Goal: Task Accomplishment & Management: Complete application form

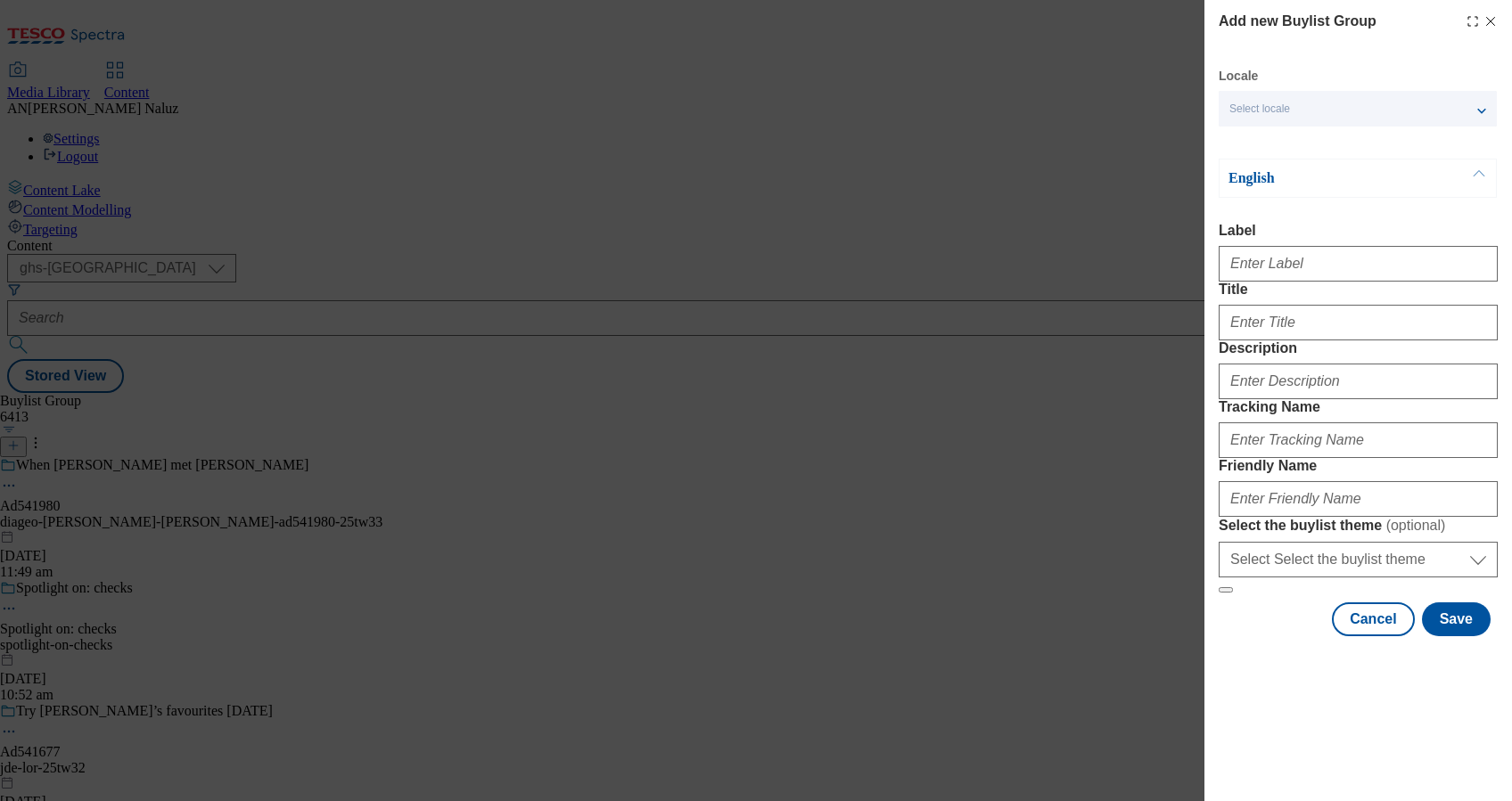
select select "ghs-[GEOGRAPHIC_DATA]"
click at [1483, 20] on icon "Modal" at bounding box center [1490, 21] width 14 height 14
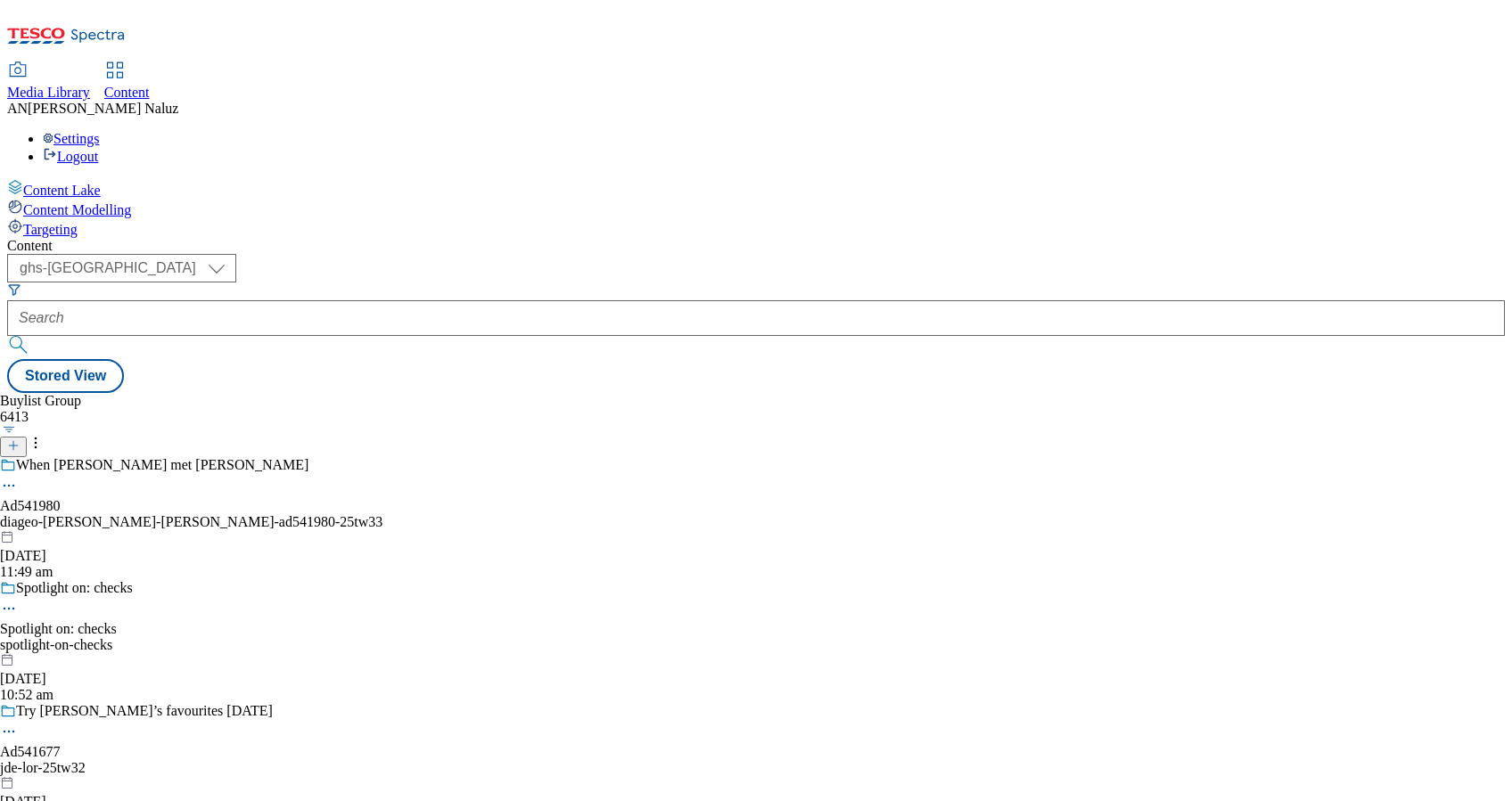
click at [790, 393] on div "Buylist Group 6413 When [PERSON_NAME] met [PERSON_NAME] Ad541980 diageo-baileys…" at bounding box center [756, 393] width 1497 height 0
click at [236, 254] on select "ghs-roi ghs-[GEOGRAPHIC_DATA]" at bounding box center [121, 268] width 229 height 29
click at [232, 254] on select "ghs-roi ghs-[GEOGRAPHIC_DATA]" at bounding box center [121, 268] width 229 height 29
click at [18, 445] on line at bounding box center [13, 445] width 9 height 0
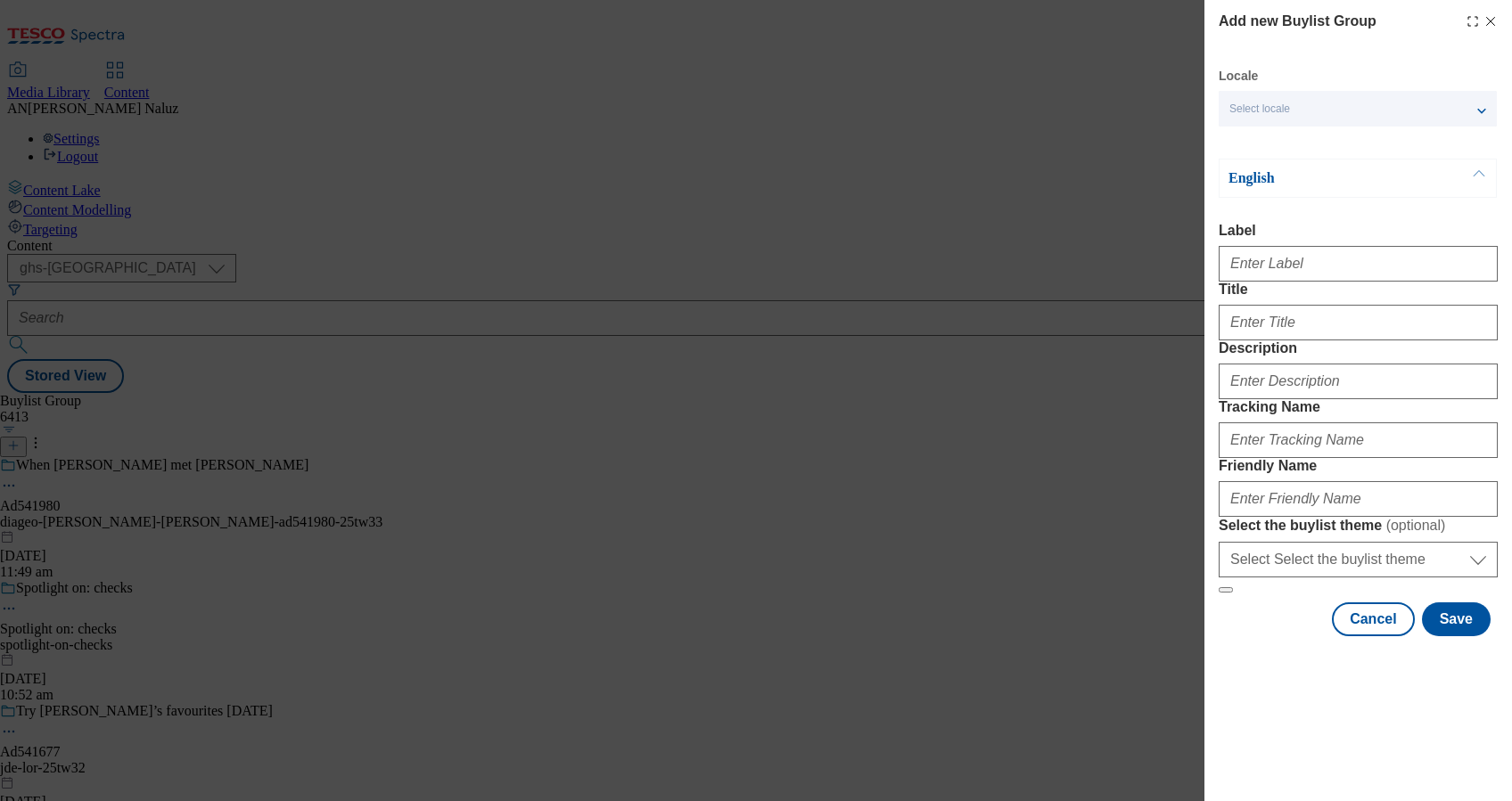
click at [1300, 103] on div "Select locale" at bounding box center [1358, 109] width 279 height 36
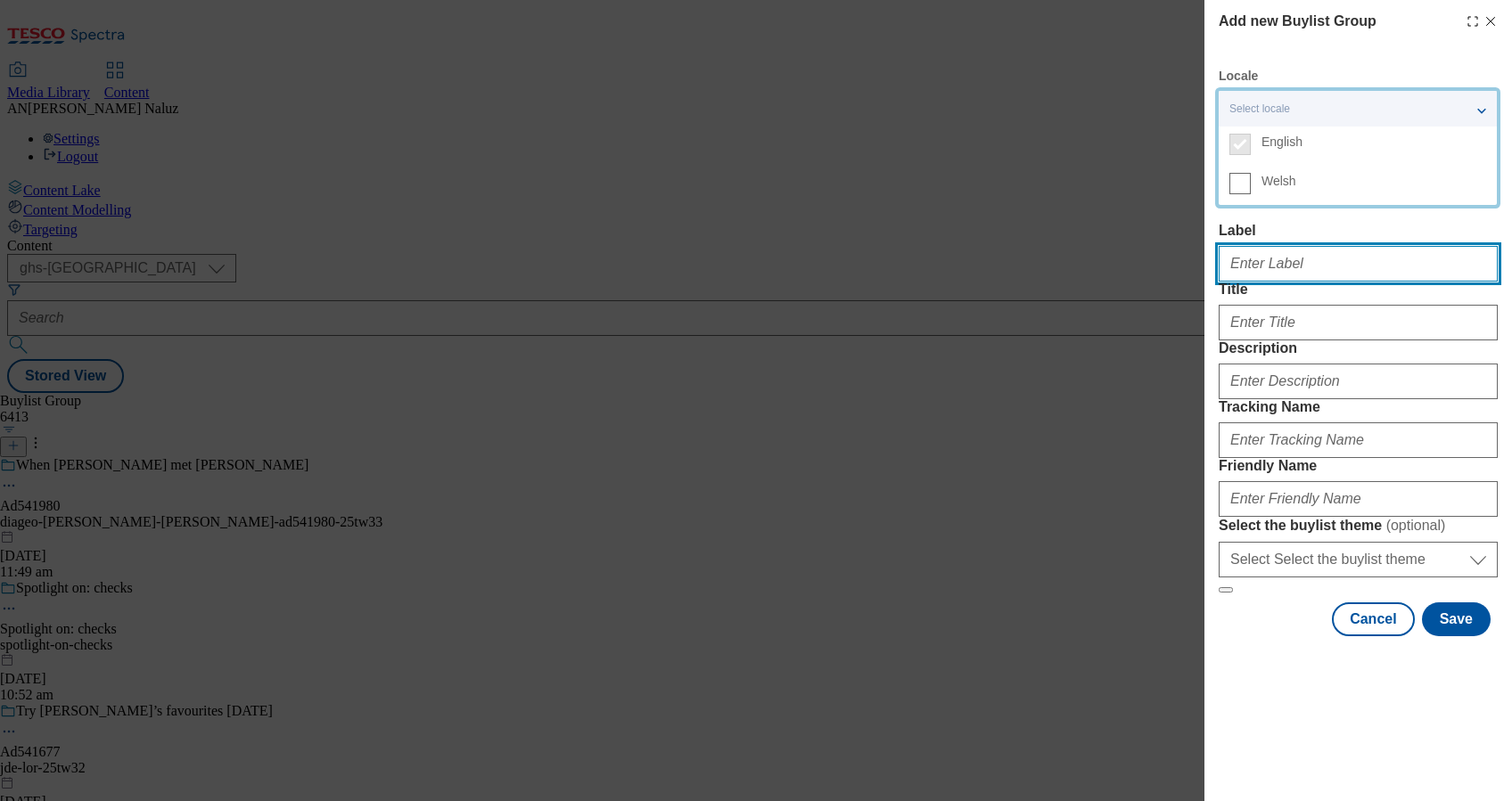
click at [1322, 275] on input "Label" at bounding box center [1358, 264] width 279 height 36
click at [1348, 279] on input "Label" at bounding box center [1358, 264] width 279 height 36
paste input "TUK013141"
type input "TUK013141"
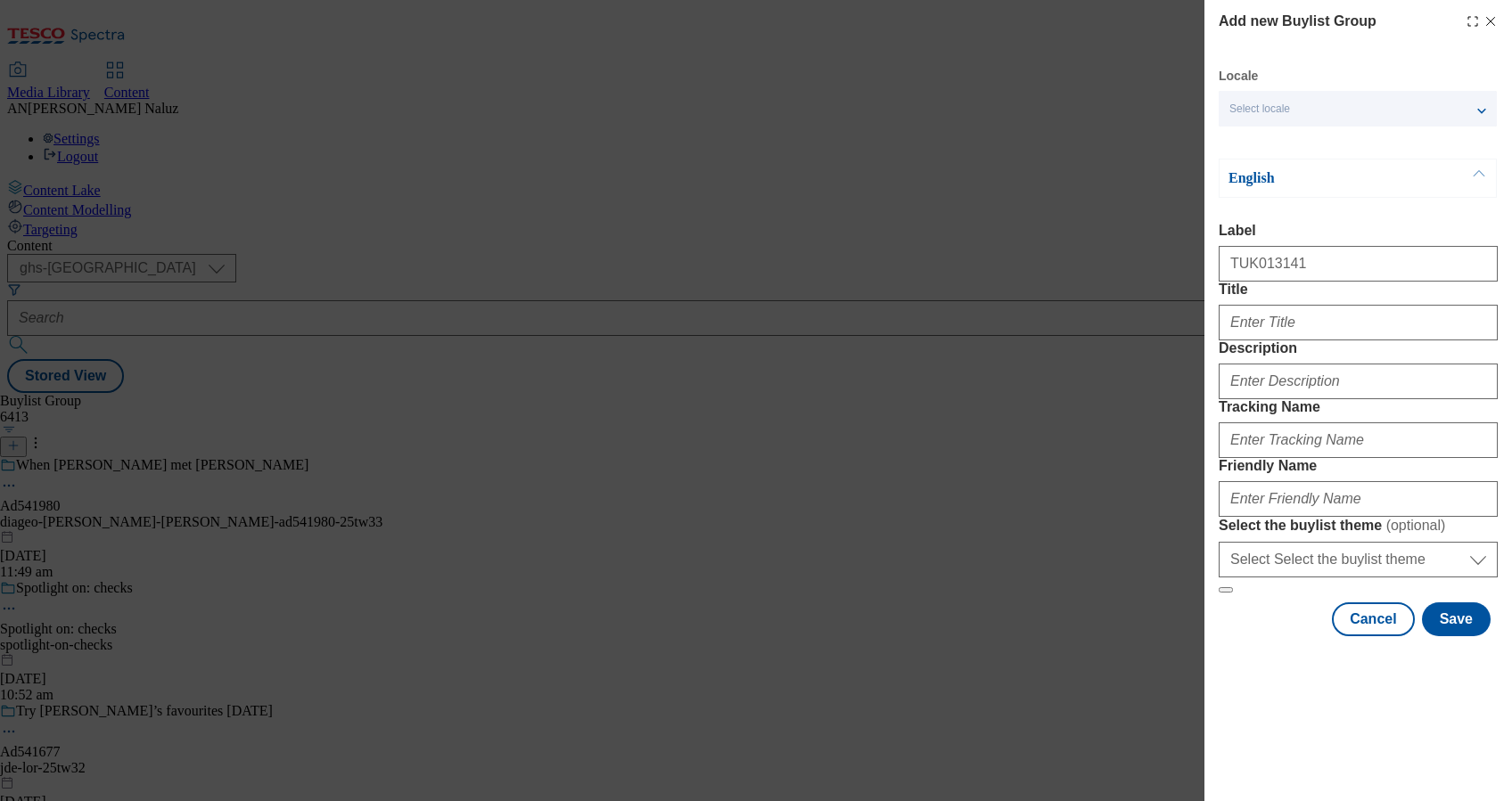
click at [1327, 235] on label "Label" at bounding box center [1358, 231] width 279 height 16
click at [1327, 246] on input "TUK013141" at bounding box center [1358, 264] width 279 height 36
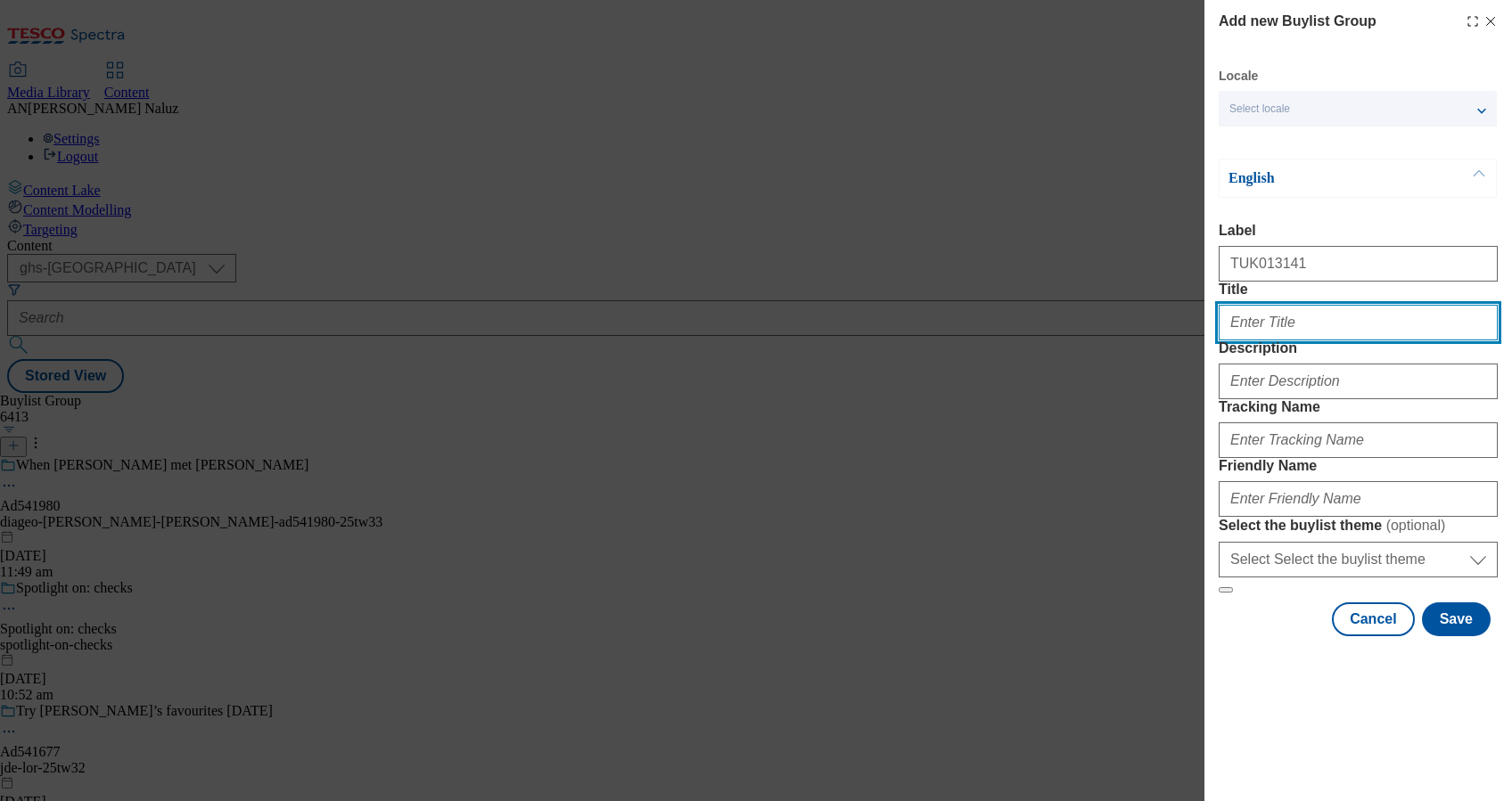
click at [1299, 341] on input "Title" at bounding box center [1358, 323] width 279 height 36
paste input "Triple cooked to perfection"
type input "Triple cooked to perfection"
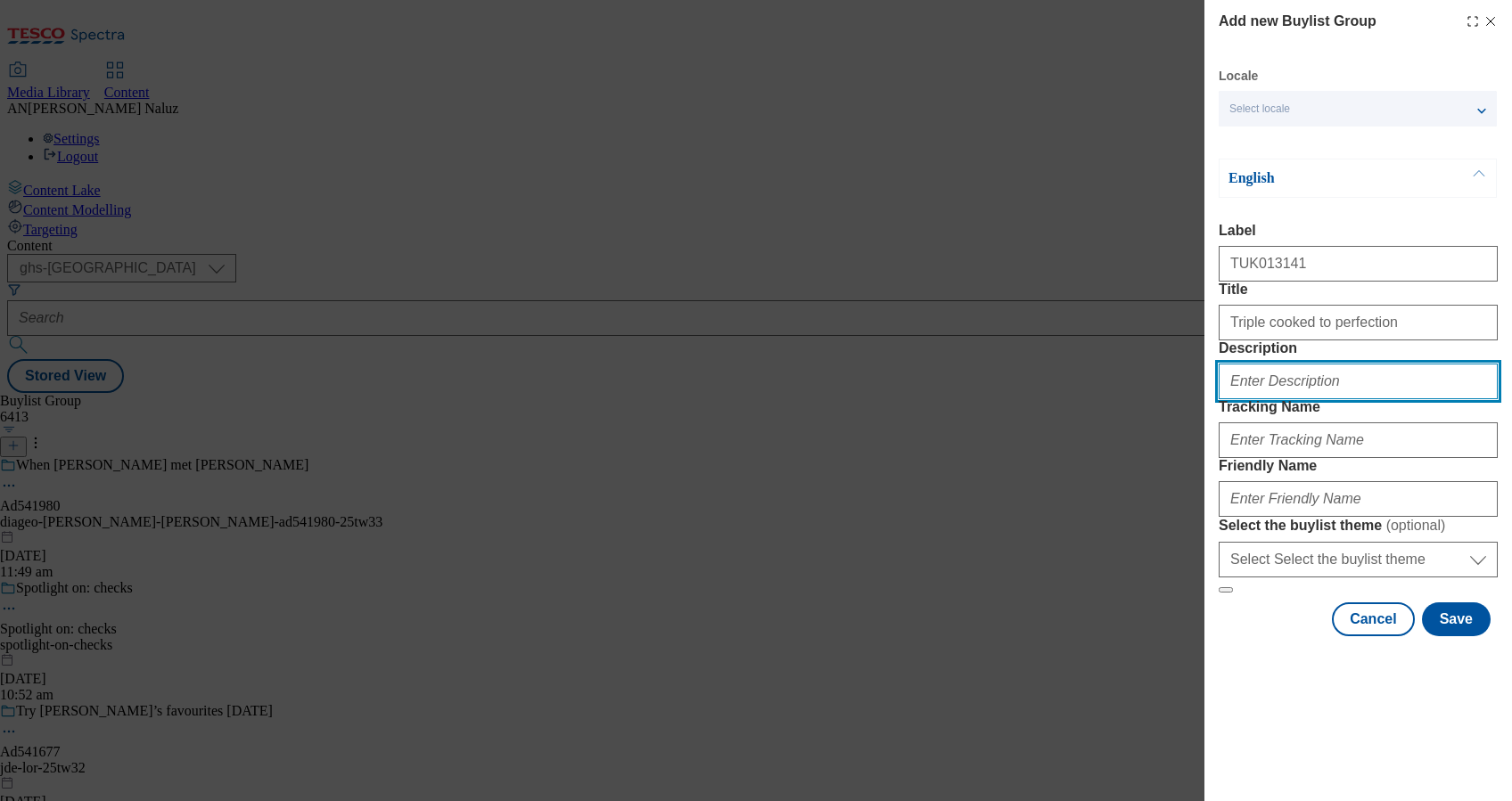
click at [1347, 399] on input "Description" at bounding box center [1358, 381] width 279 height 36
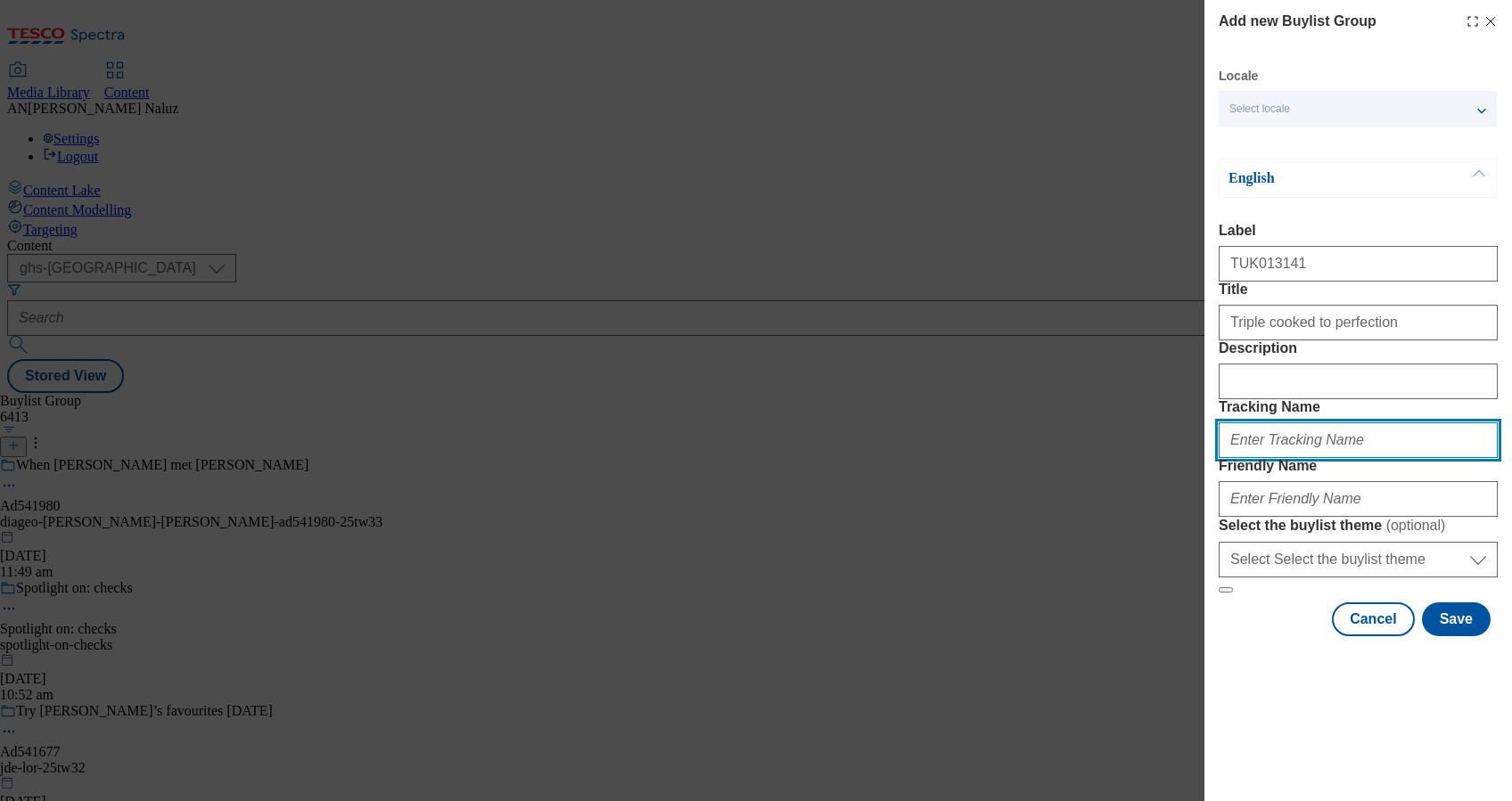
click at [1353, 458] on input "Tracking Name" at bounding box center [1358, 441] width 279 height 36
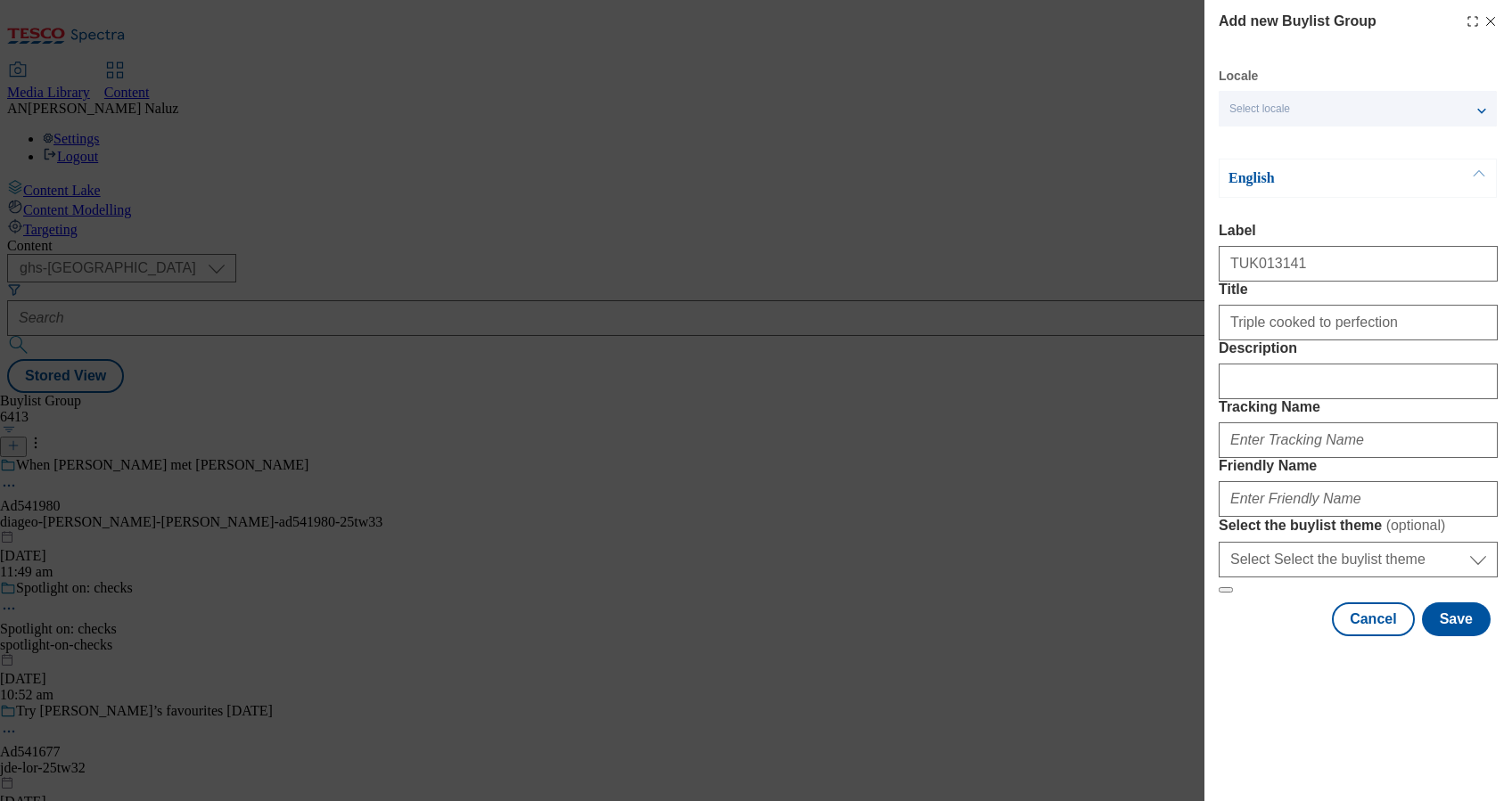
click at [1357, 107] on div "Locale Select locale English Welsh English Label TUK013141 Title Triple cooked …" at bounding box center [1358, 353] width 279 height 569
click at [1300, 246] on input "TUK013141" at bounding box center [1358, 264] width 279 height 36
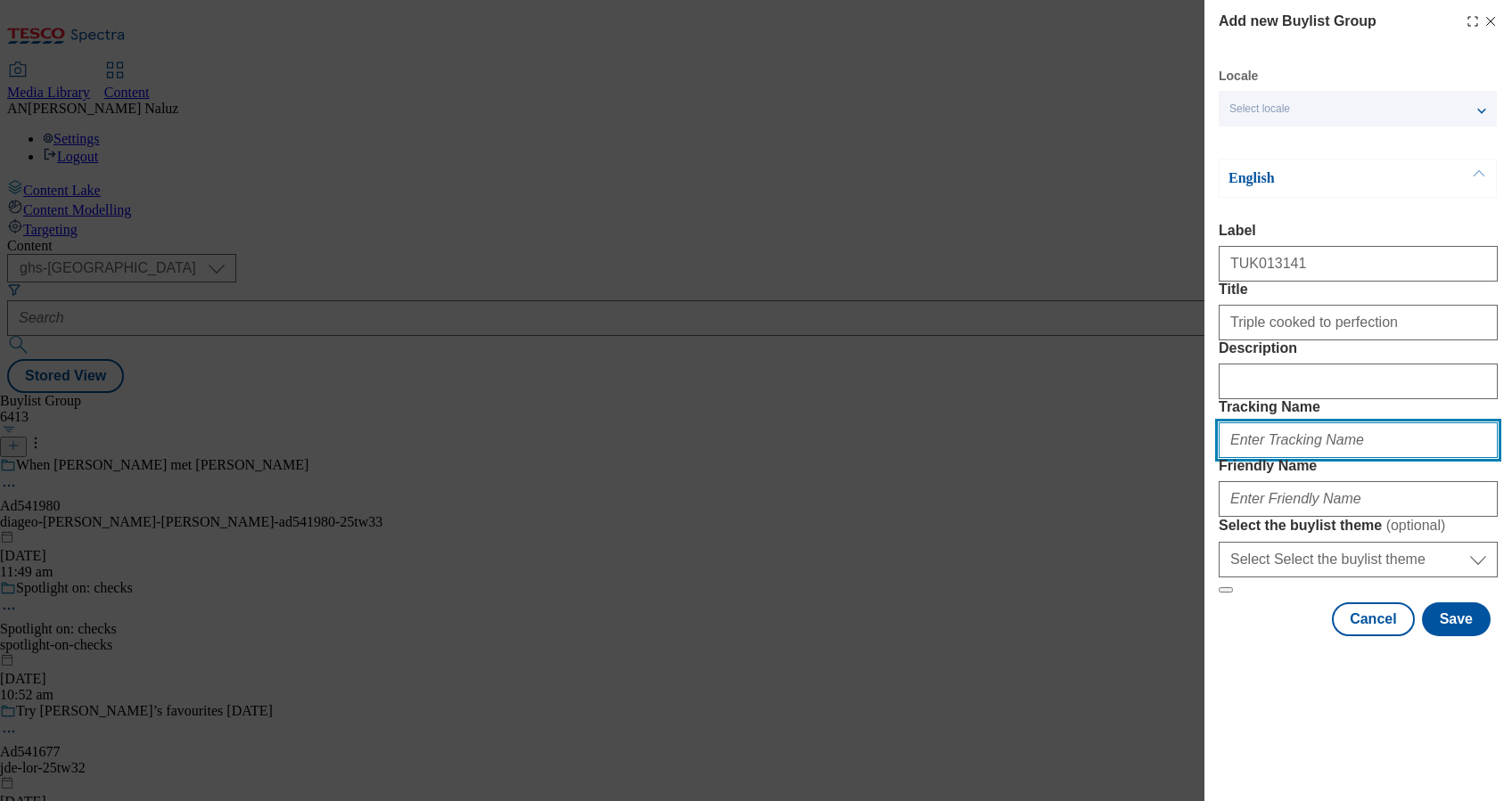
click at [1292, 458] on input "Tracking Name" at bounding box center [1358, 441] width 279 height 36
paste input "TUK013141"
type input "DH_TUK013141"
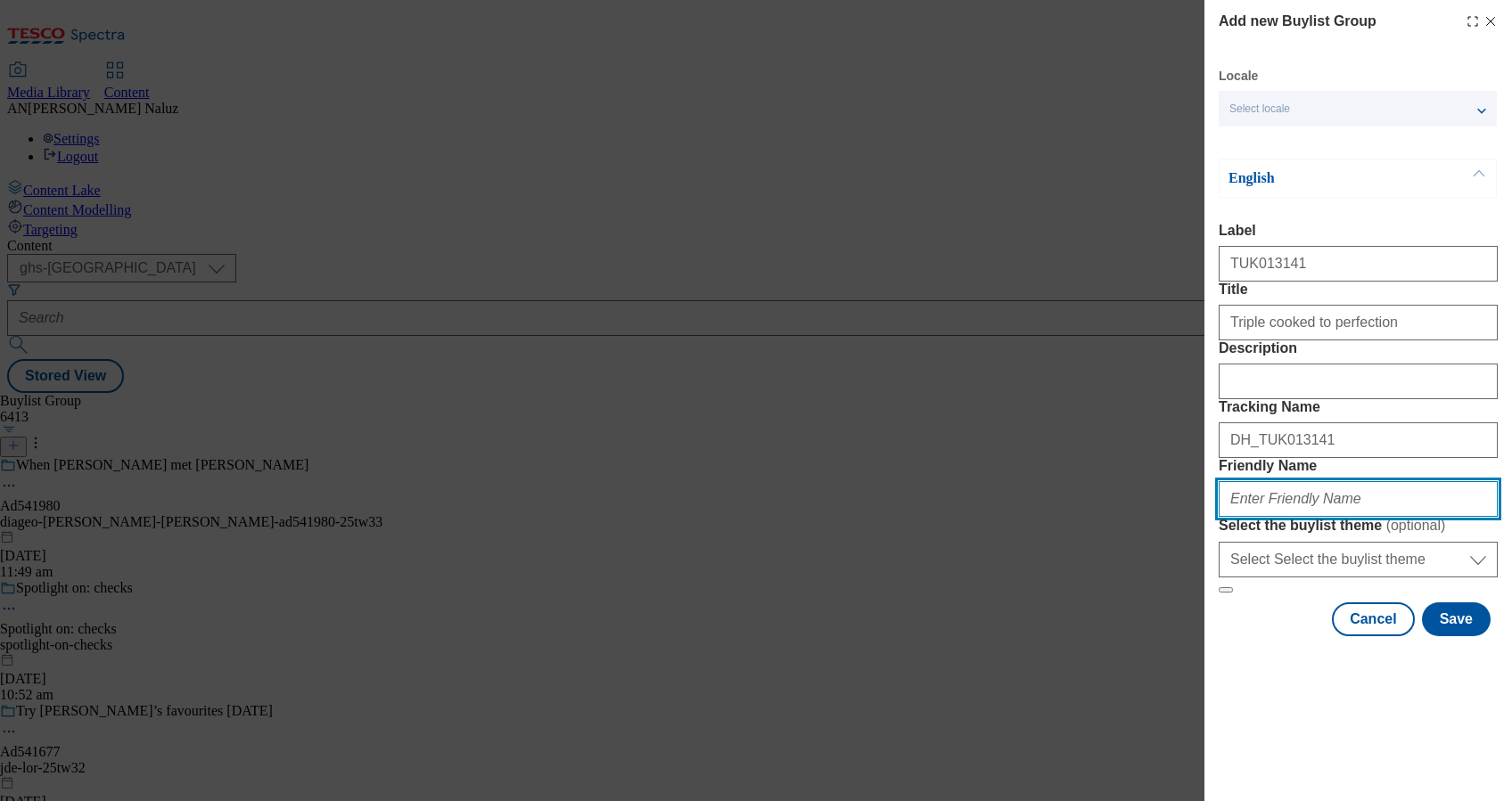
click at [1312, 517] on input "Friendly Name" at bounding box center [1358, 499] width 279 height 36
type input "m"
type input "mccain-tw33"
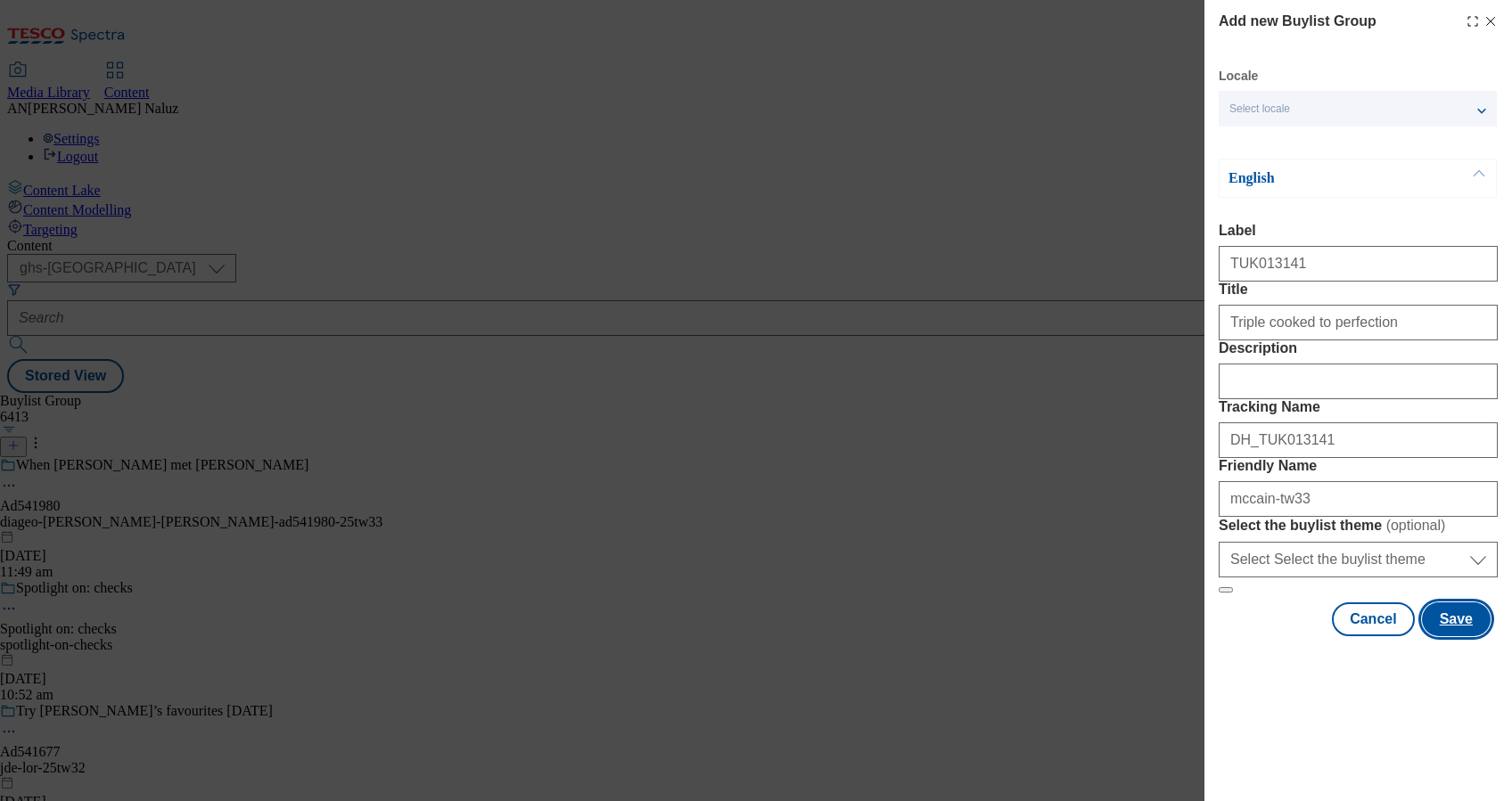
click at [1439, 636] on button "Save" at bounding box center [1455, 619] width 68 height 34
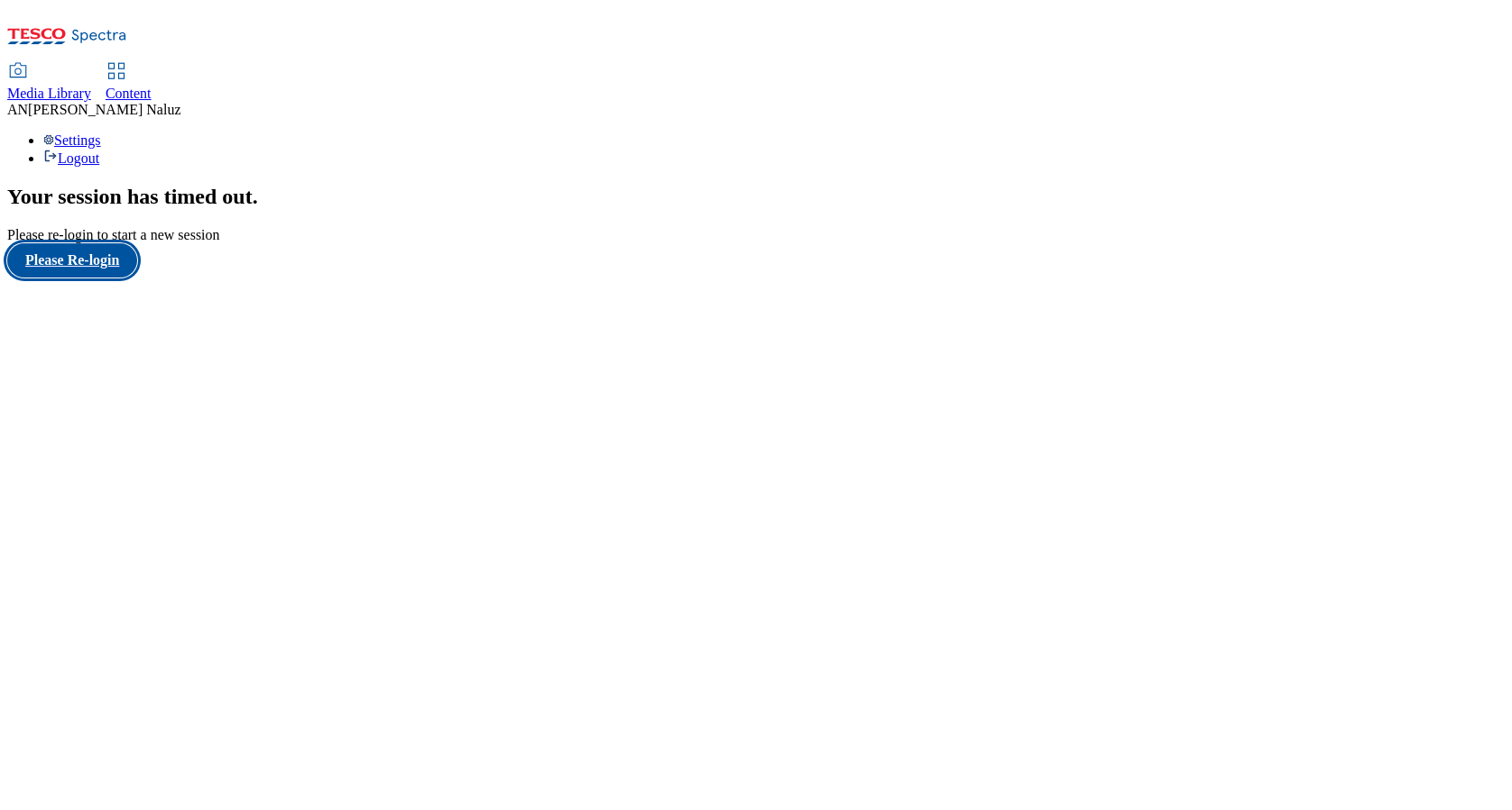
click at [109, 278] on button "Please Re-login" at bounding box center [72, 261] width 130 height 34
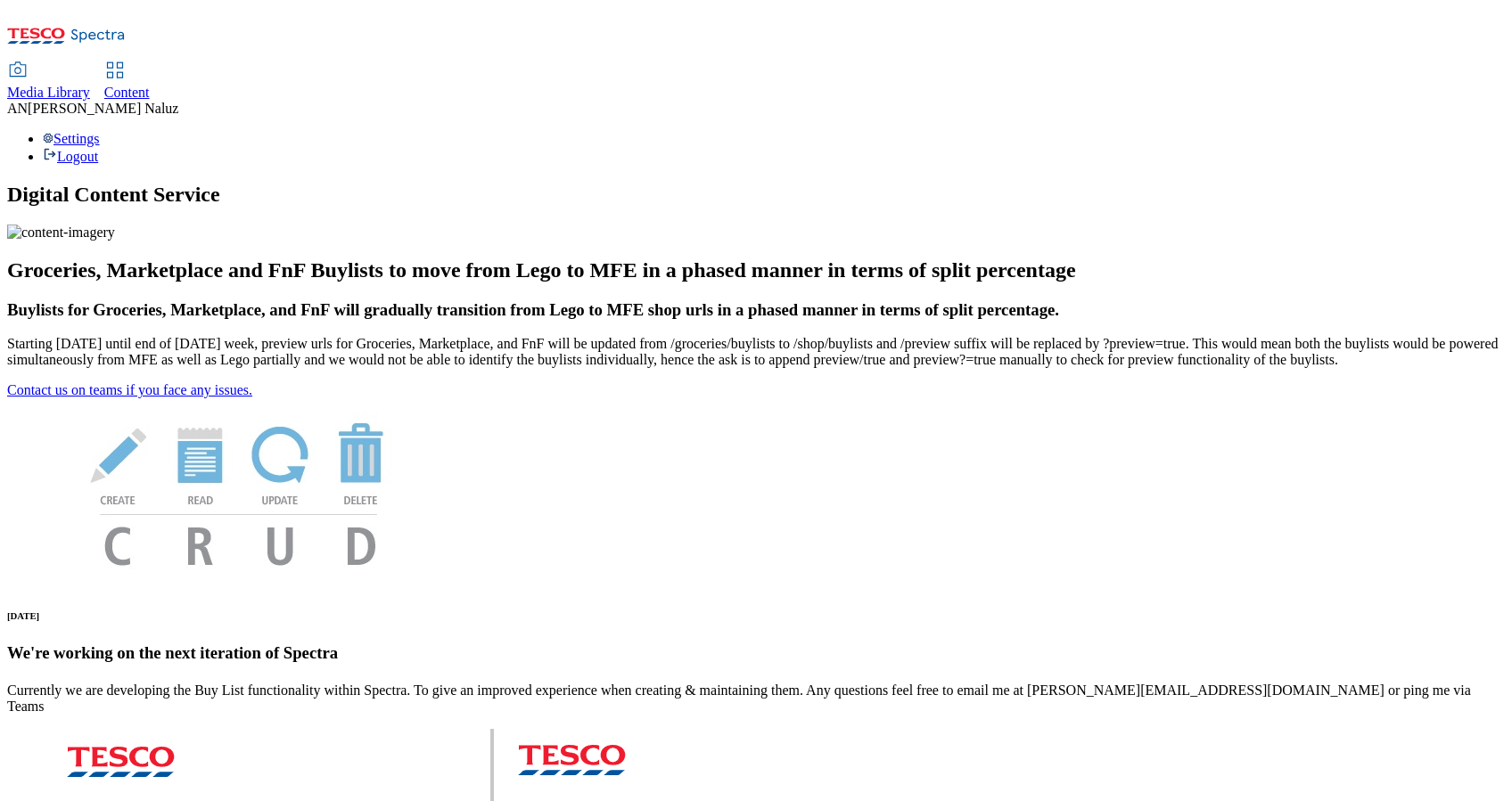
click at [150, 63] on link "Content" at bounding box center [127, 82] width 45 height 38
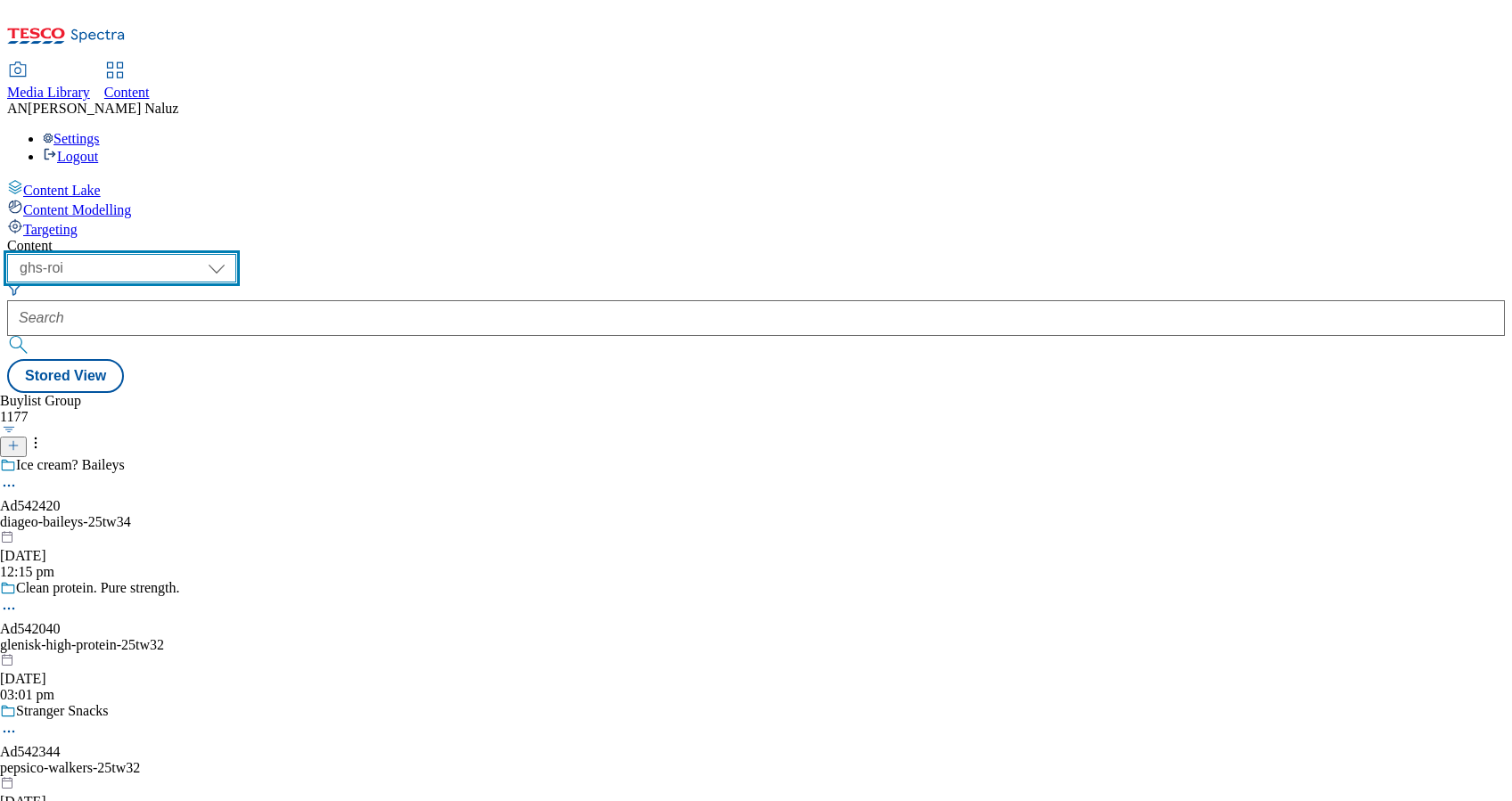
click at [236, 254] on select "ghs-roi ghs-[GEOGRAPHIC_DATA]" at bounding box center [121, 268] width 229 height 29
select select "ghs-[GEOGRAPHIC_DATA]"
click at [232, 254] on select "ghs-roi ghs-[GEOGRAPHIC_DATA]" at bounding box center [121, 268] width 229 height 29
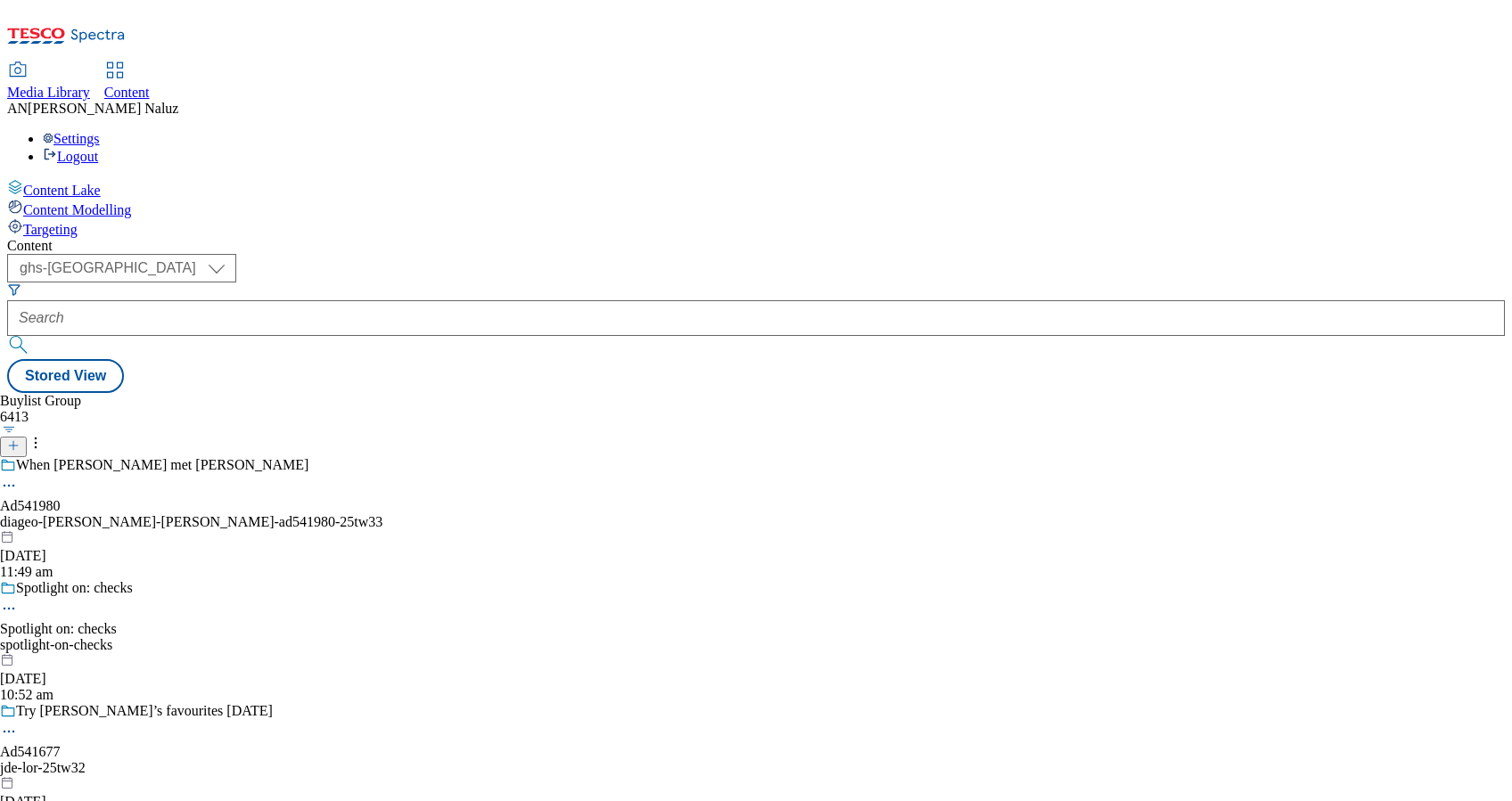
click at [20, 440] on icon at bounding box center [13, 445] width 13 height 13
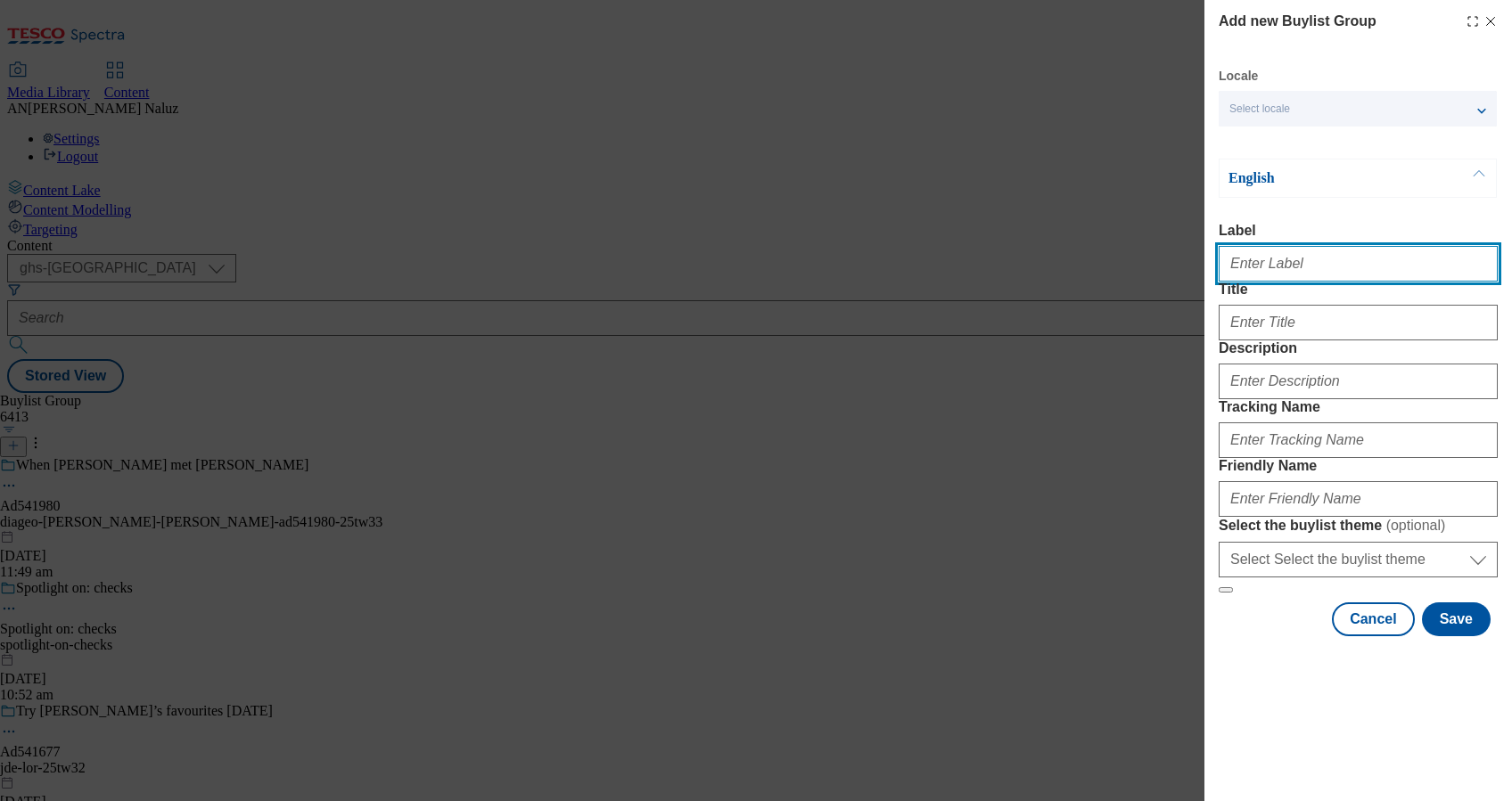
click at [1308, 274] on input "Label" at bounding box center [1358, 264] width 279 height 36
type input "TUK013141"
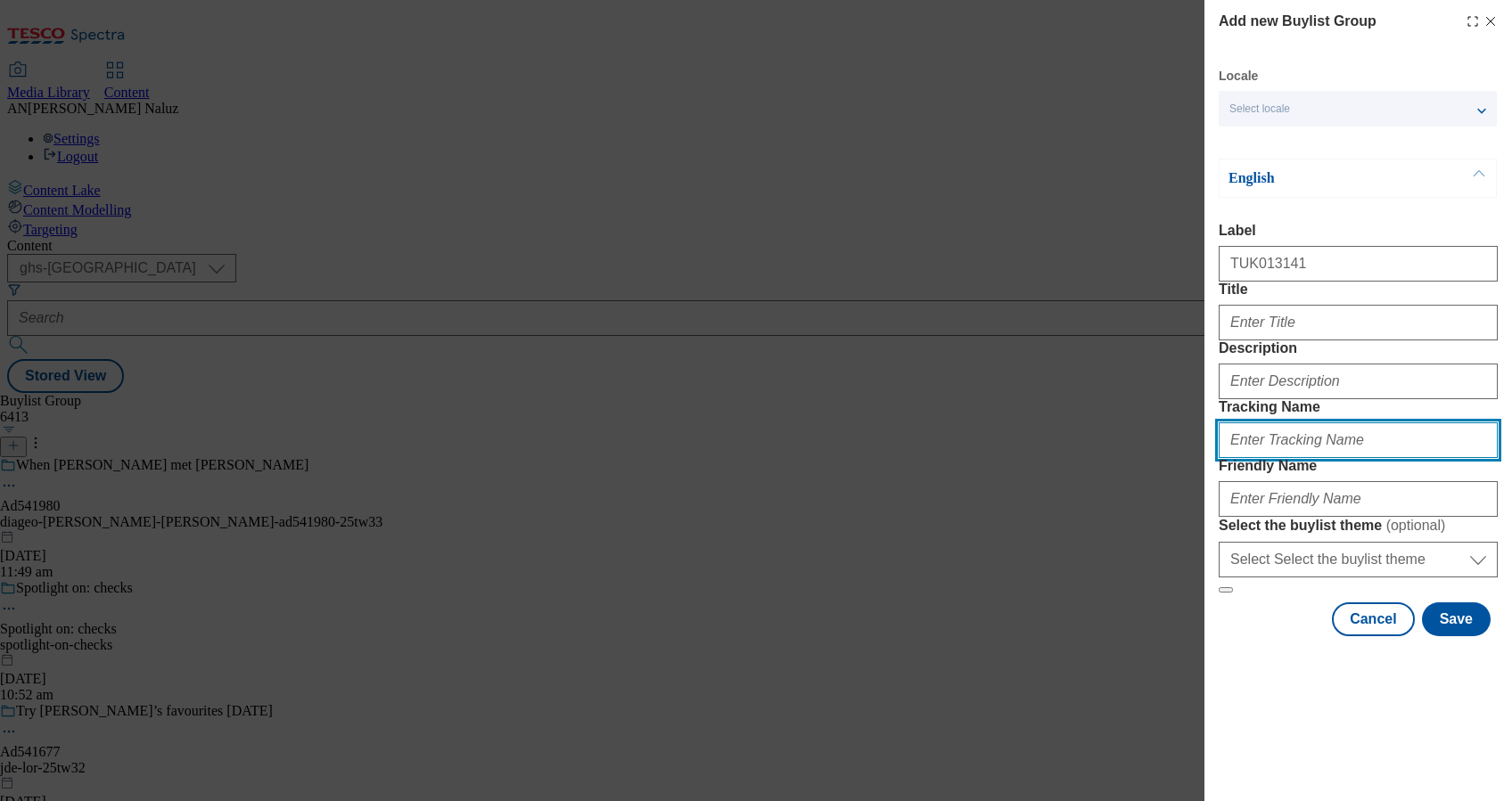
type input "DH_TUK013141"
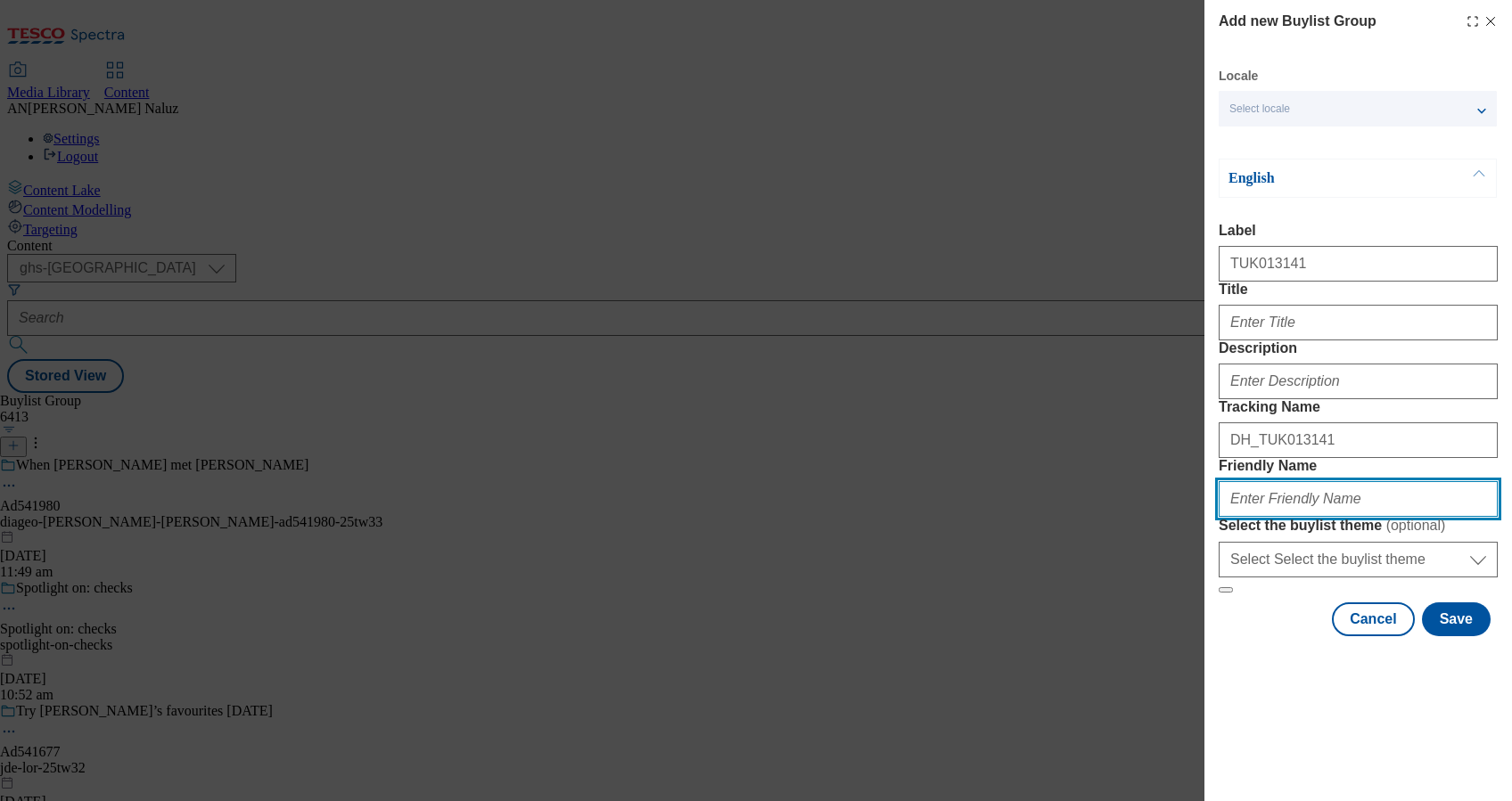
type input "mccain-tw33"
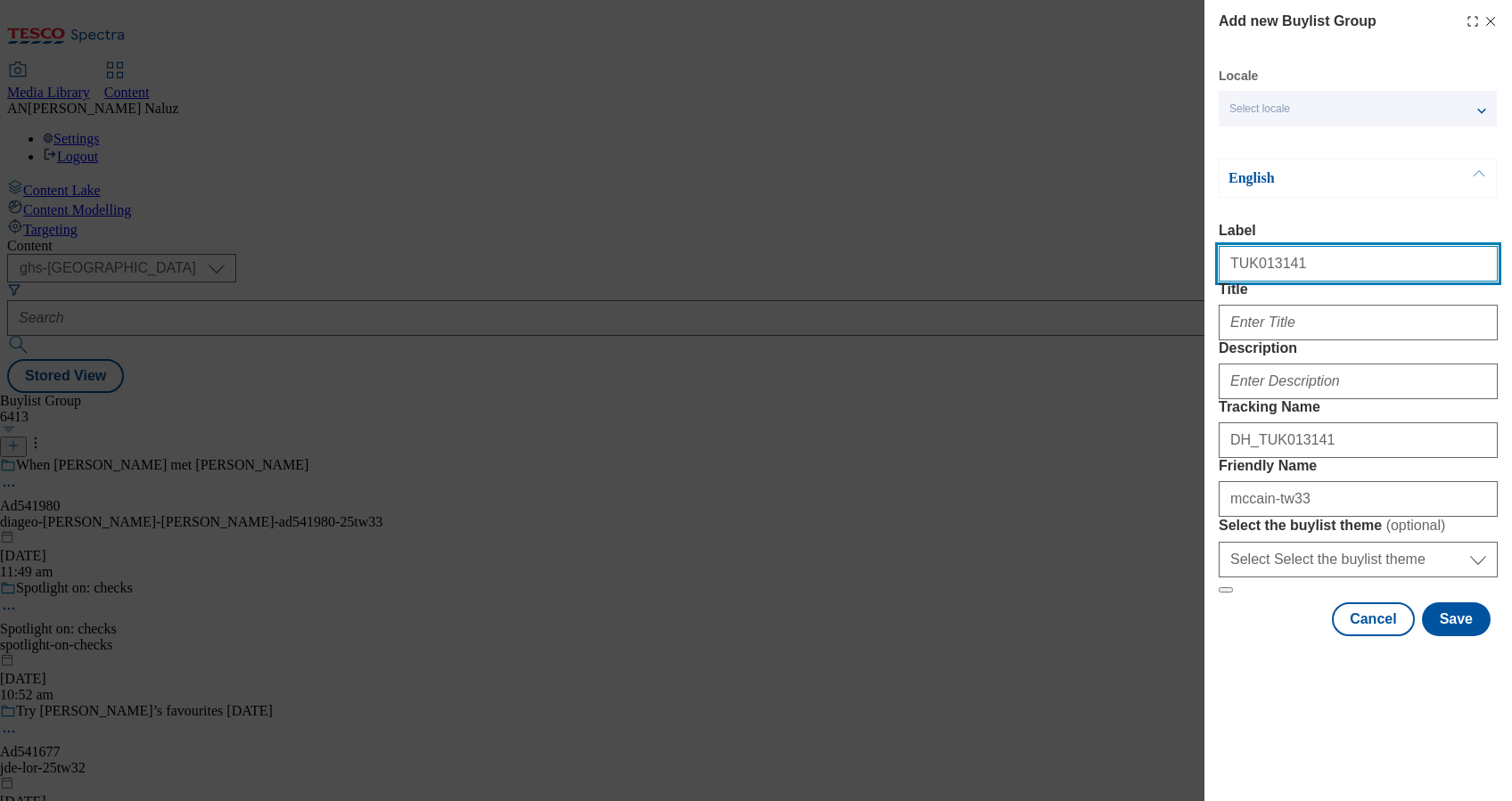
scroll to position [44, 0]
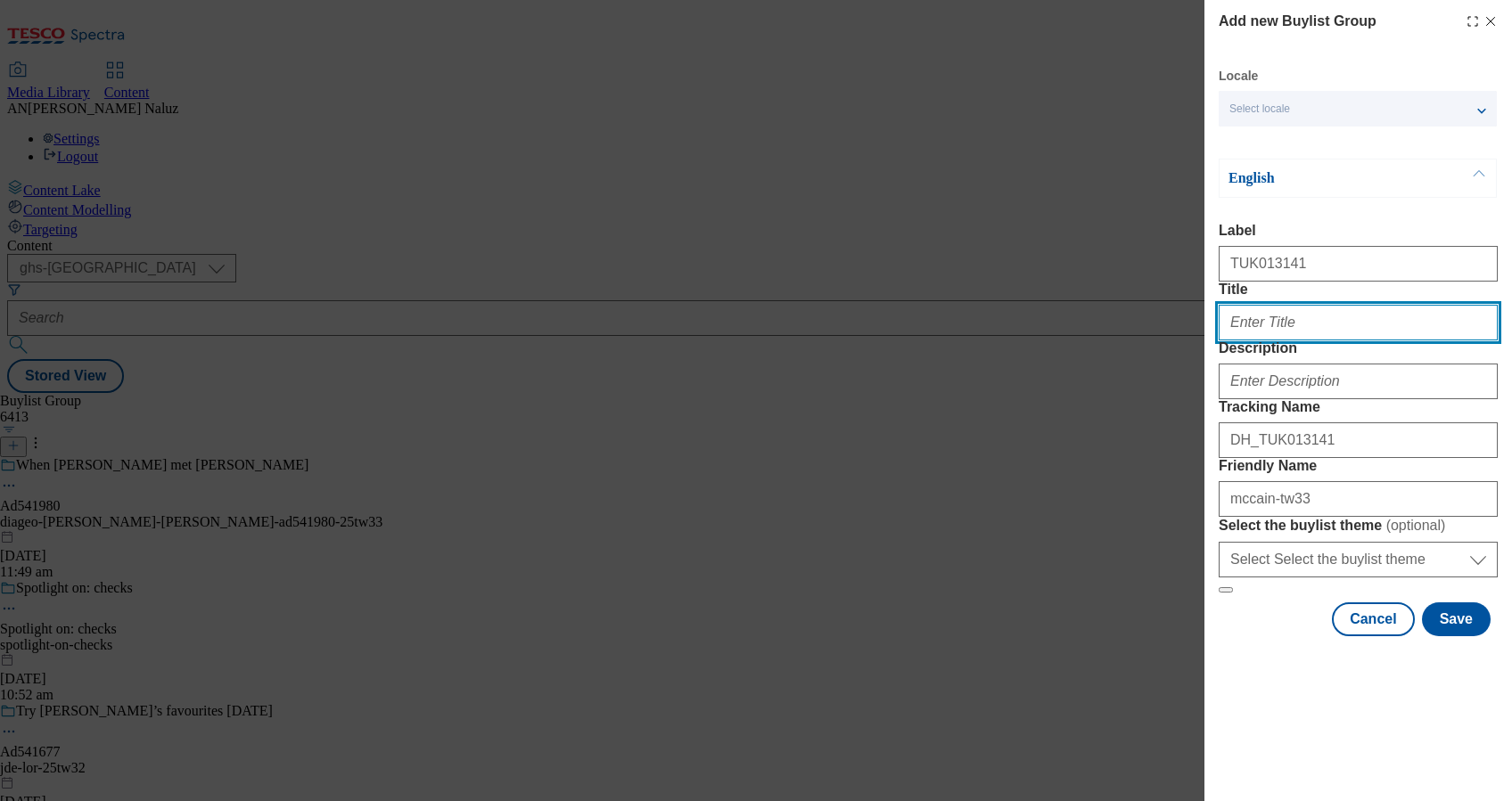
click at [1317, 311] on input "Title" at bounding box center [1358, 323] width 279 height 36
paste input "Triple cooked to perfection"
type input "Triple cooked to perfection"
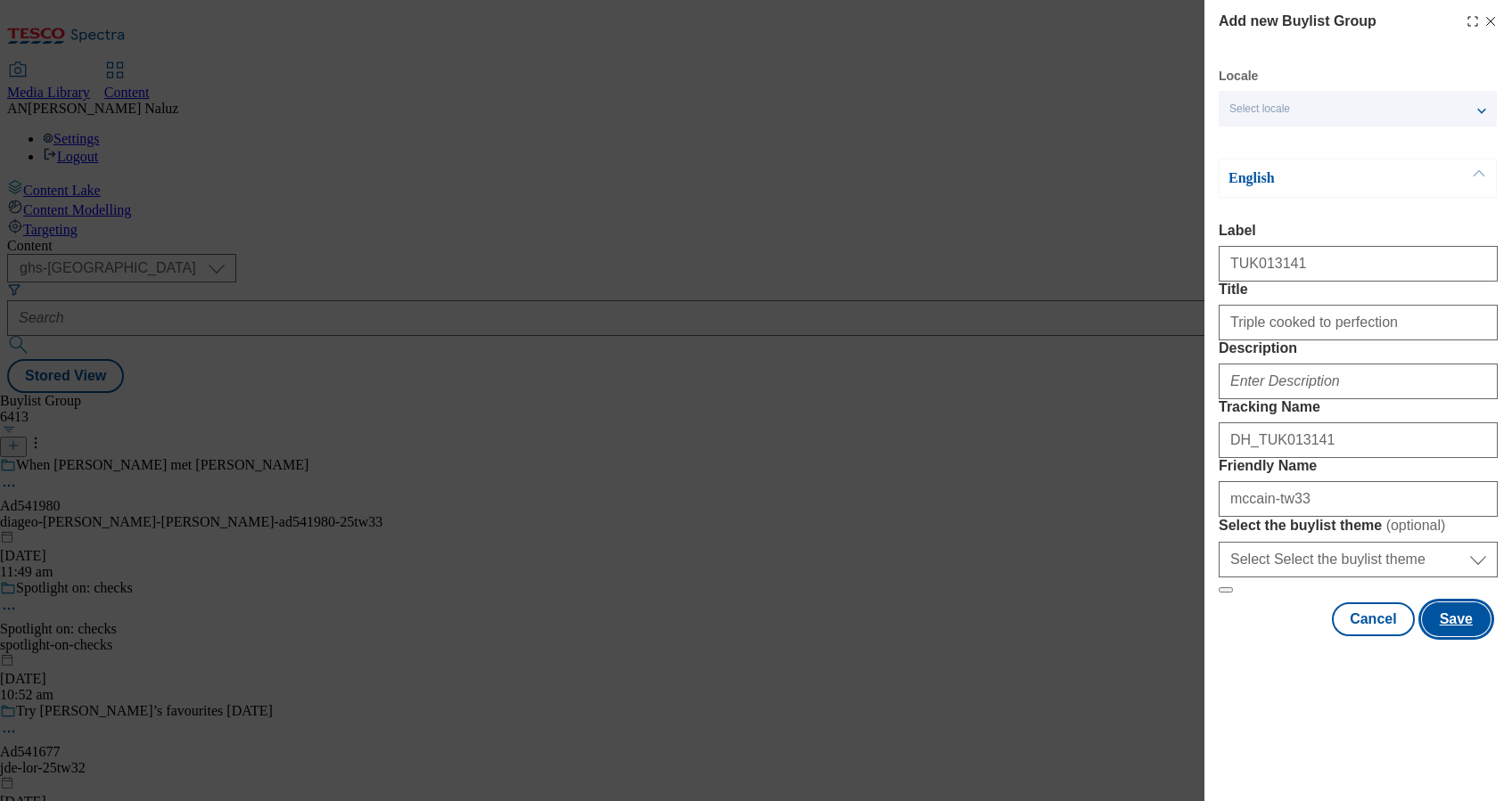
click at [1440, 636] on button "Save" at bounding box center [1455, 619] width 68 height 34
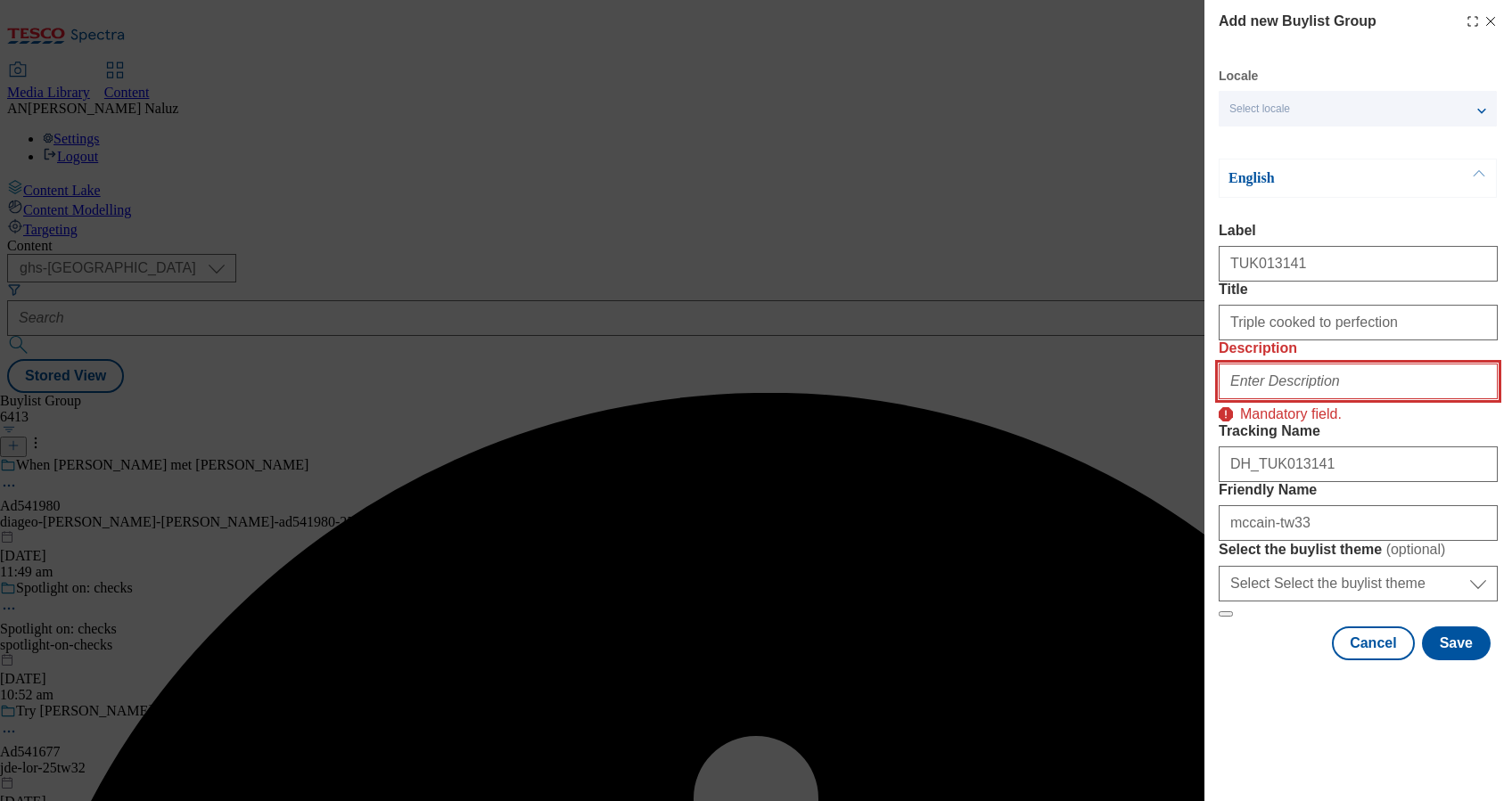
click at [1282, 394] on input "Description" at bounding box center [1358, 381] width 279 height 36
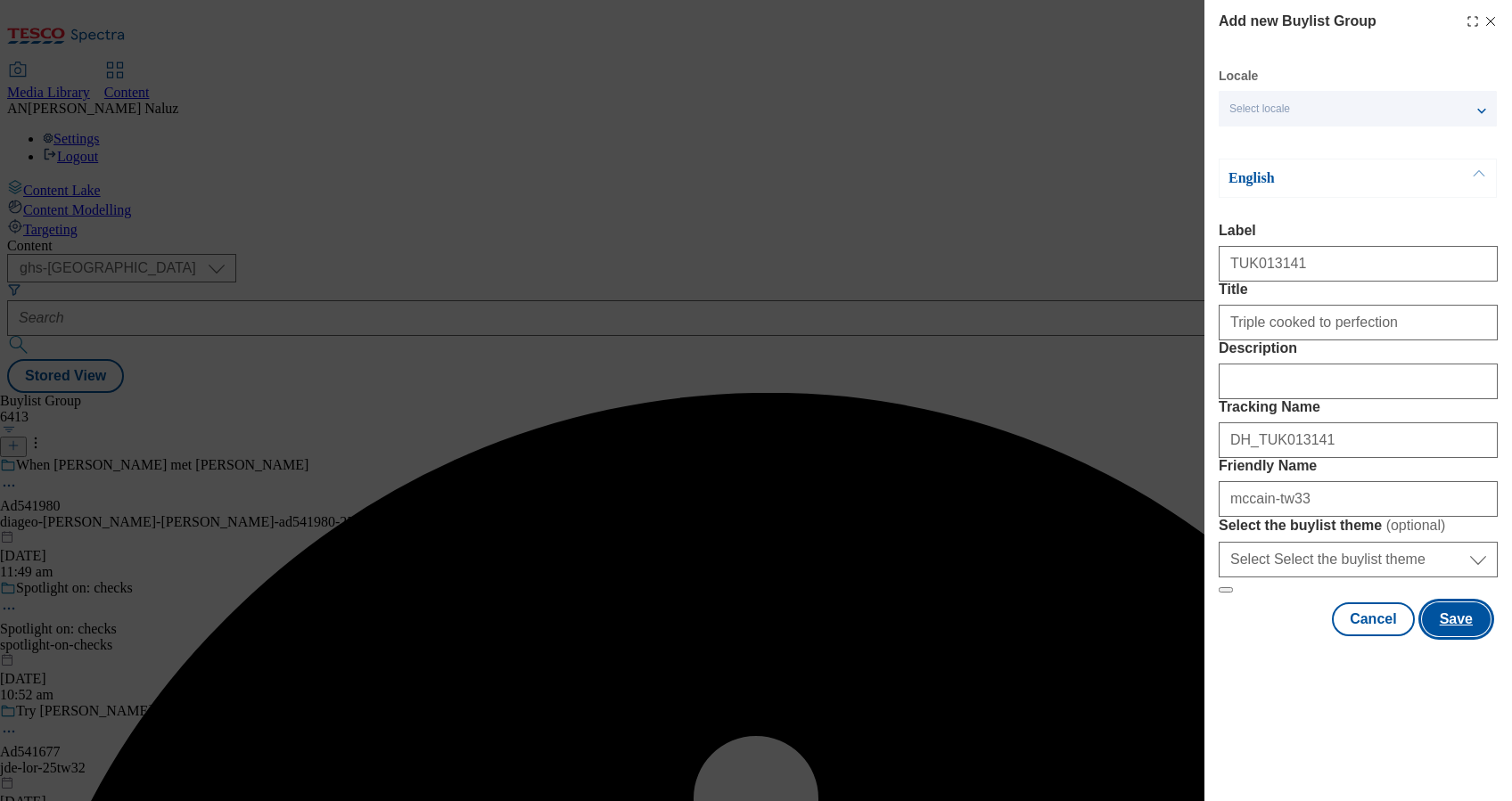
click at [1451, 636] on button "Save" at bounding box center [1455, 619] width 68 height 34
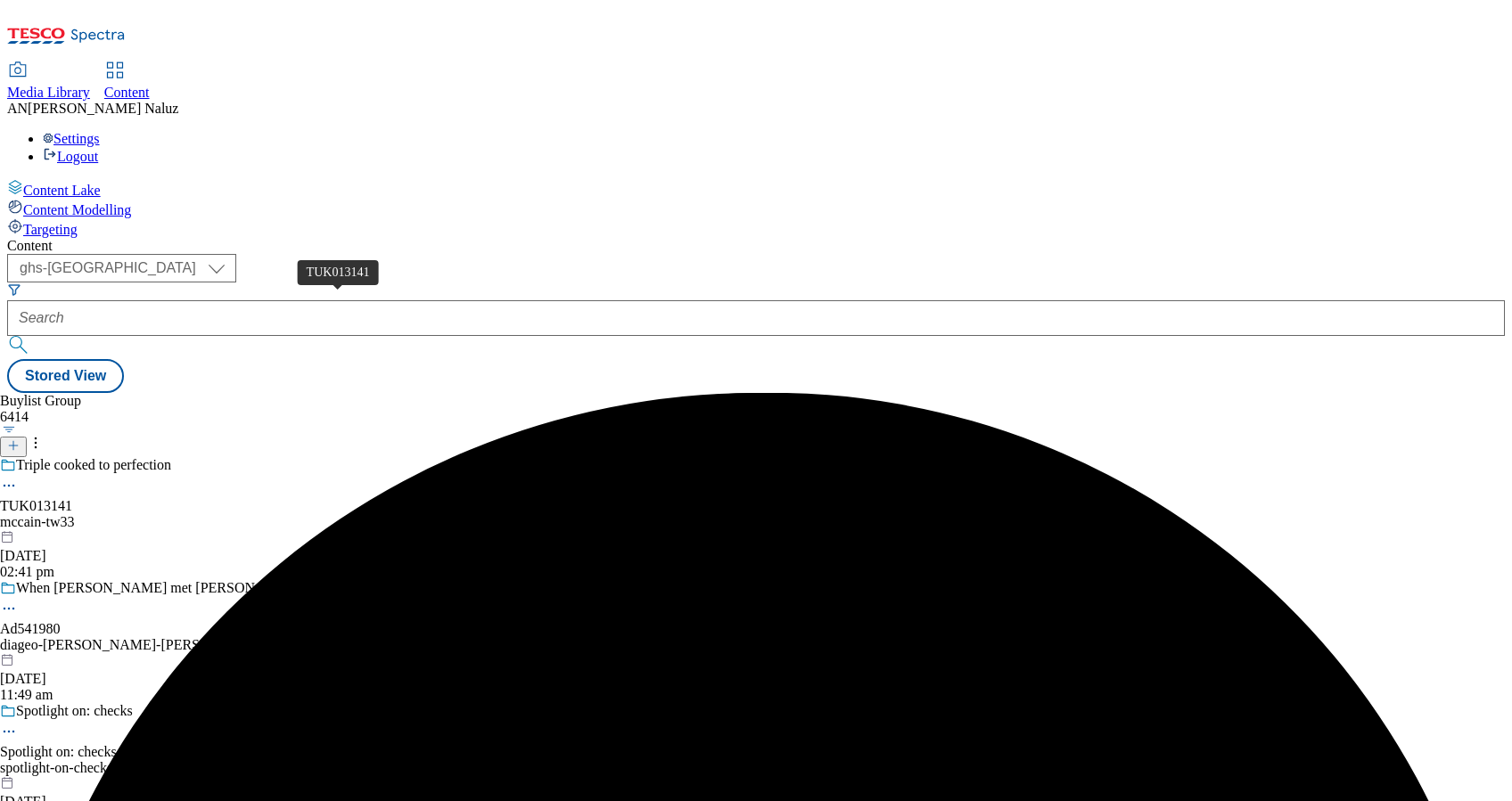
click at [72, 498] on span "TUK013141" at bounding box center [36, 506] width 72 height 16
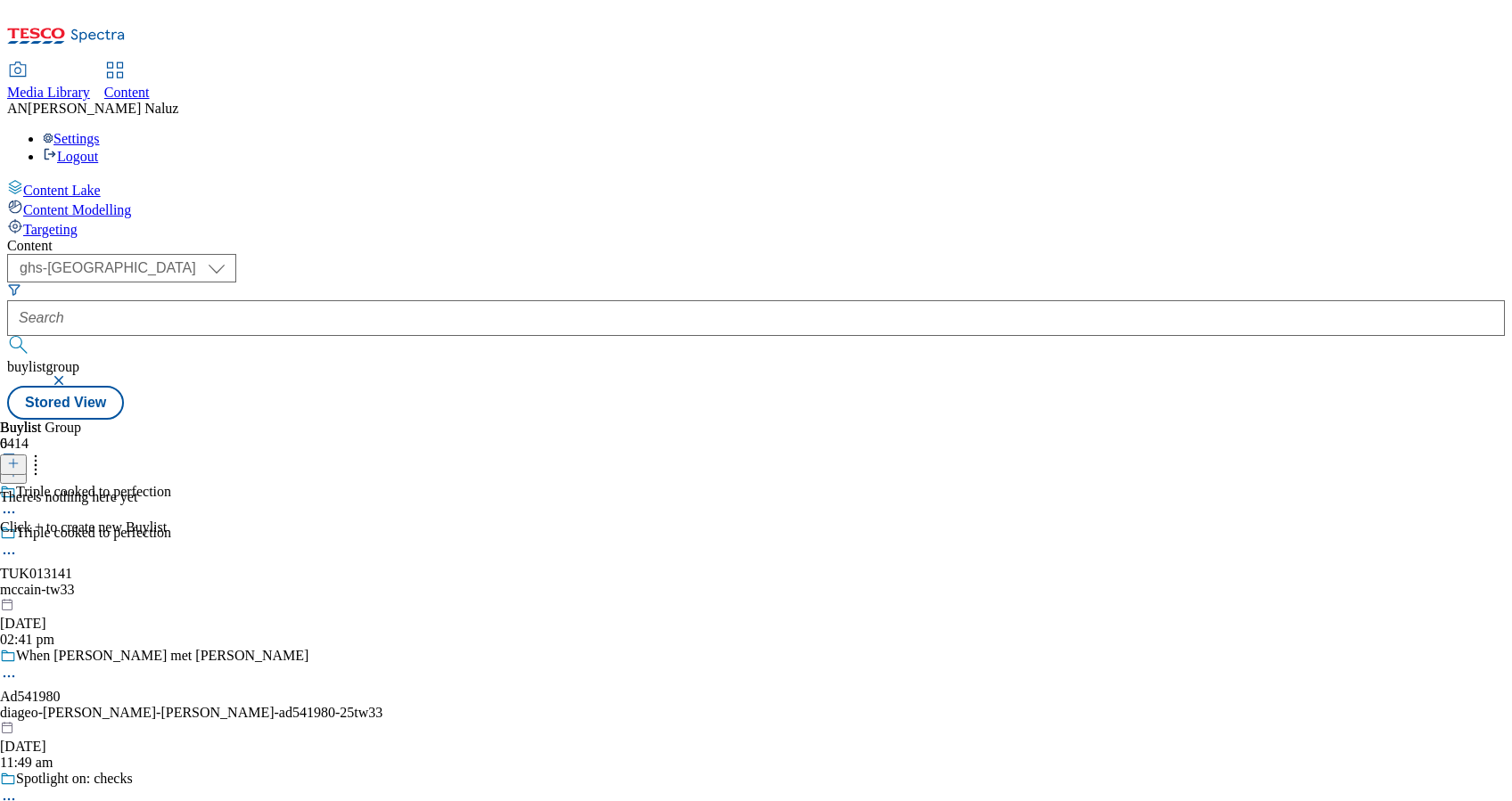
click at [20, 457] on icon at bounding box center [13, 463] width 13 height 13
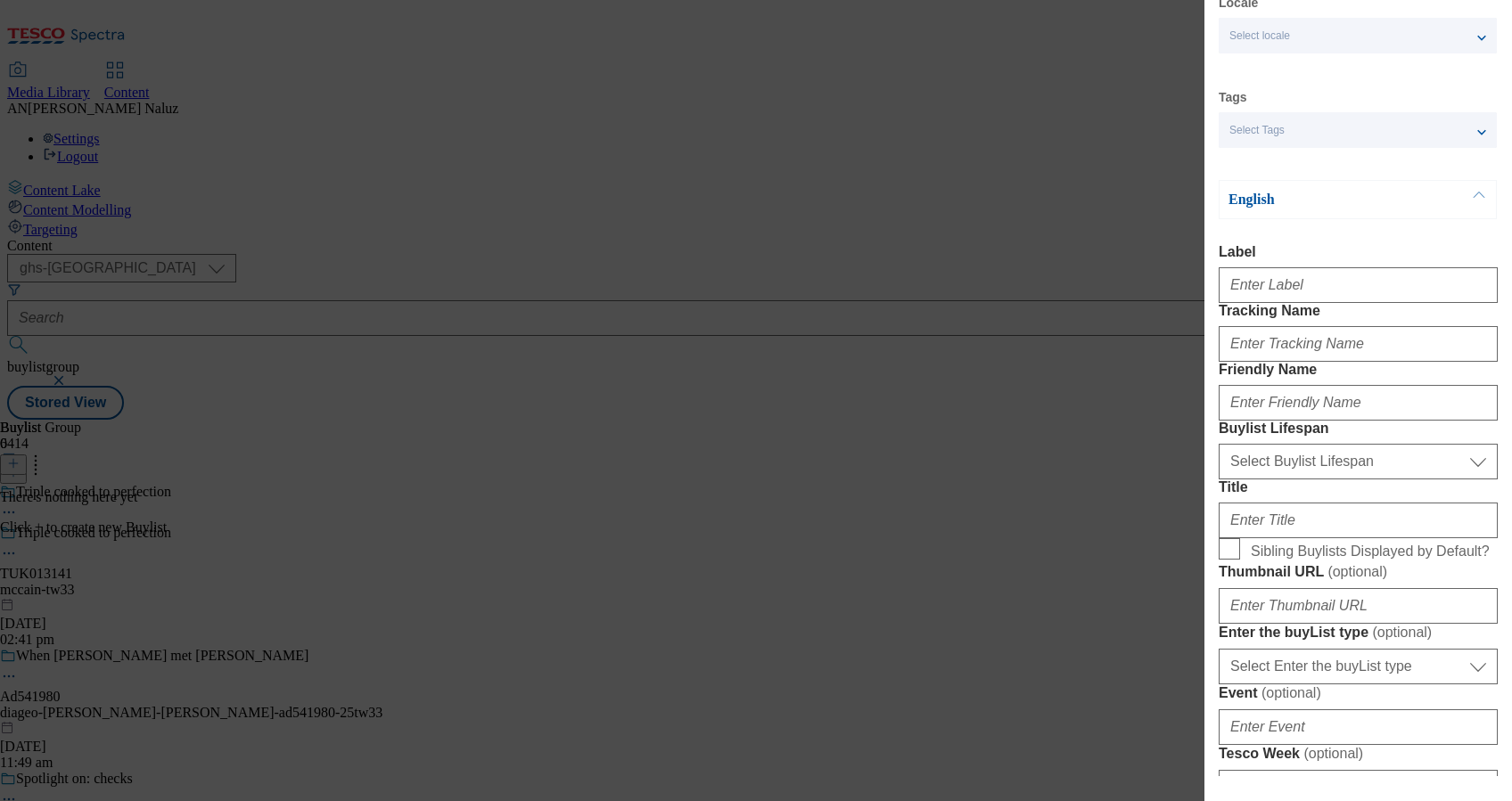
scroll to position [73, 0]
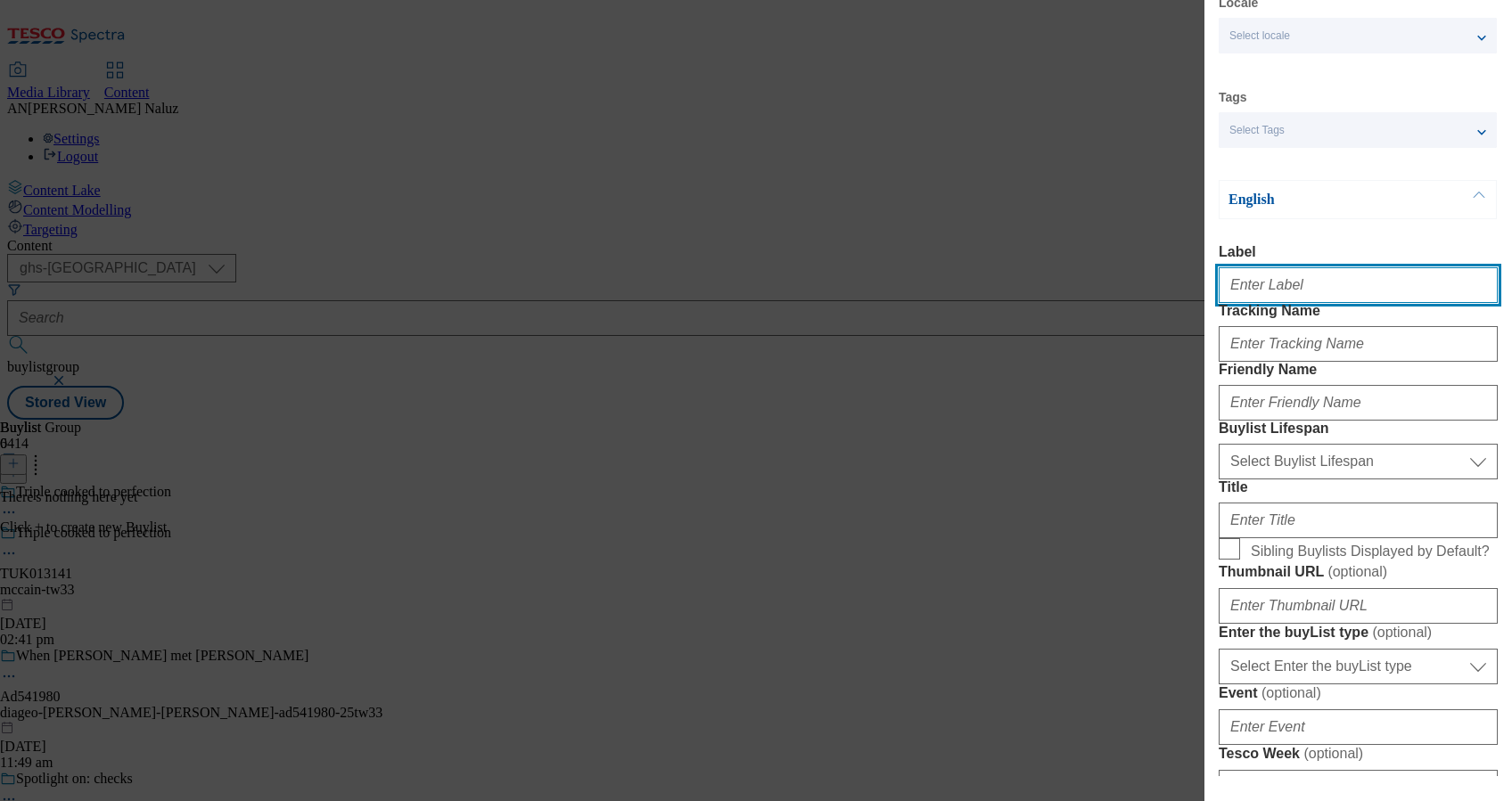
click at [1317, 289] on input "Label" at bounding box center [1358, 285] width 279 height 36
click at [1342, 294] on input "Label" at bounding box center [1358, 285] width 279 height 36
paste input "TUK013141"
type input "TUK013141"
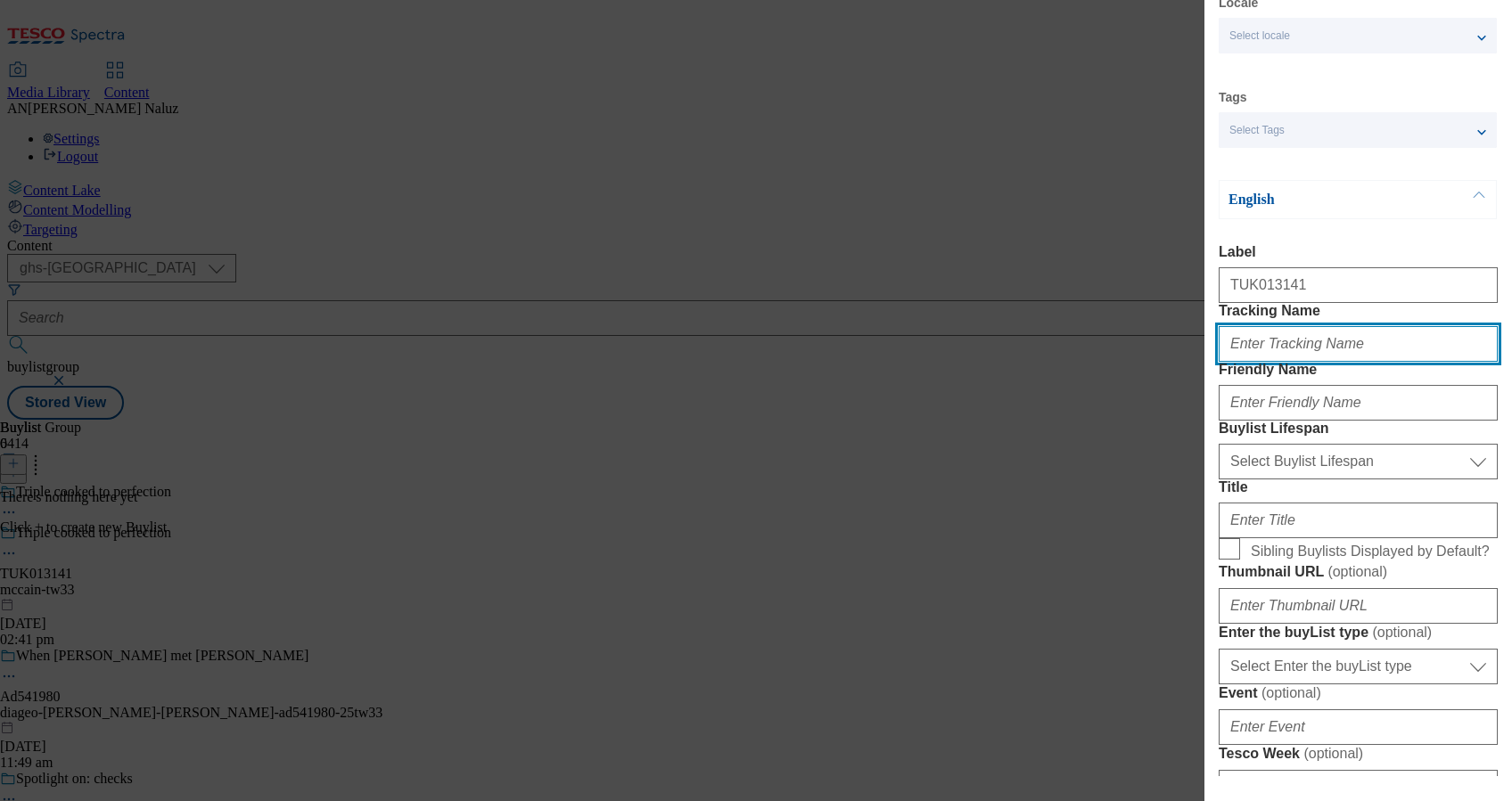
click at [1327, 361] on input "Tracking Name" at bounding box center [1358, 344] width 279 height 36
paste input "TUK013141"
type input "DH_TUK013141"
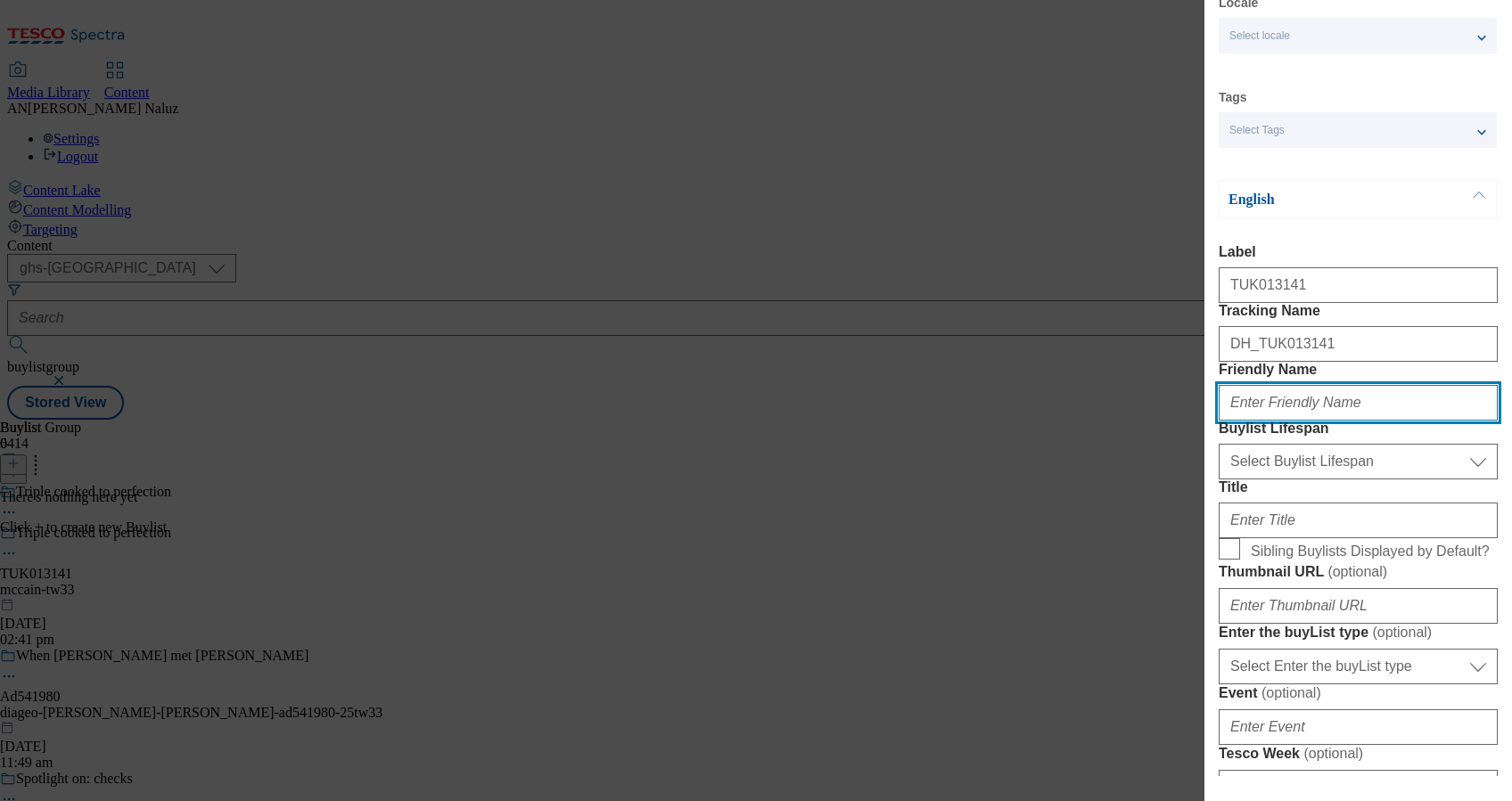
click at [1336, 421] on input "Friendly Name" at bounding box center [1358, 403] width 279 height 36
type input "mccain-tw33"
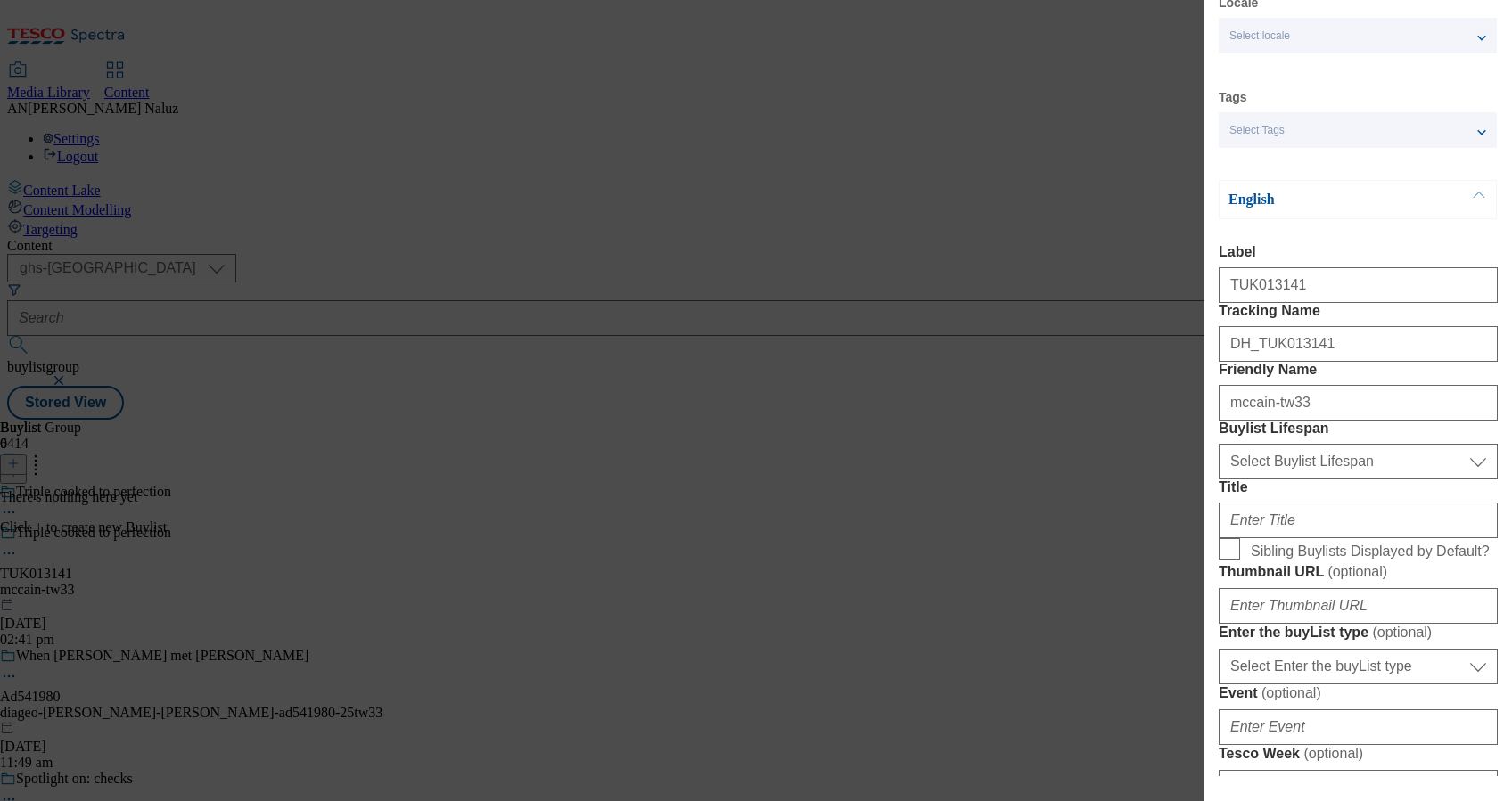
click at [1348, 437] on label "Buylist Lifespan" at bounding box center [1358, 429] width 279 height 16
click at [1348, 480] on select "Select Buylist Lifespan evergreen seasonal tactical" at bounding box center [1358, 461] width 279 height 36
click at [1391, 480] on select "Select Buylist Lifespan evergreen seasonal tactical" at bounding box center [1358, 461] width 279 height 36
select select "tactical"
click at [1219, 480] on select "Select Buylist Lifespan evergreen seasonal tactical" at bounding box center [1358, 461] width 279 height 36
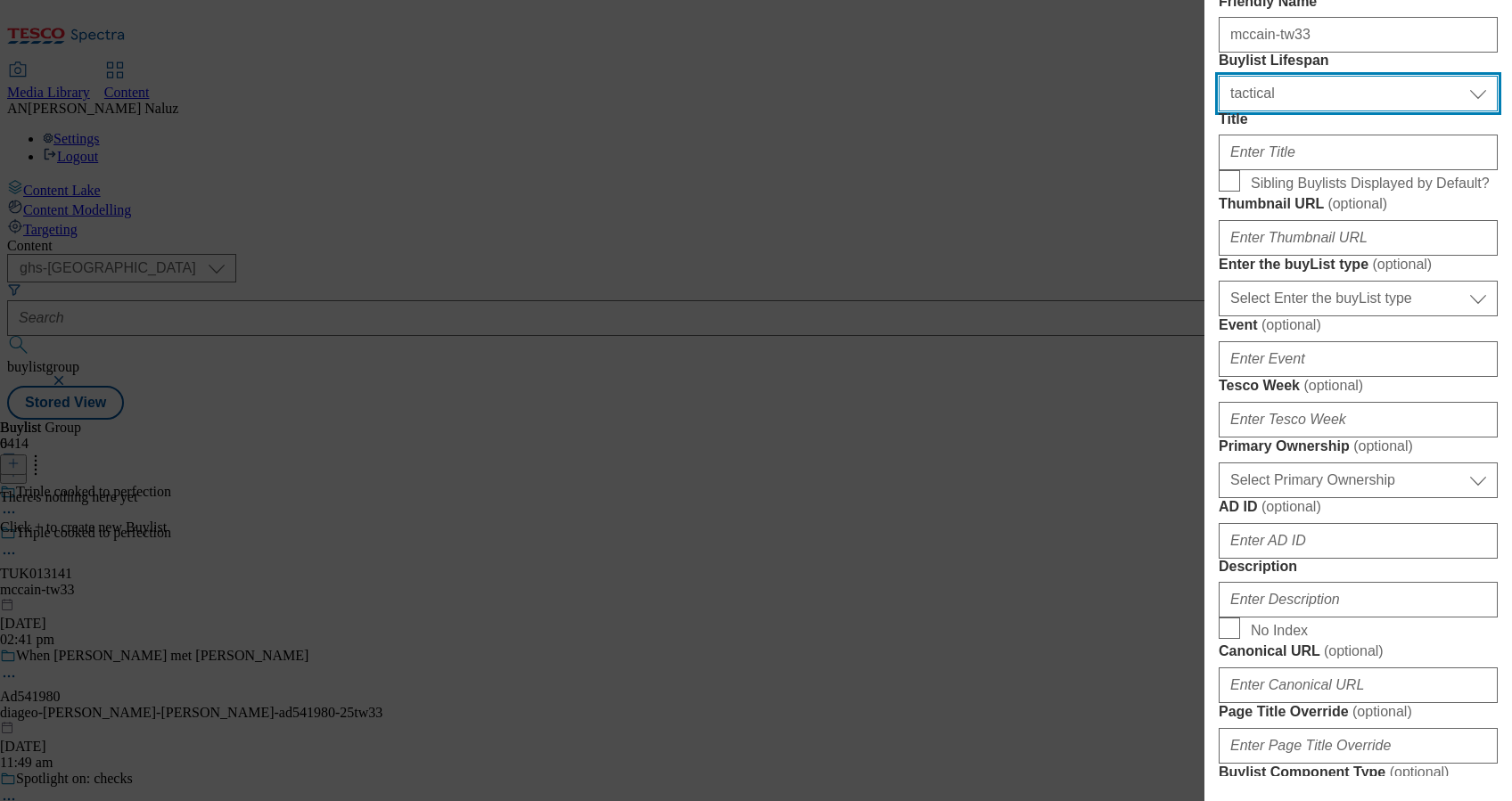
scroll to position [445, 0]
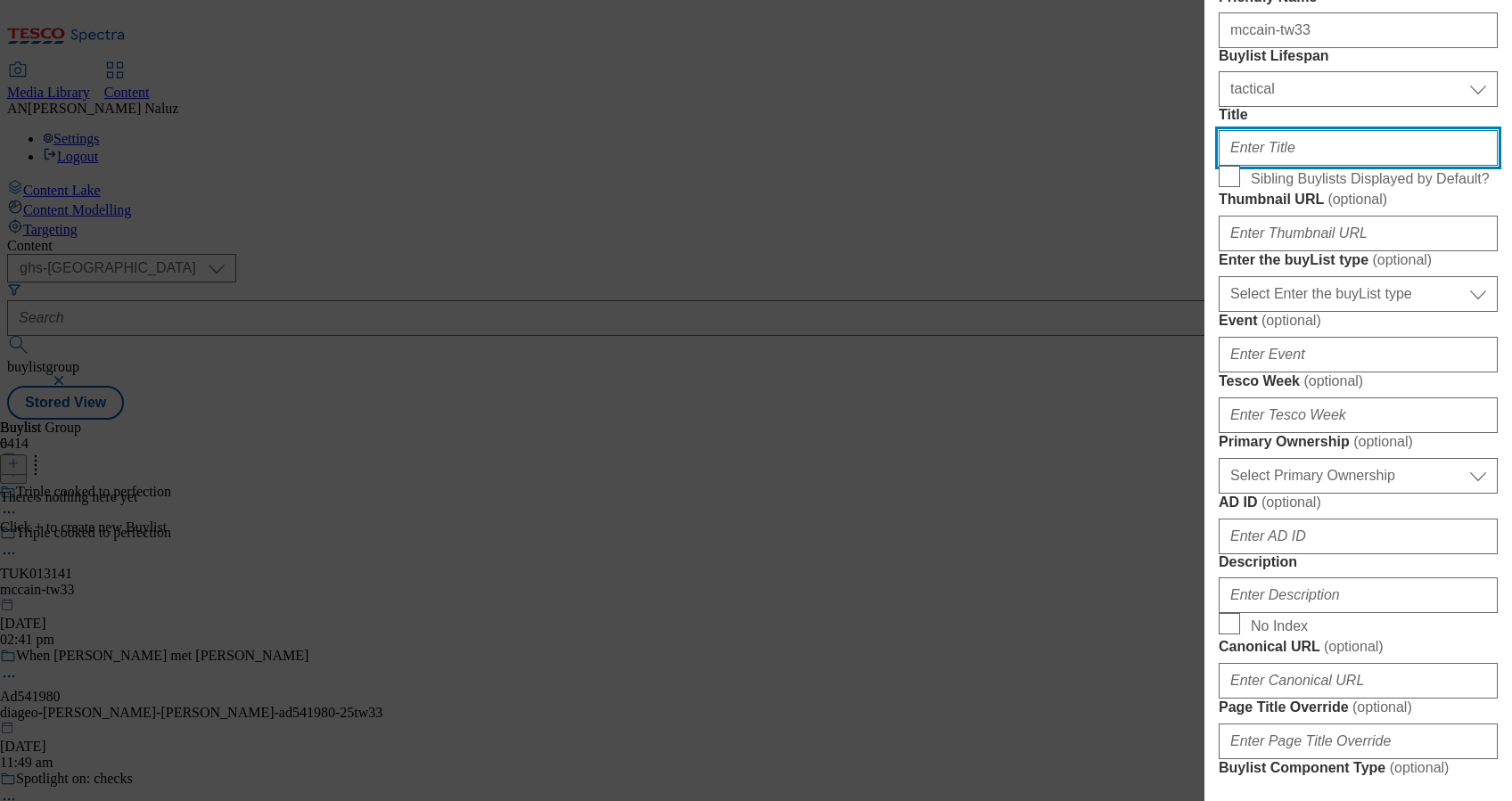
click at [1297, 166] on input "Title" at bounding box center [1358, 148] width 279 height 36
paste input "Staying in tonight, but still fancy a special meal? Why not try McCain [MEDICAL…"
type input "Staying in tonight, but still fancy a special meal? Why not try McCain [MEDICAL…"
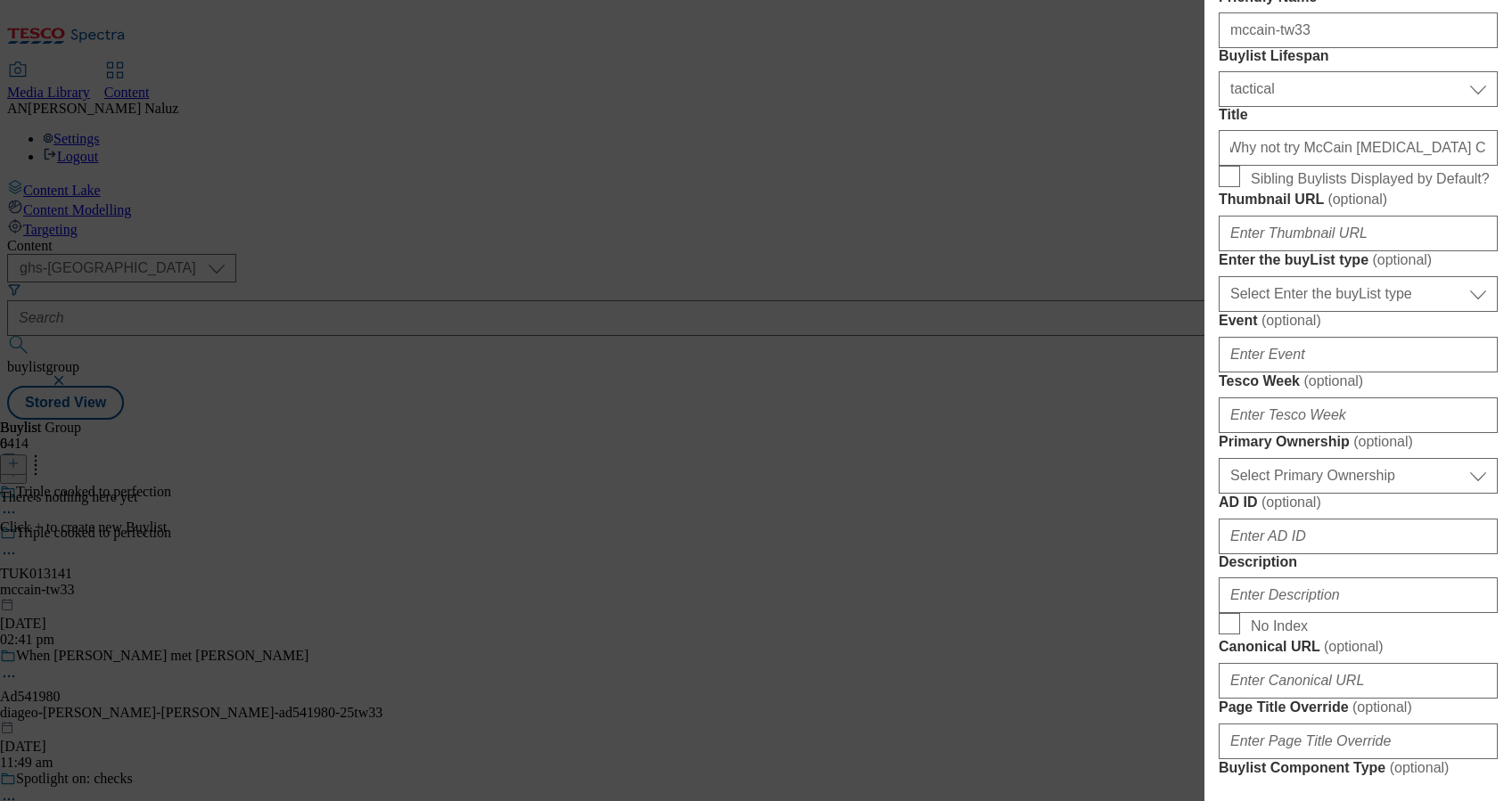
click at [1440, 208] on label "Thumbnail URL ( optional )" at bounding box center [1358, 200] width 279 height 18
click at [1440, 251] on input "Thumbnail URL ( optional )" at bounding box center [1358, 233] width 279 height 36
click at [1429, 166] on input "Staying in tonight, but still fancy a special meal? Why not try McCain [MEDICAL…" at bounding box center [1358, 148] width 279 height 36
click at [1292, 251] on input "Thumbnail URL ( optional )" at bounding box center [1358, 233] width 279 height 36
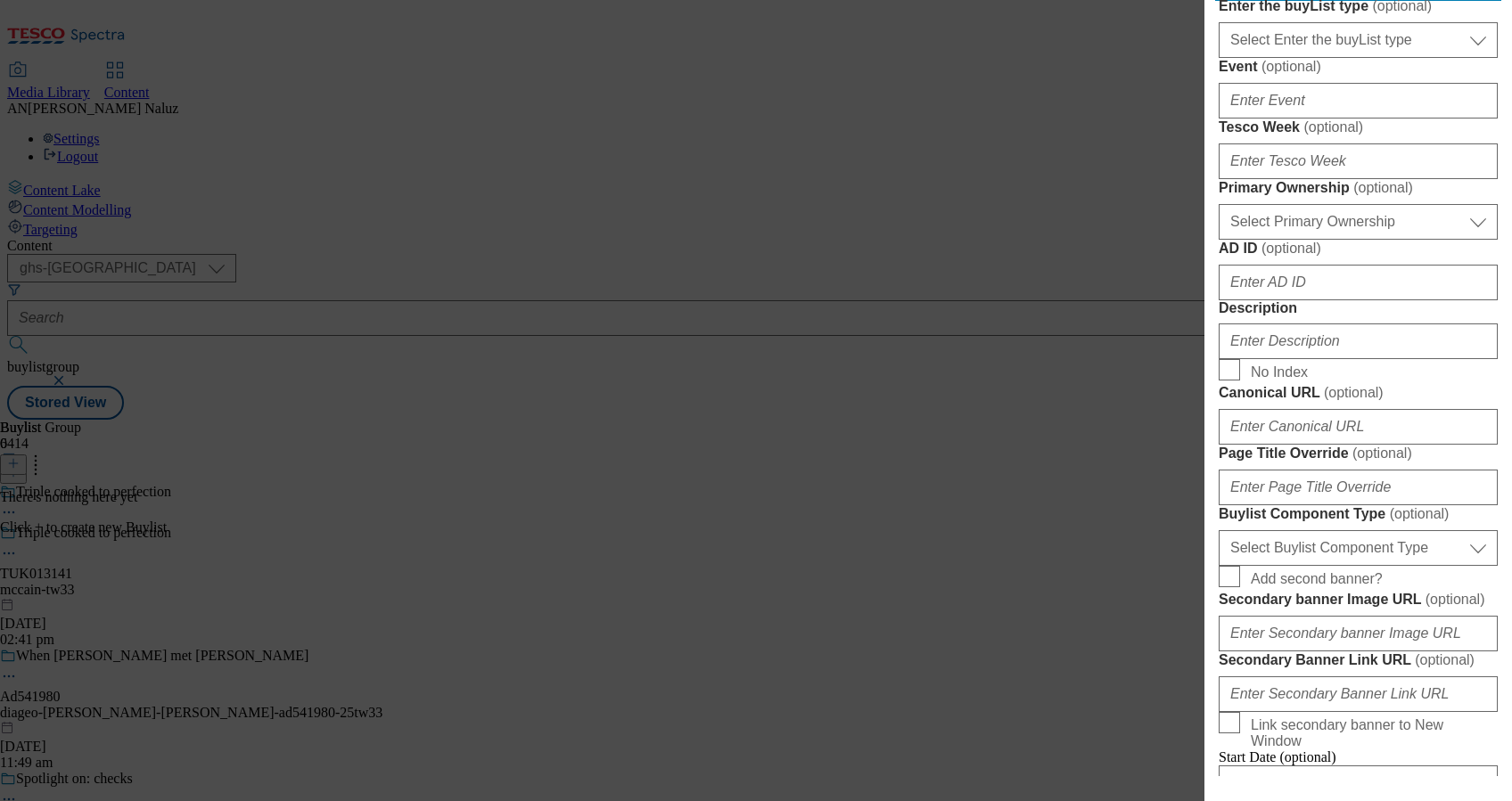
scroll to position [725, 0]
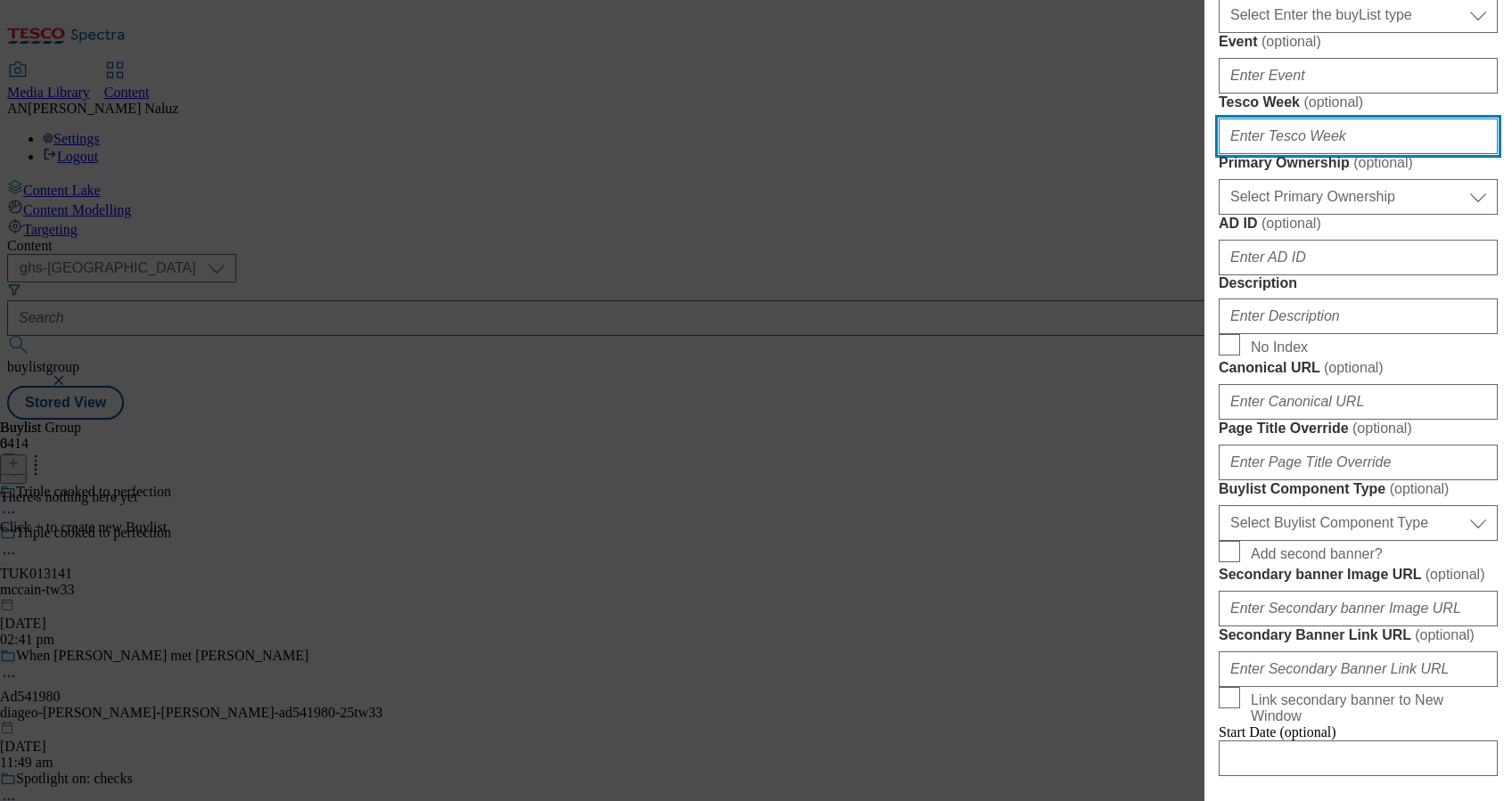
click at [1296, 154] on input "Tesco Week ( optional )" at bounding box center [1358, 136] width 279 height 36
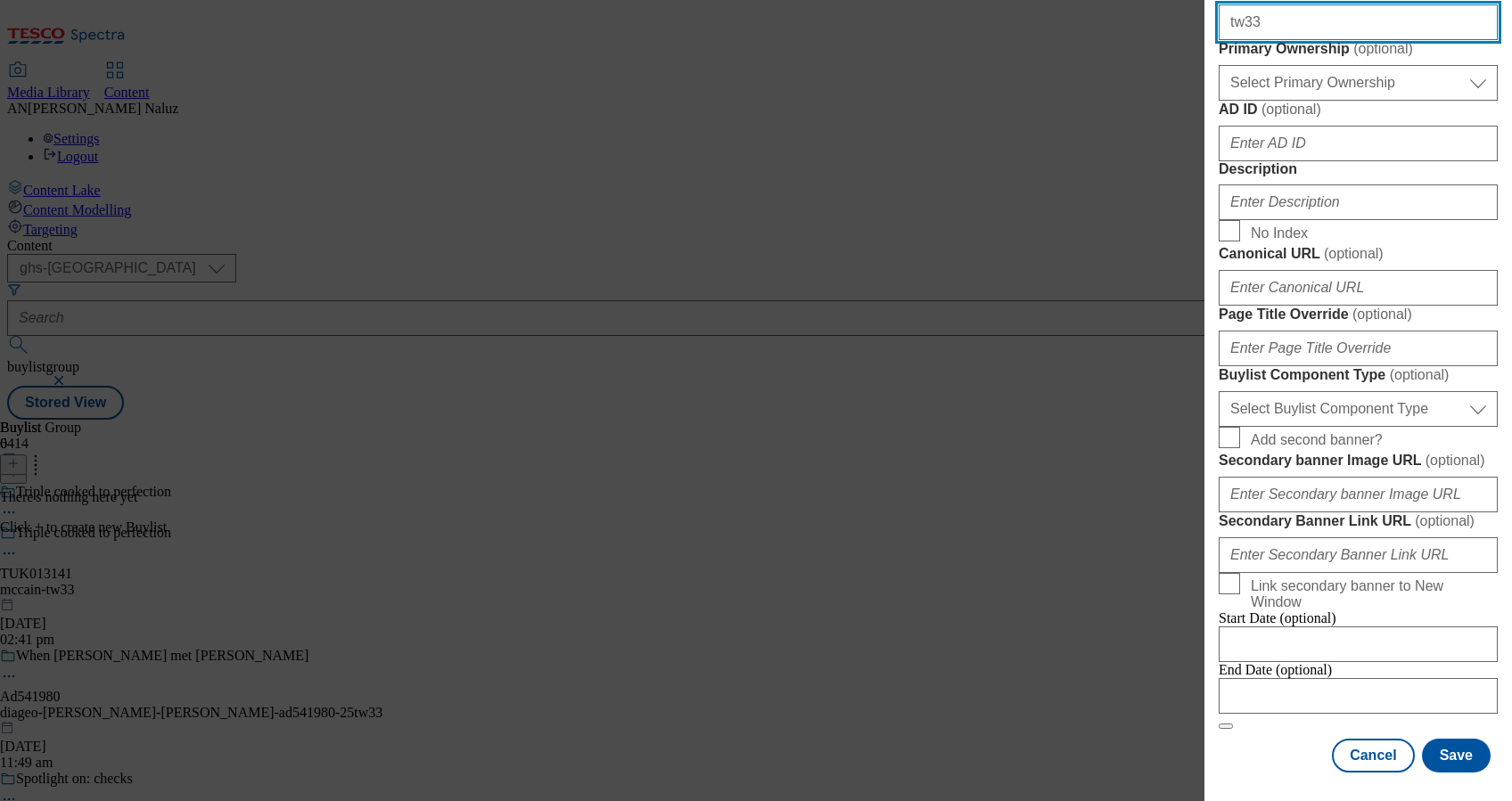
scroll to position [941, 0]
type input "tw33"
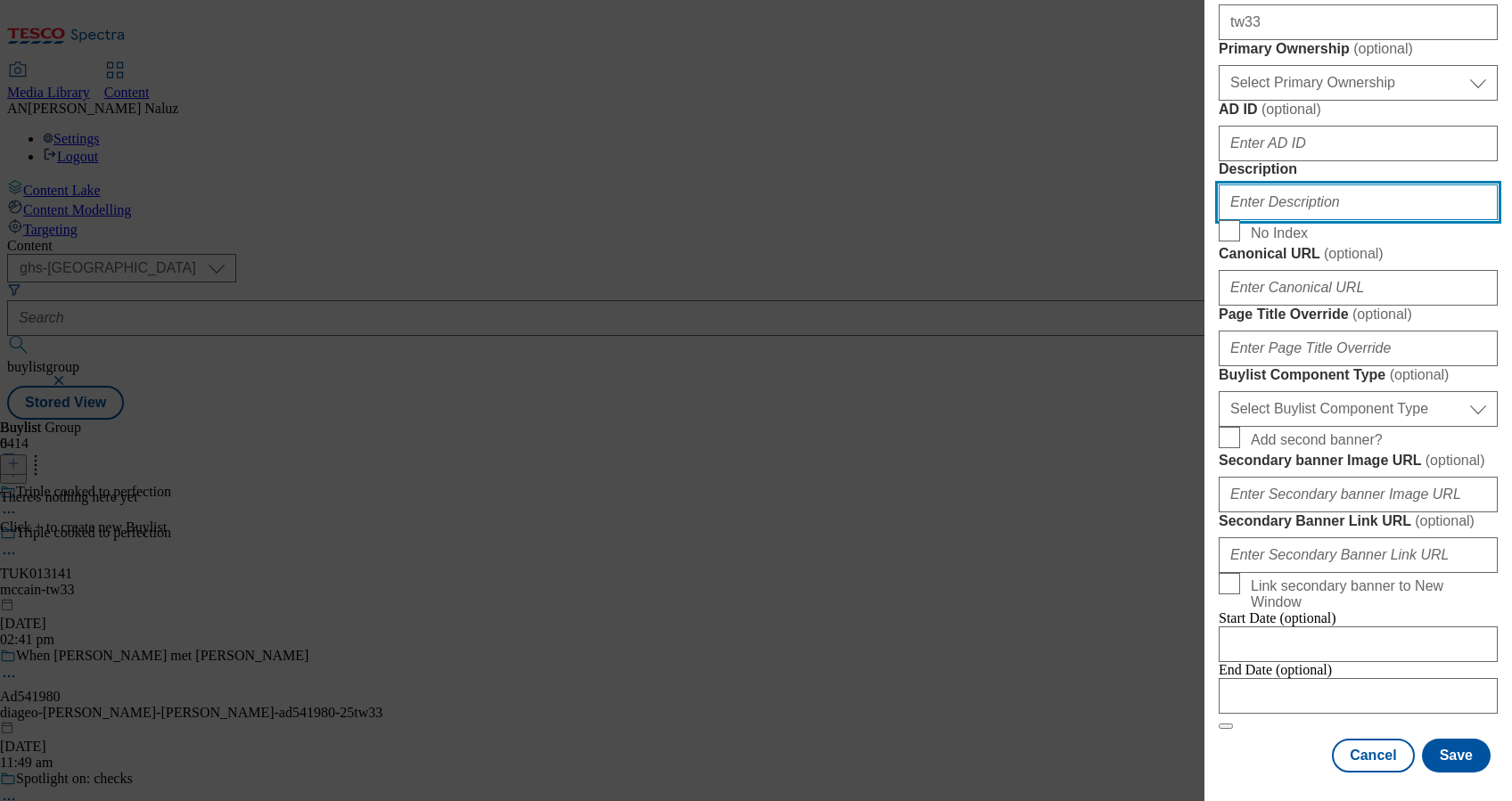
click at [1330, 220] on input "Description" at bounding box center [1358, 202] width 279 height 36
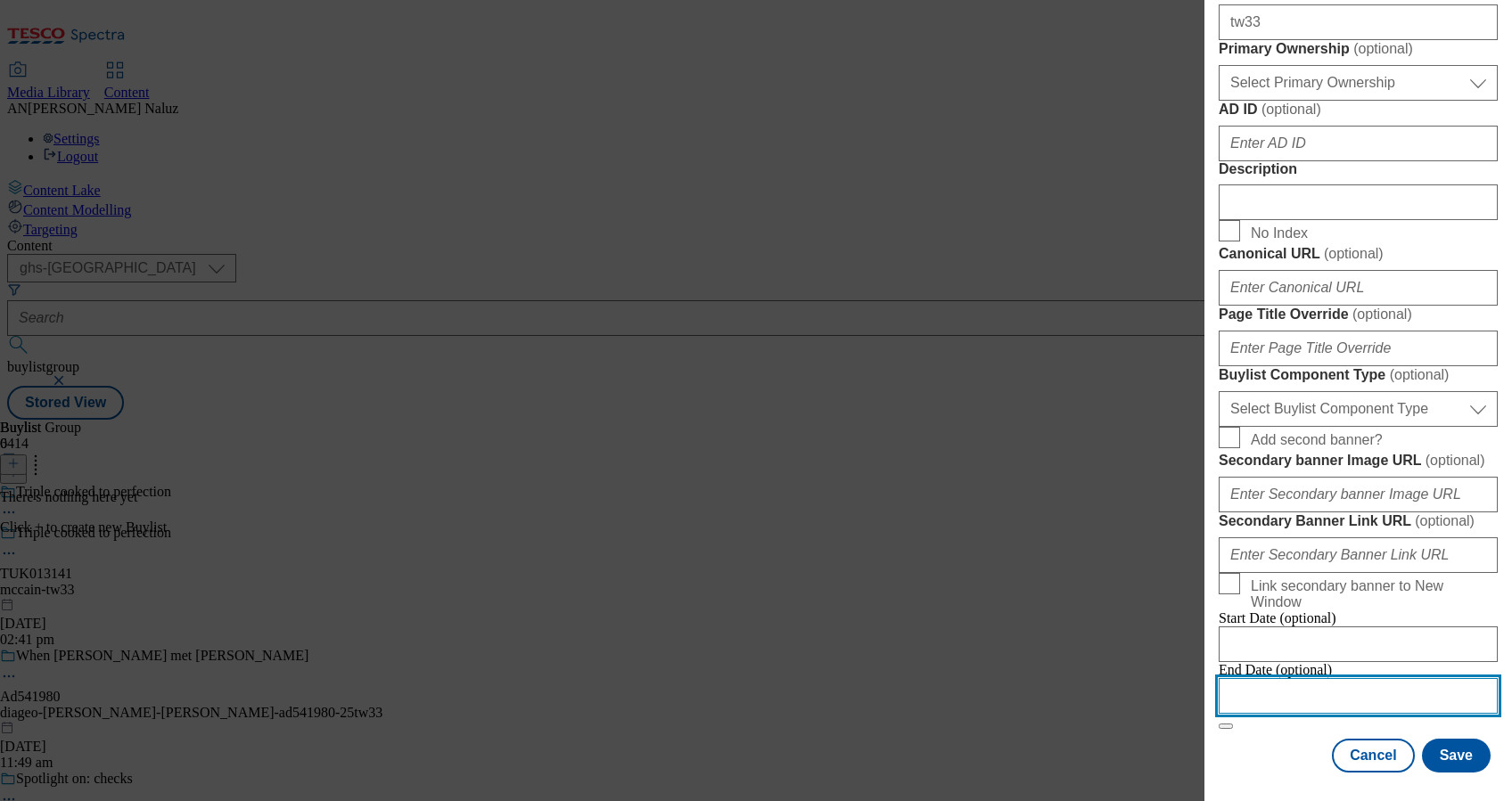
click at [1329, 679] on input "Modal" at bounding box center [1358, 696] width 279 height 36
select select "2025"
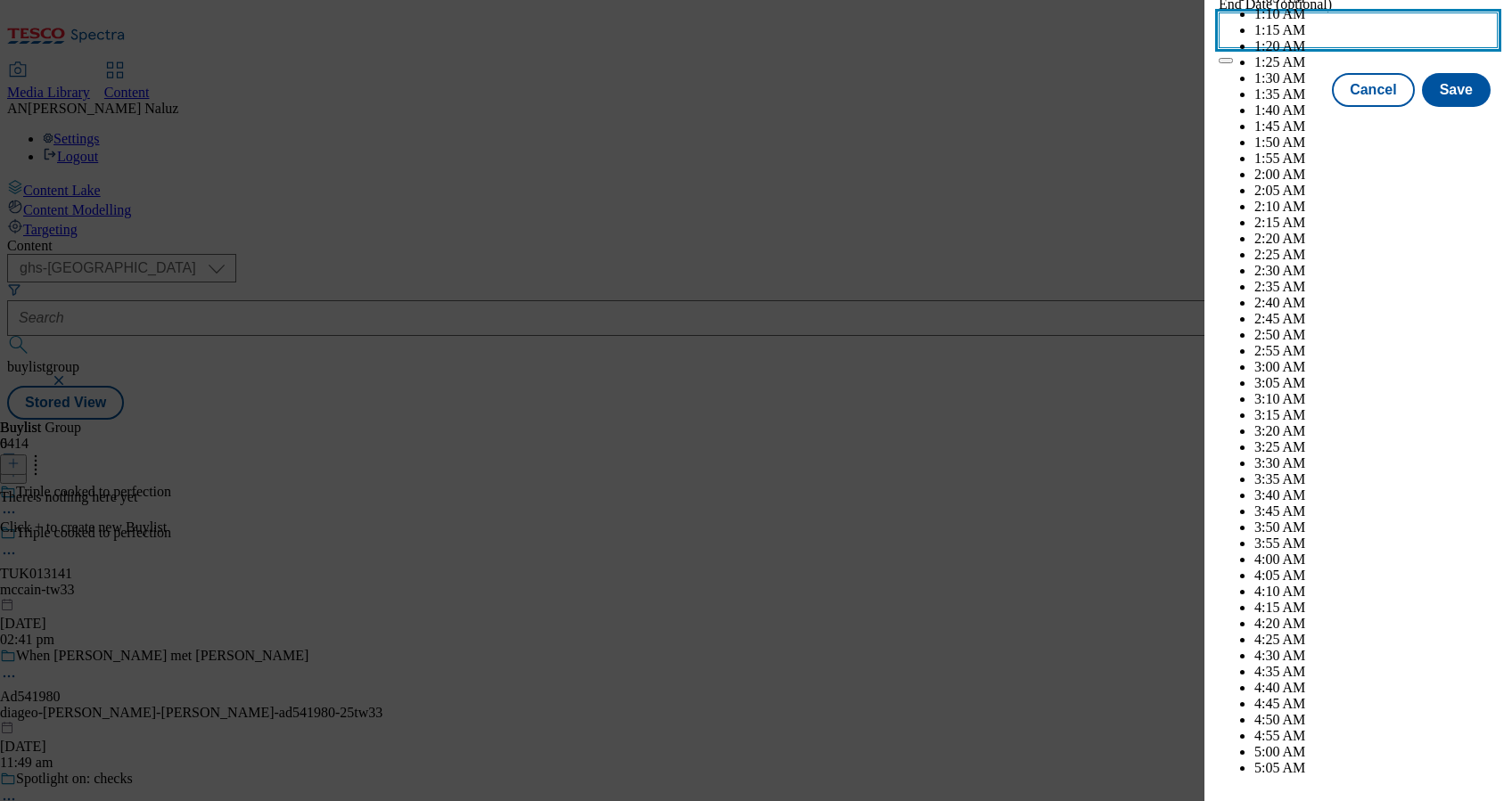
scroll to position [5774, 0]
select select "November"
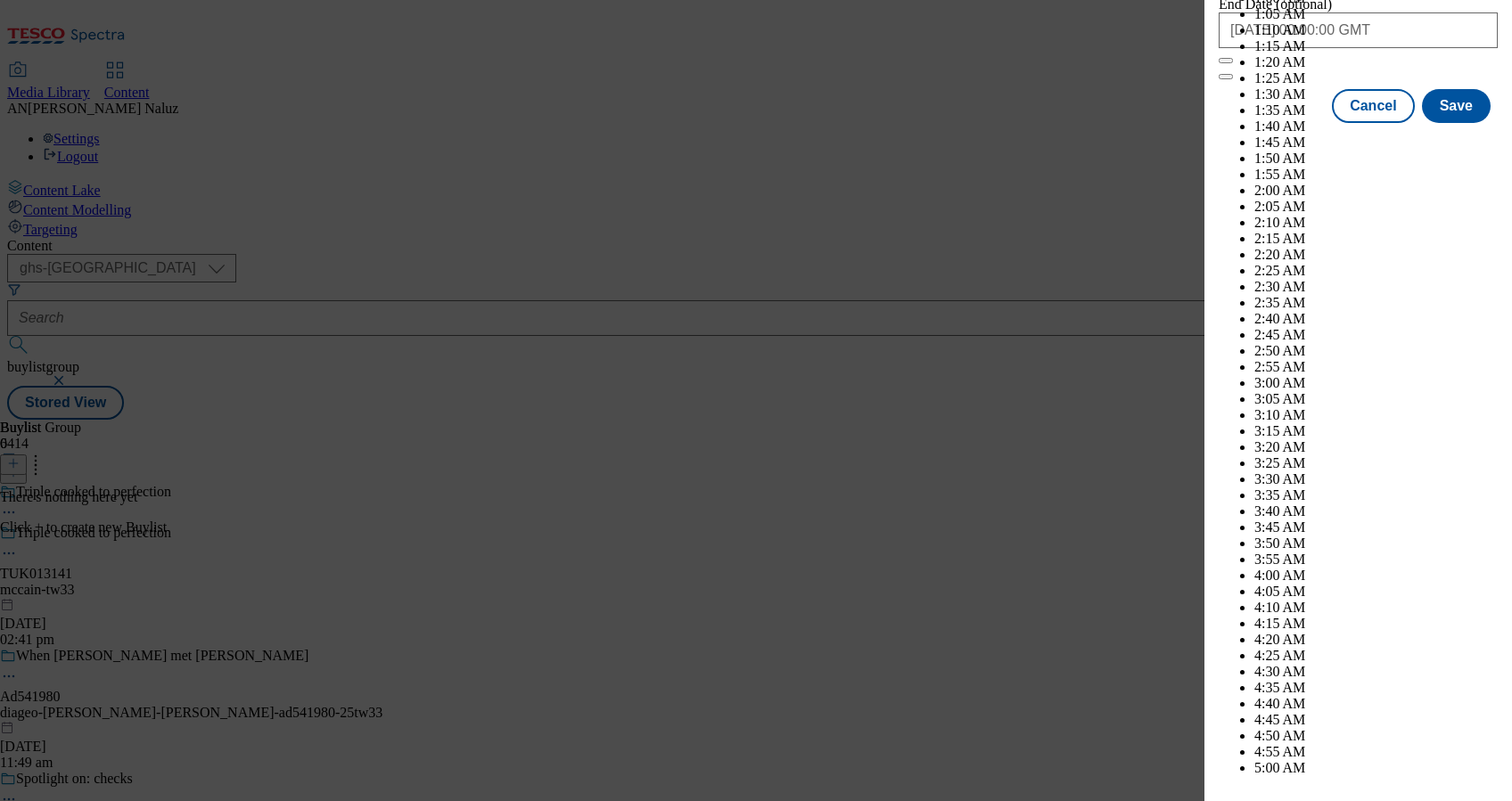
scroll to position [0, 0]
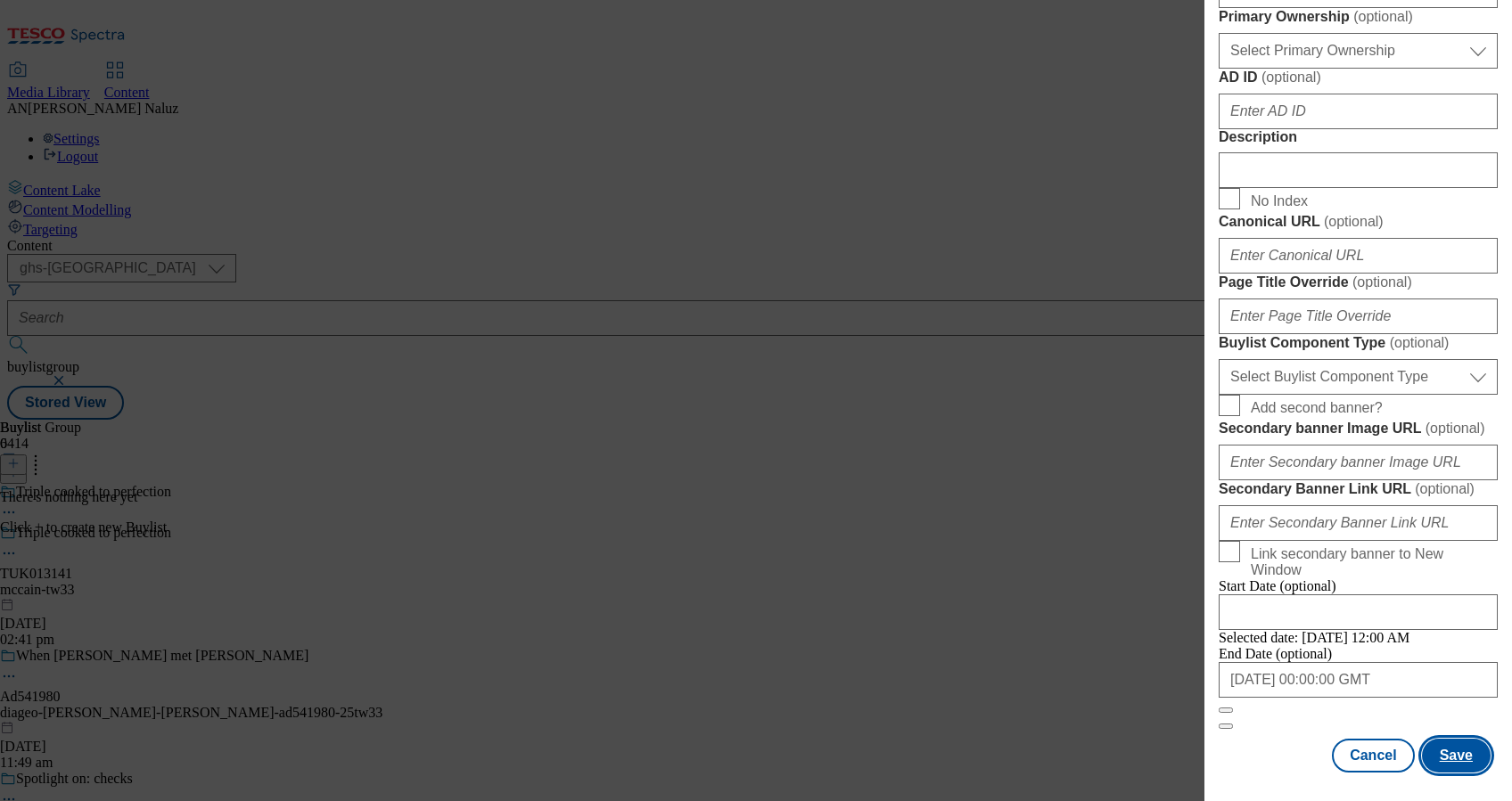
click at [1421, 739] on button "Save" at bounding box center [1455, 756] width 68 height 34
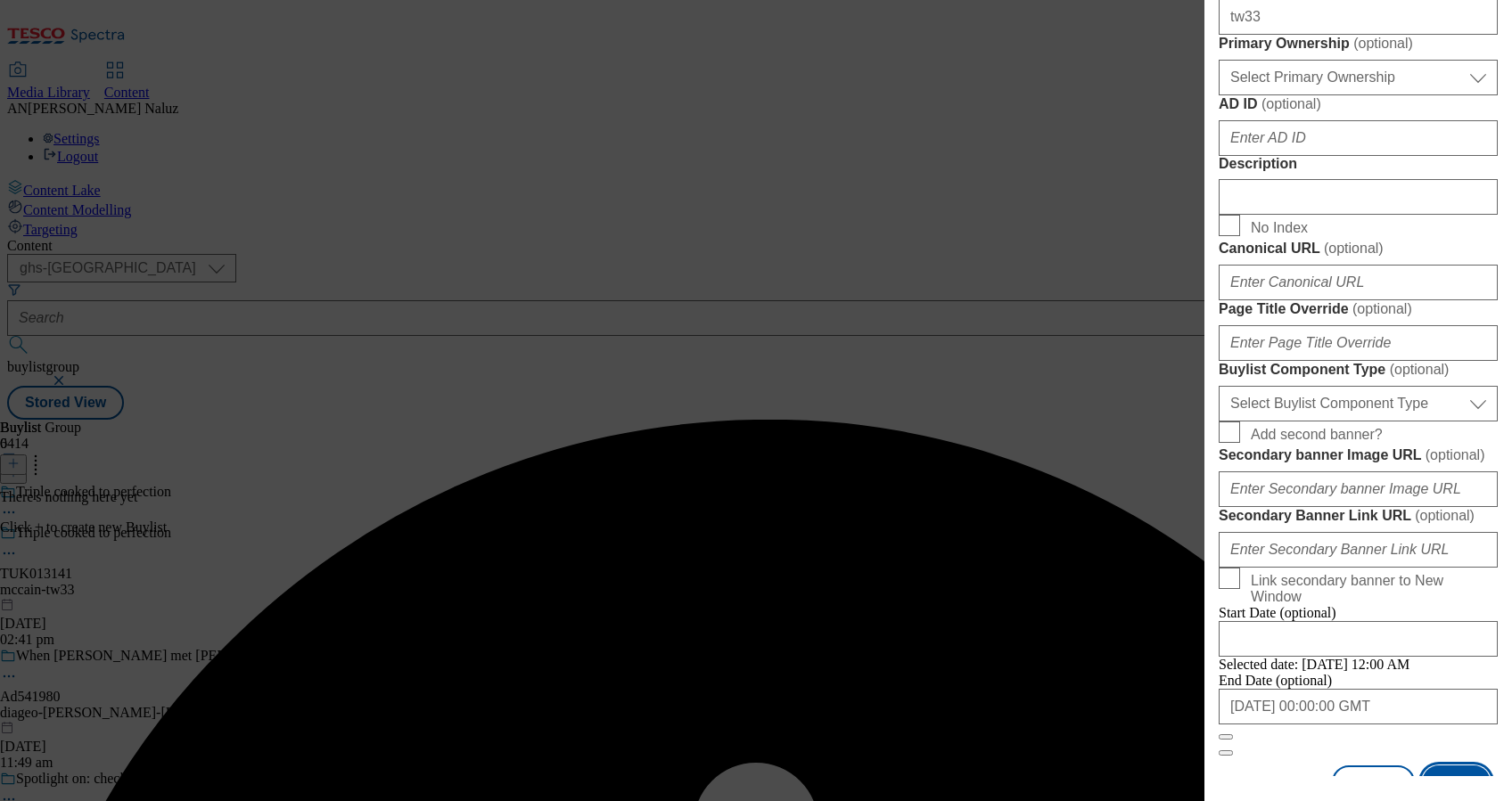
scroll to position [869, 3]
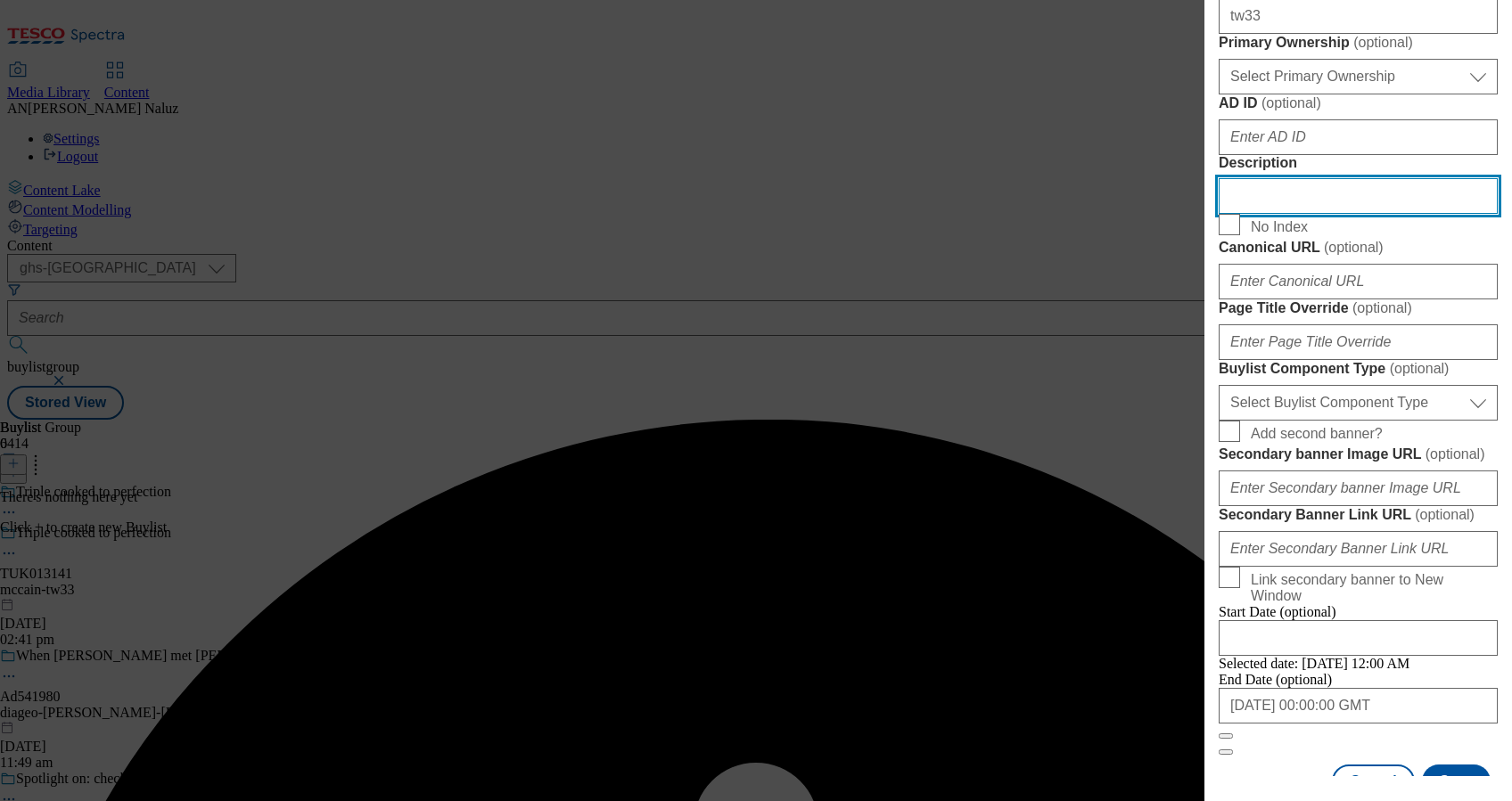
click at [1355, 214] on input "Description" at bounding box center [1358, 196] width 279 height 36
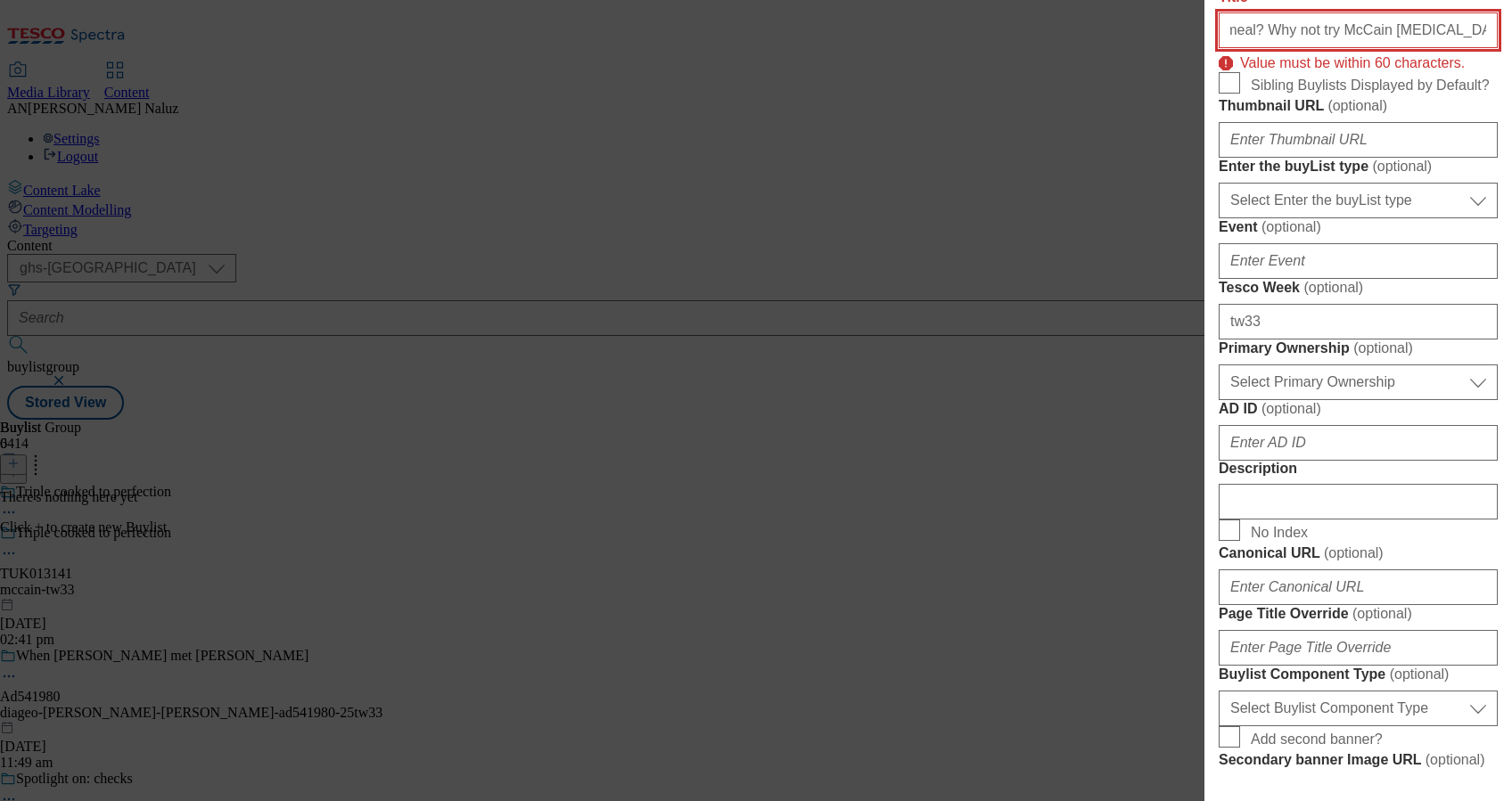
scroll to position [0, 311]
drag, startPoint x: 1310, startPoint y: 154, endPoint x: 1467, endPoint y: 138, distance: 157.8
click at [1467, 48] on input "Staying in tonight, but still fancy a special meal? Why not try McCain [MEDICAL…" at bounding box center [1358, 31] width 279 height 36
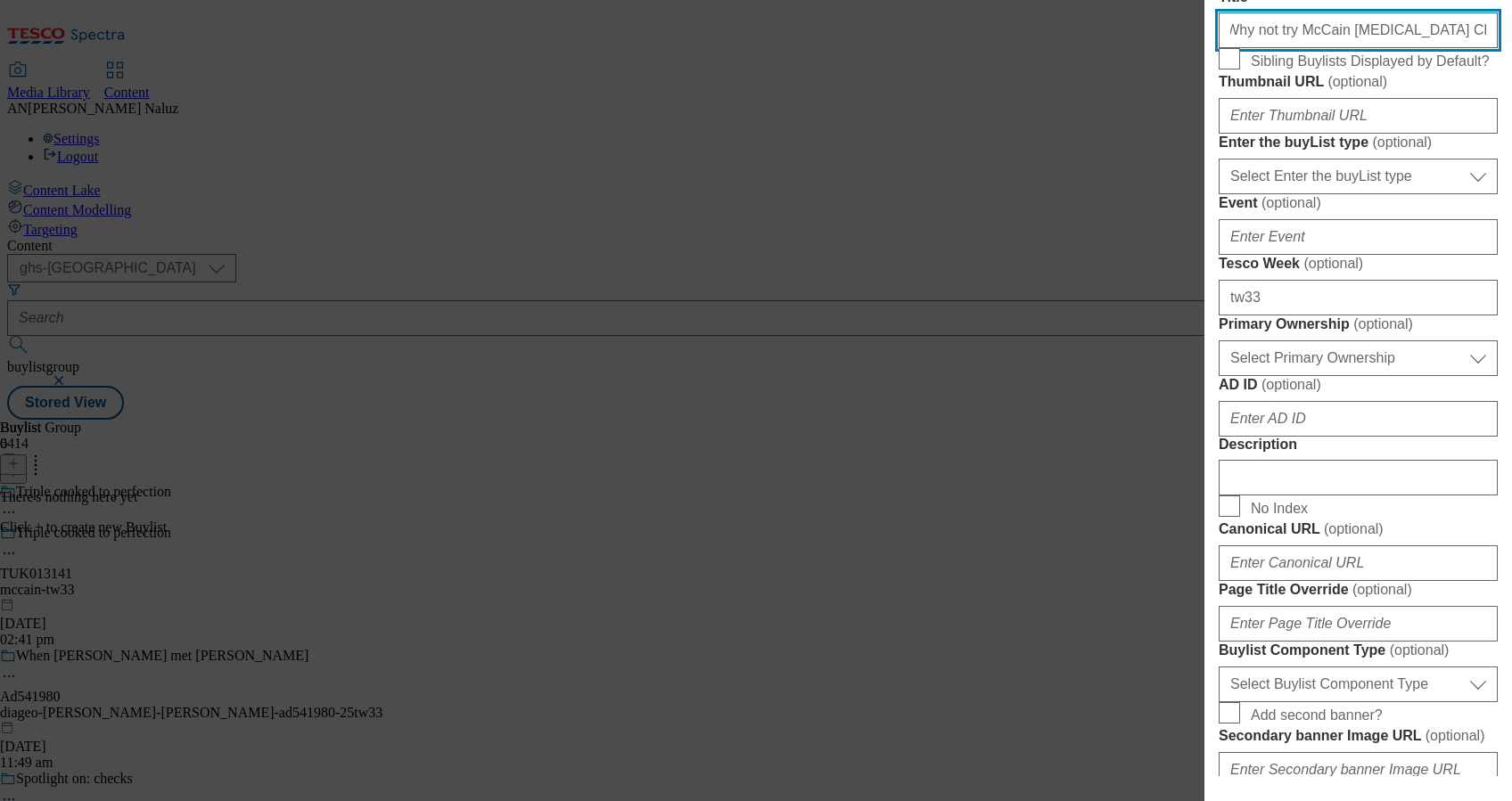
scroll to position [0, 0]
click at [1272, 48] on input "Staying in tonight, but still fancy a special meal? Why not try McCain [MEDICAL…" at bounding box center [1358, 31] width 279 height 36
paste input "McCain [MEDICAL_DATA] Chips. The perfect treat for a night in."
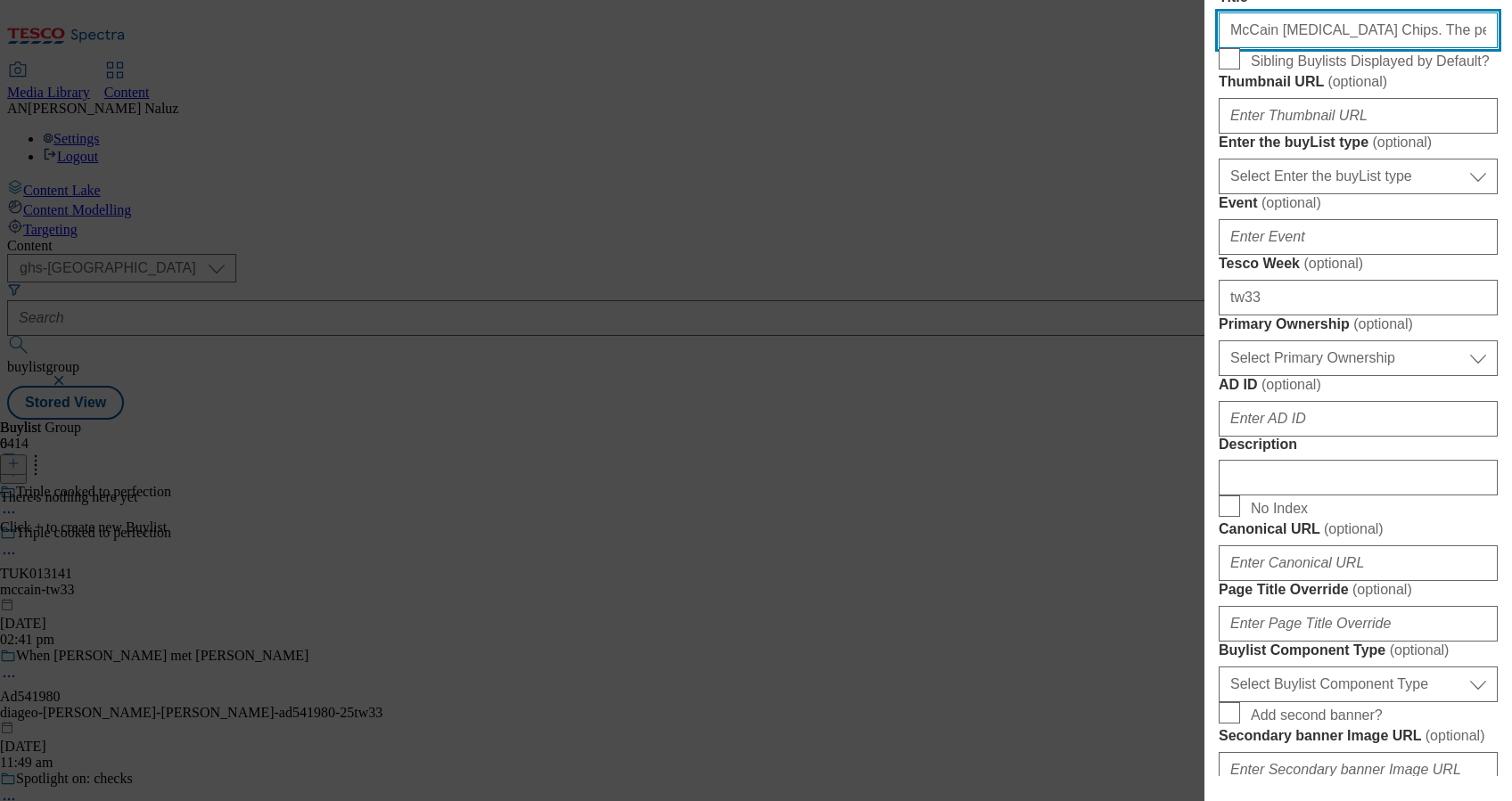
scroll to position [563, 0]
drag, startPoint x: 1330, startPoint y: 163, endPoint x: 1199, endPoint y: 164, distance: 131.0
click at [1199, 164] on div "Add new Buylist Locale Select locale English Welsh Tags Select Tags fnf marketp…" at bounding box center [756, 400] width 1512 height 801
paste input "Staying in tonight,"
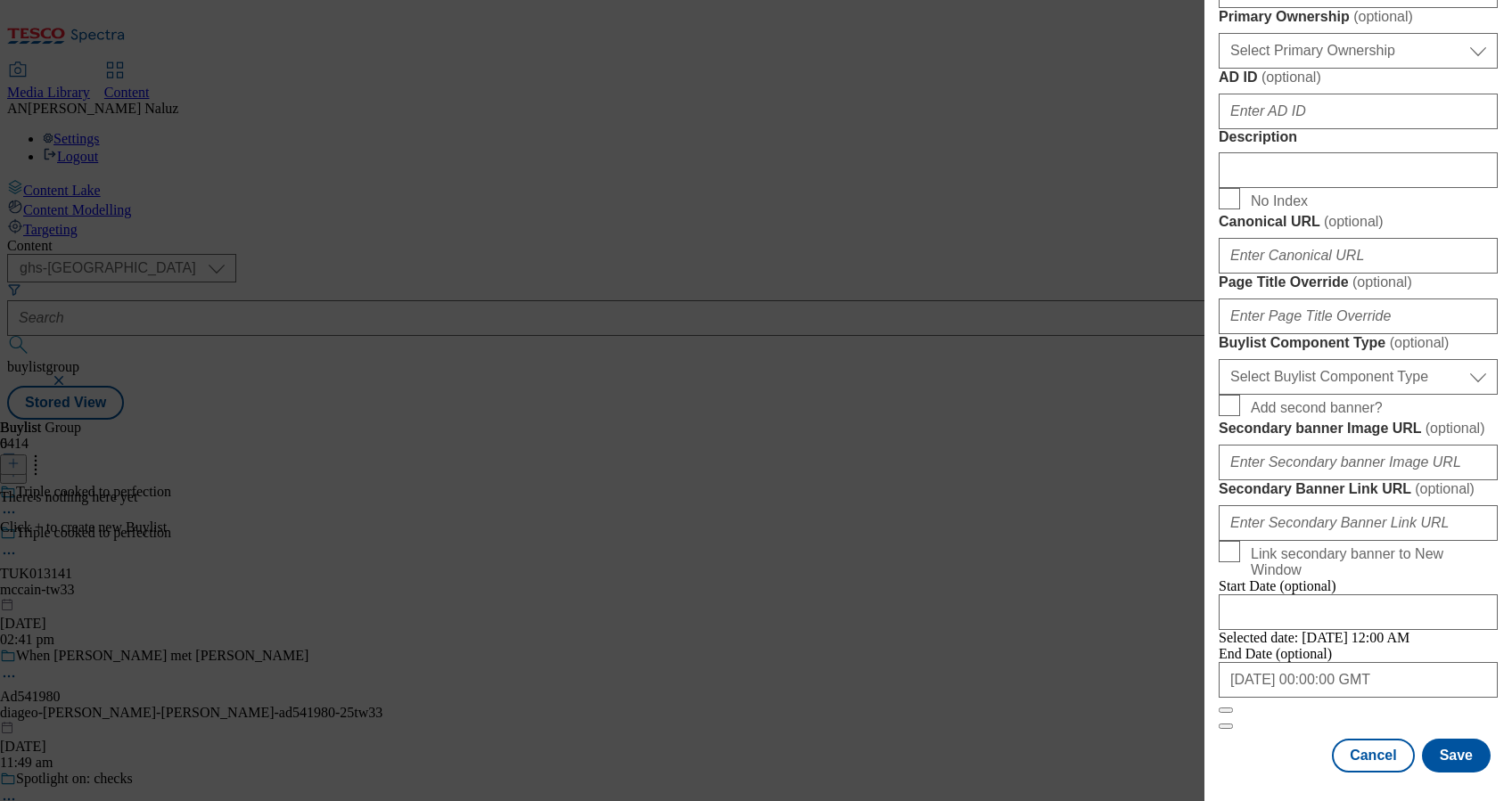
scroll to position [1504, 0]
click at [1440, 739] on button "Save" at bounding box center [1455, 756] width 68 height 34
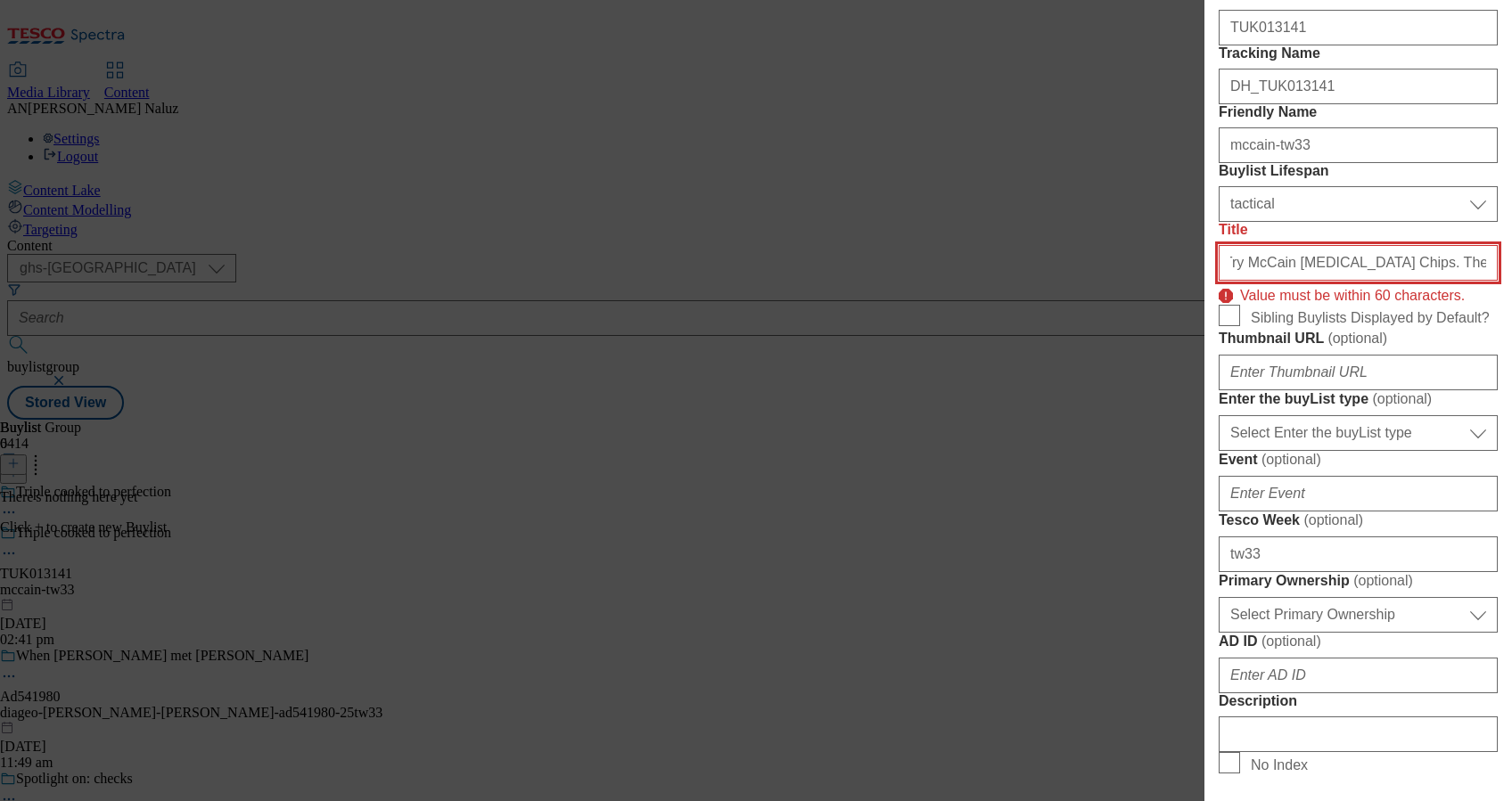
scroll to position [331, 5]
drag, startPoint x: 1437, startPoint y: 388, endPoint x: 1489, endPoint y: 388, distance: 52.0
click at [1489, 388] on div "Add new Buylist Locale Select locale English Welsh Tags Select Tags fnf marketp…" at bounding box center [1357, 388] width 307 height 776
click at [1260, 280] on input "Staying in tonight? Try McCain [MEDICAL_DATA] Chips. The perfect treat for a ni…" at bounding box center [1358, 263] width 279 height 36
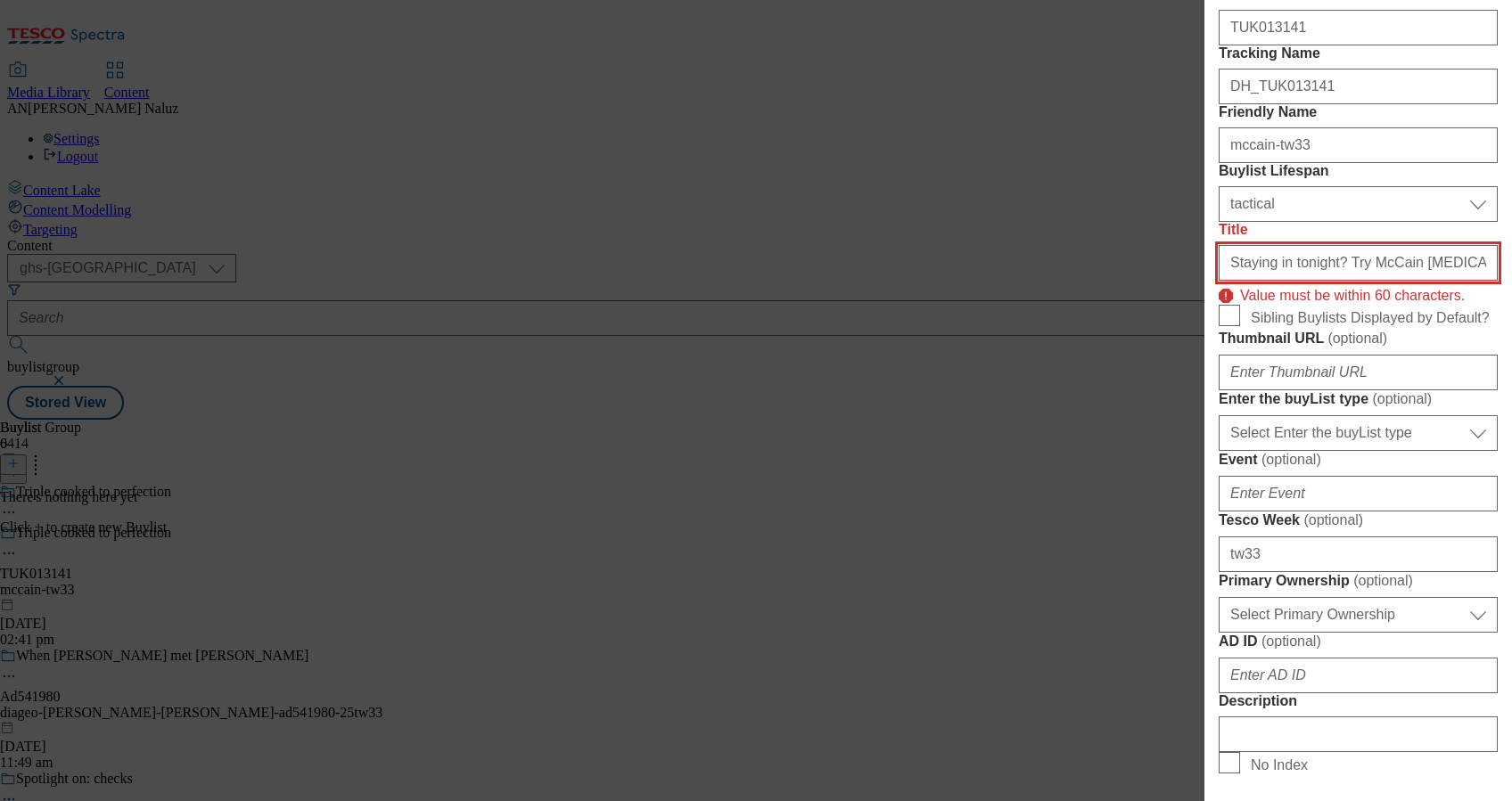
drag, startPoint x: 1318, startPoint y: 387, endPoint x: 1183, endPoint y: 390, distance: 135.0
click at [1183, 390] on div "Add new Buylist Locale Select locale English Welsh Tags Select Tags fnf marketp…" at bounding box center [756, 400] width 1512 height 801
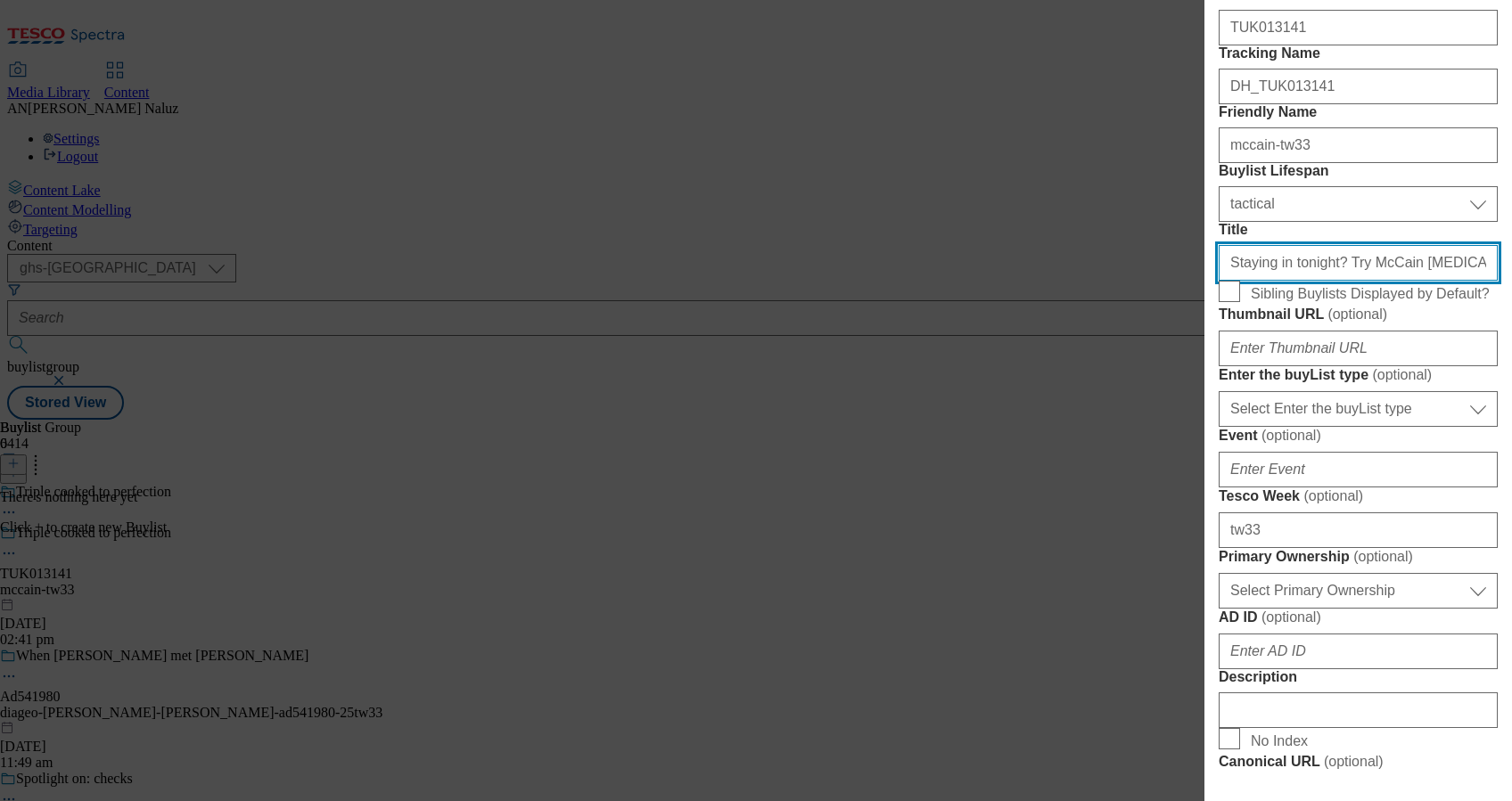
click at [1361, 280] on input "Staying in tonight? Try McCain [MEDICAL_DATA] Chips. The perfect treat for a ni…" at bounding box center [1358, 263] width 279 height 36
drag, startPoint x: 1336, startPoint y: 392, endPoint x: 1134, endPoint y: 377, distance: 202.6
click at [1134, 377] on div "Add new Buylist Locale Select locale English Welsh Tags Select Tags fnf marketp…" at bounding box center [756, 400] width 1512 height 801
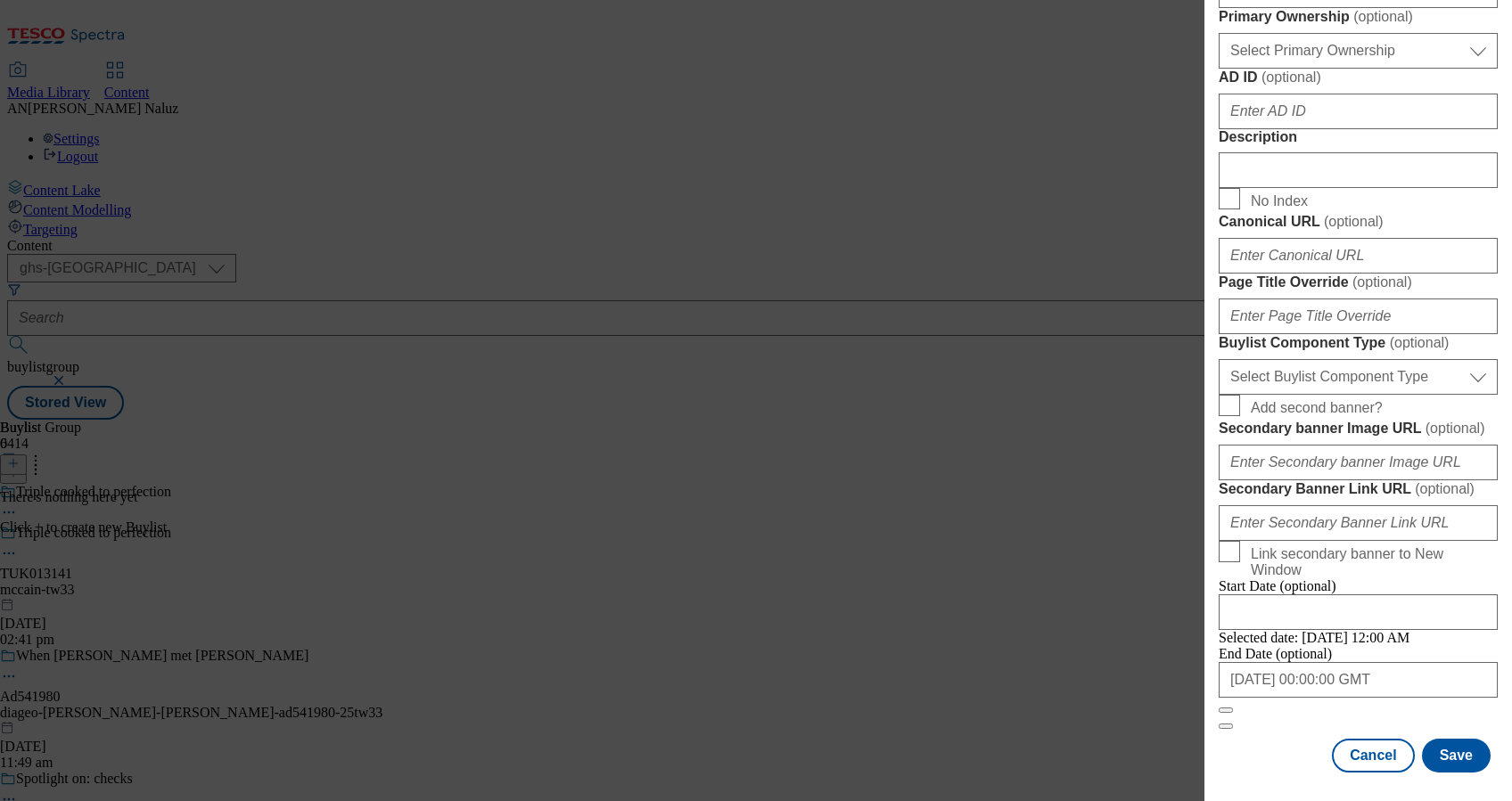
scroll to position [1504, 0]
type input "McCain [MEDICAL_DATA] Chips. The perfect treat for a night in."
click at [1428, 742] on button "Save" at bounding box center [1455, 756] width 68 height 34
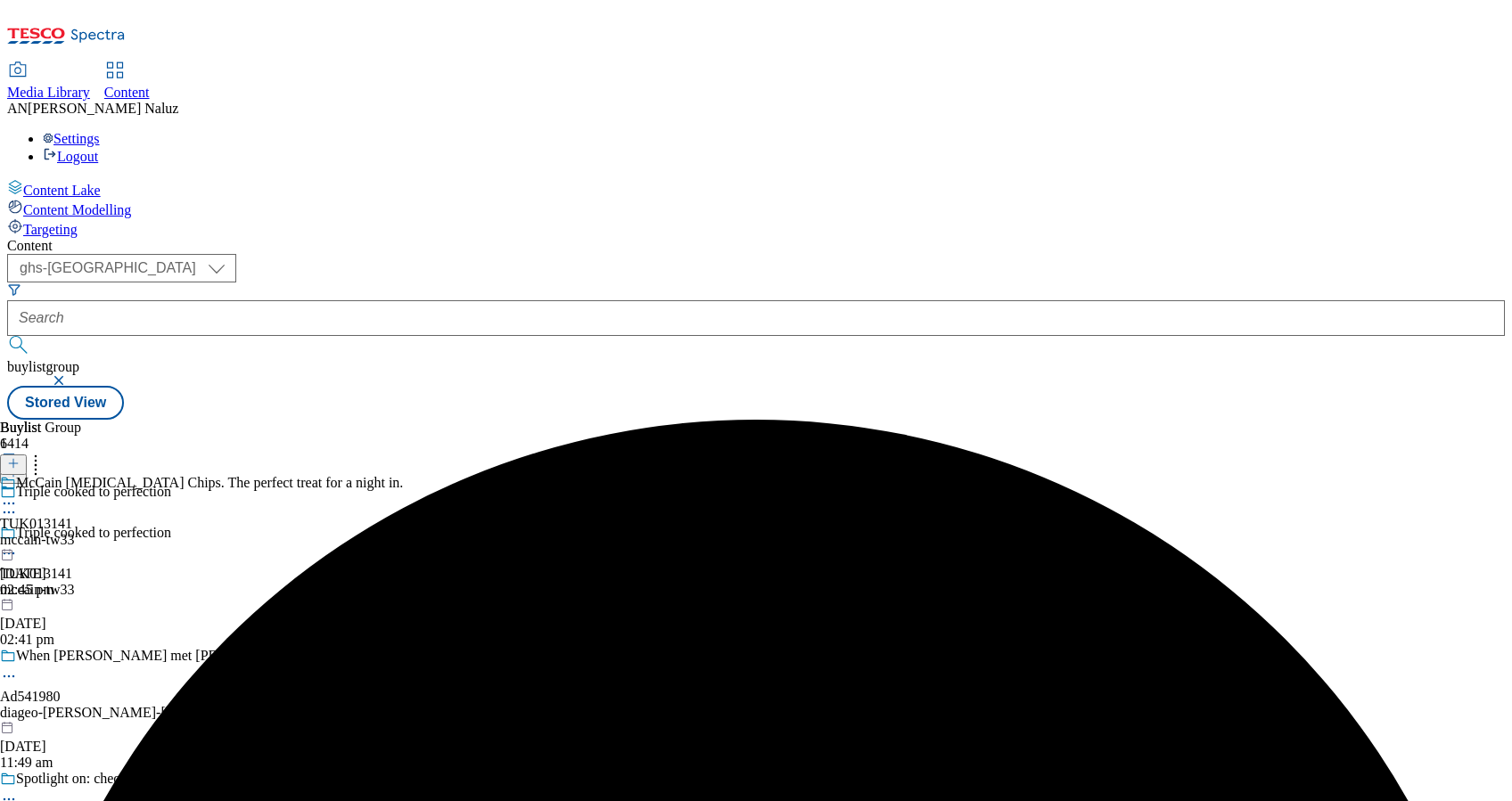
click at [403, 475] on div "McCain [MEDICAL_DATA] Chips. The perfect treat for a night in. TUK013141 mccain…" at bounding box center [201, 536] width 403 height 123
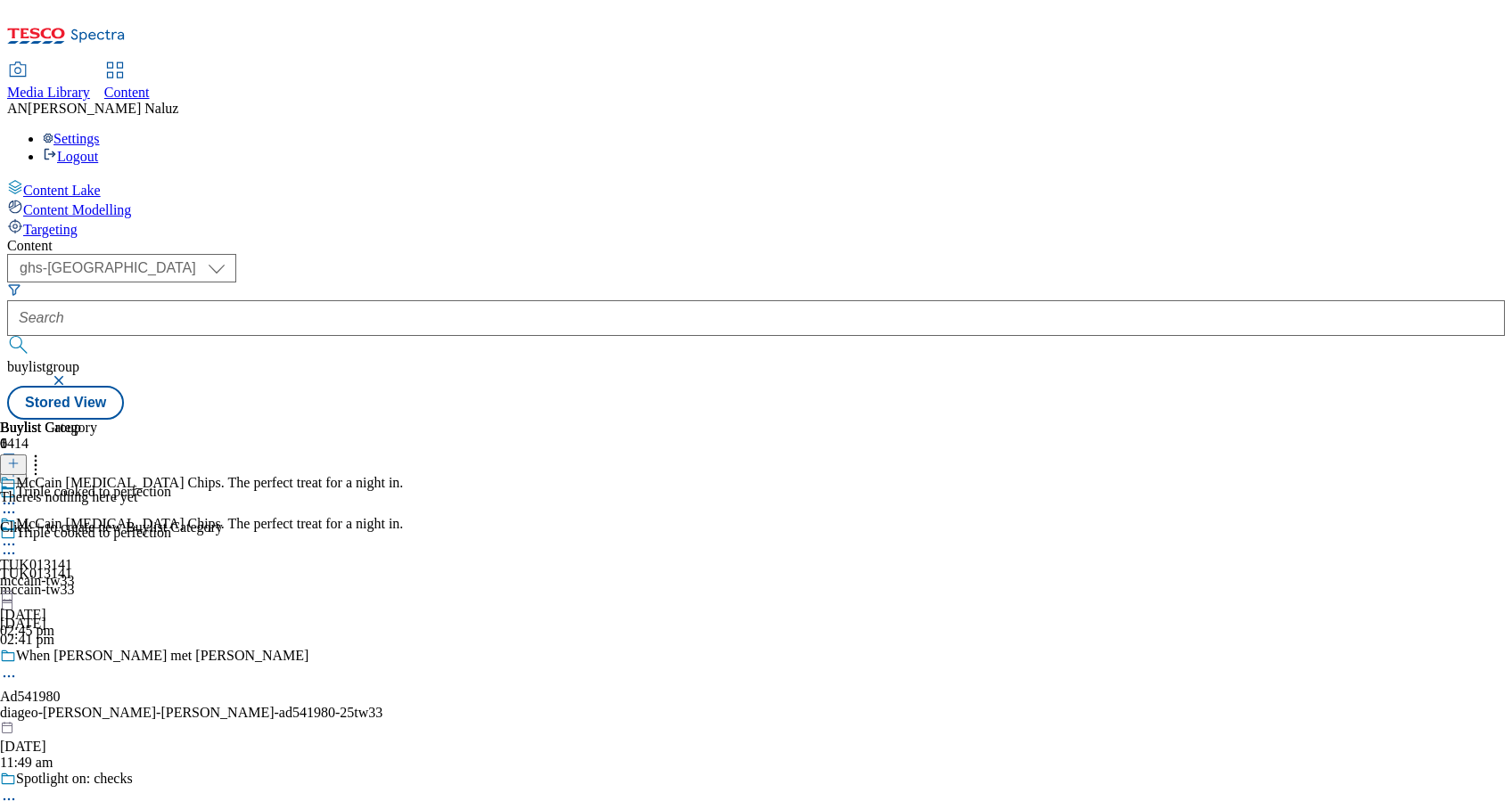
click at [20, 457] on icon at bounding box center [13, 463] width 13 height 13
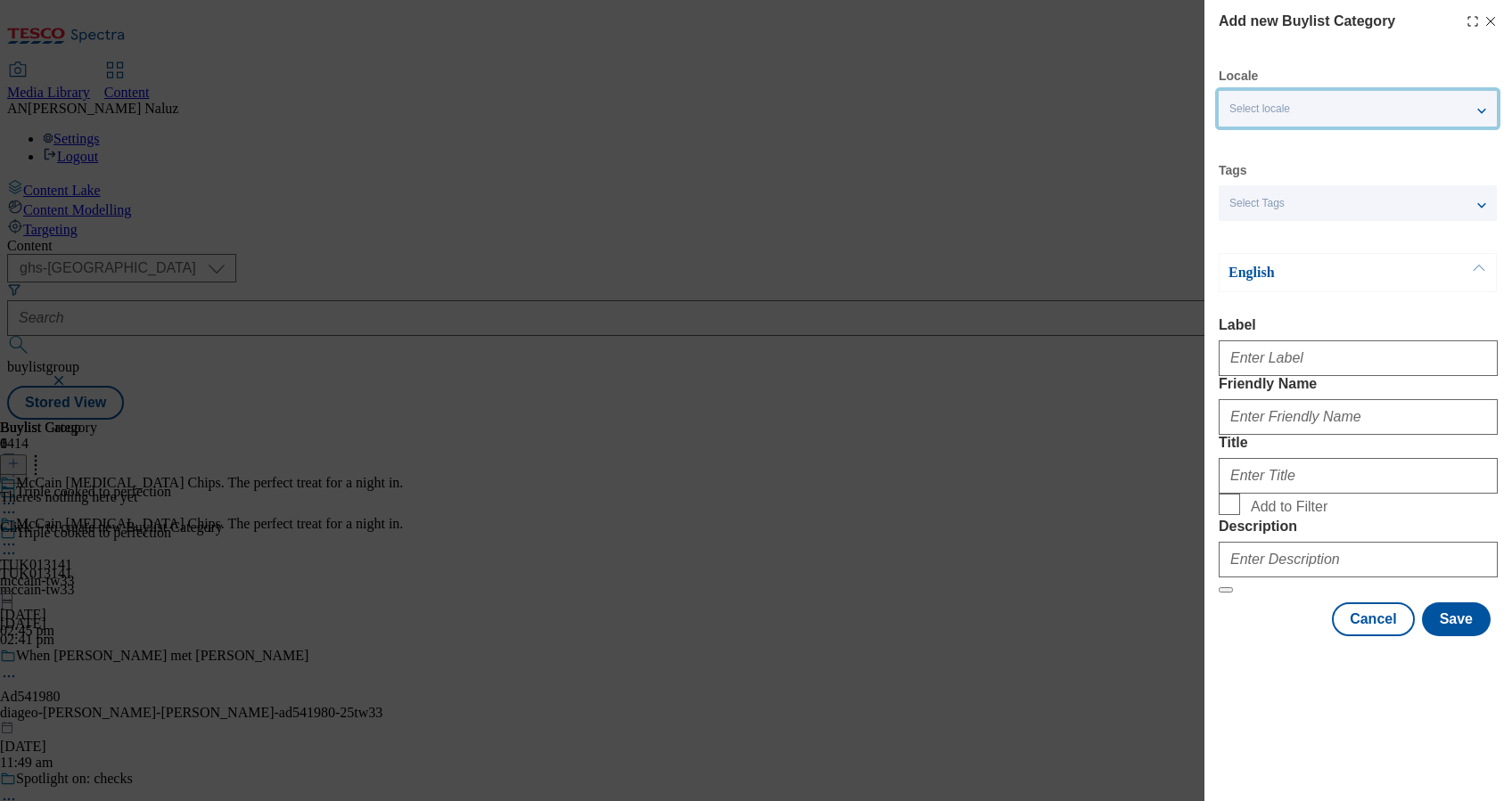
click at [1303, 112] on div "Select locale" at bounding box center [1358, 109] width 279 height 36
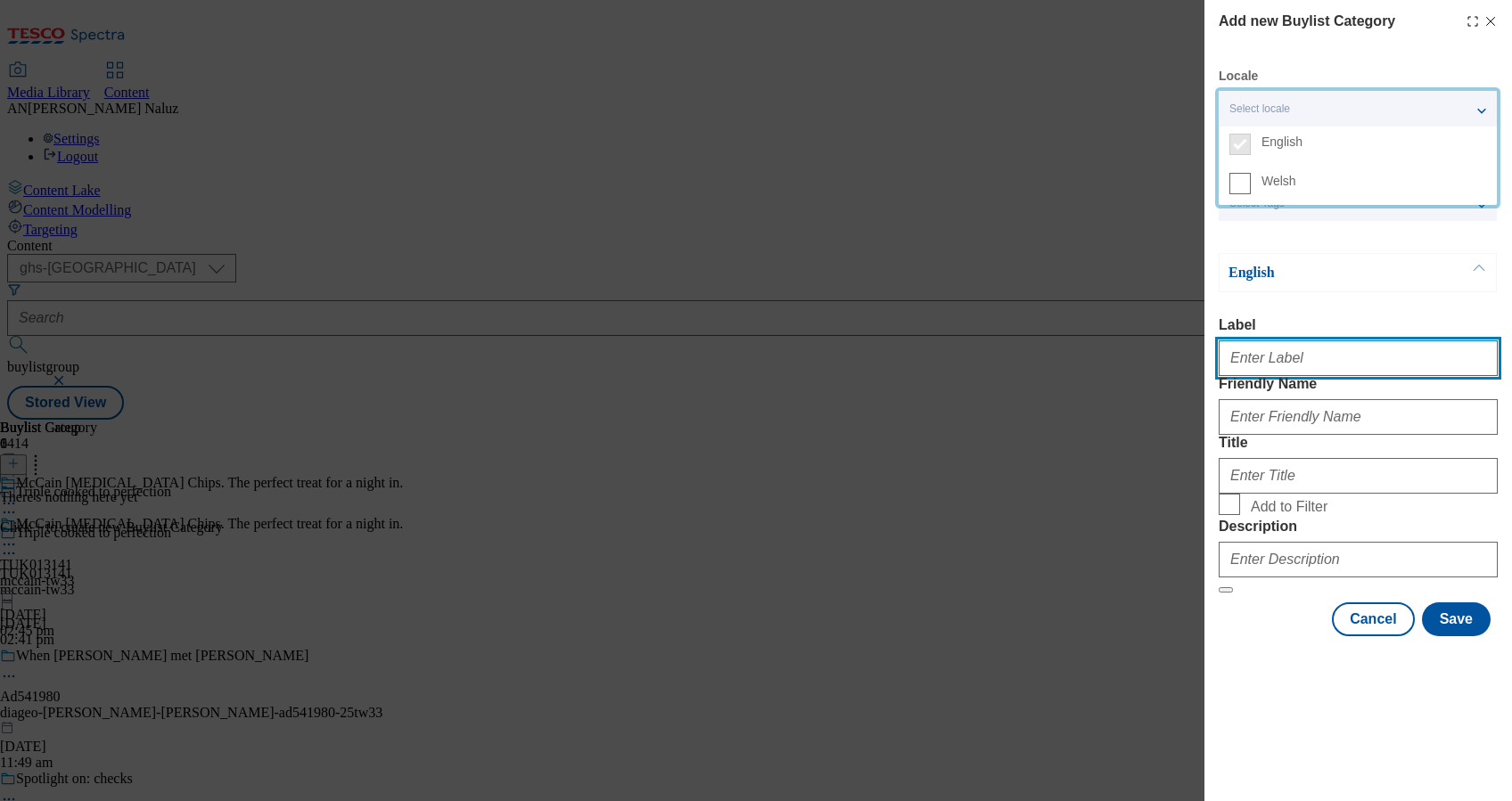
click at [1311, 354] on input "Label" at bounding box center [1358, 359] width 279 height 36
type input "TUK013141"
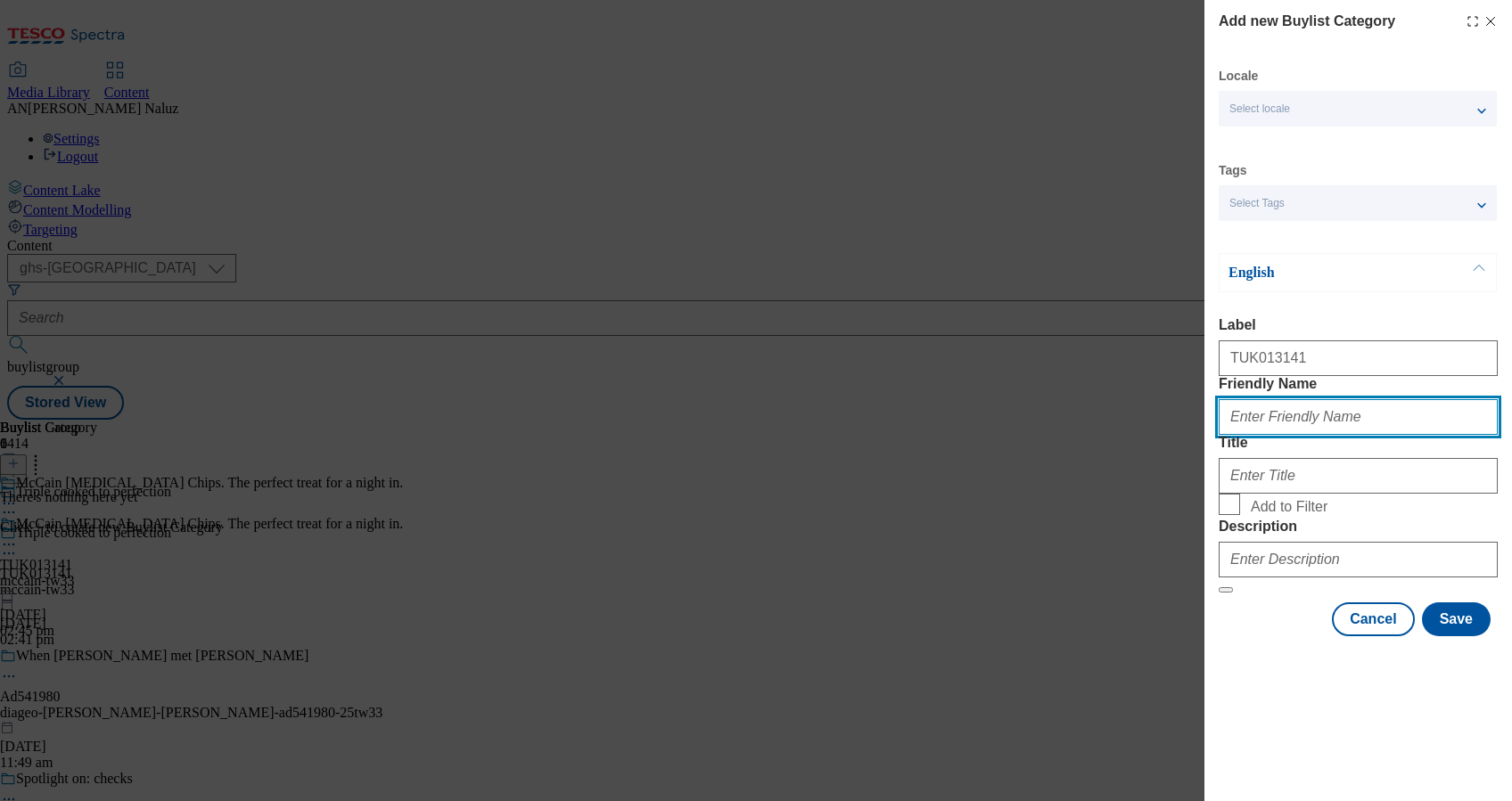
click at [1320, 435] on input "Friendly Name" at bounding box center [1358, 417] width 279 height 36
click at [1267, 435] on input "mccain-tw33" at bounding box center [1358, 417] width 279 height 36
type input "mccain-[MEDICAL_DATA]-tw33"
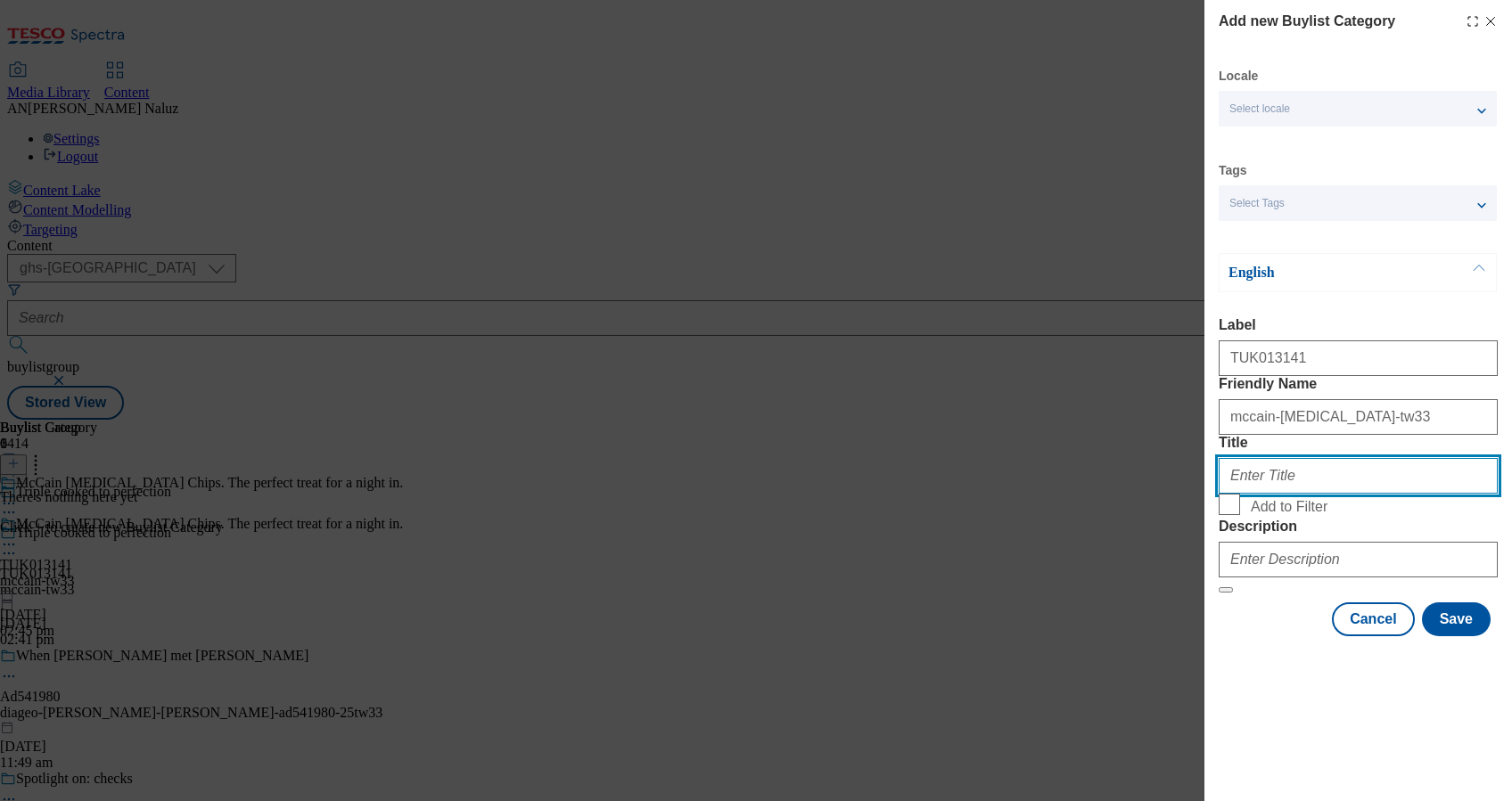
click at [1345, 494] on input "Title" at bounding box center [1358, 476] width 279 height 36
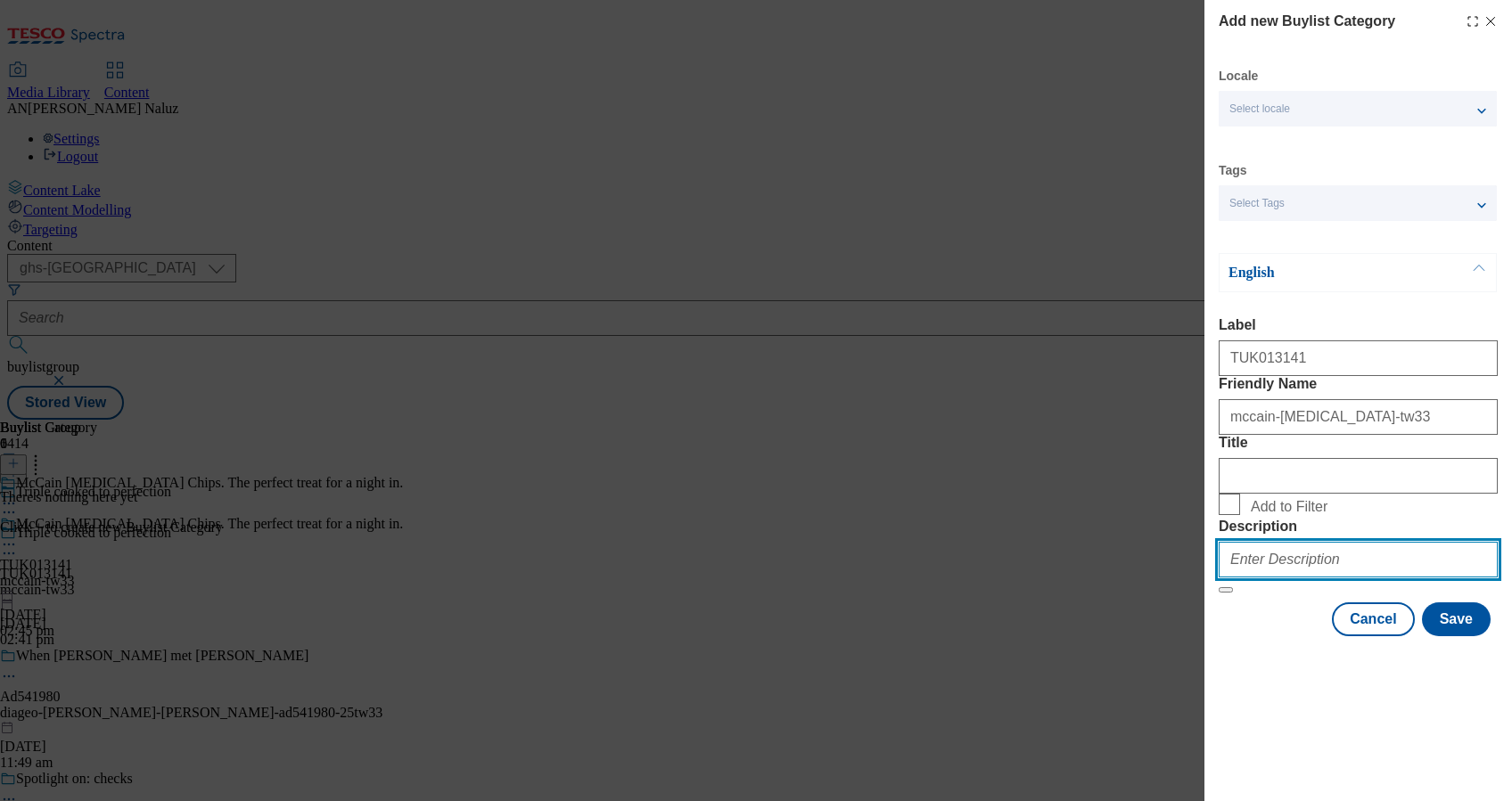
click at [1349, 578] on input "Description" at bounding box center [1358, 560] width 279 height 36
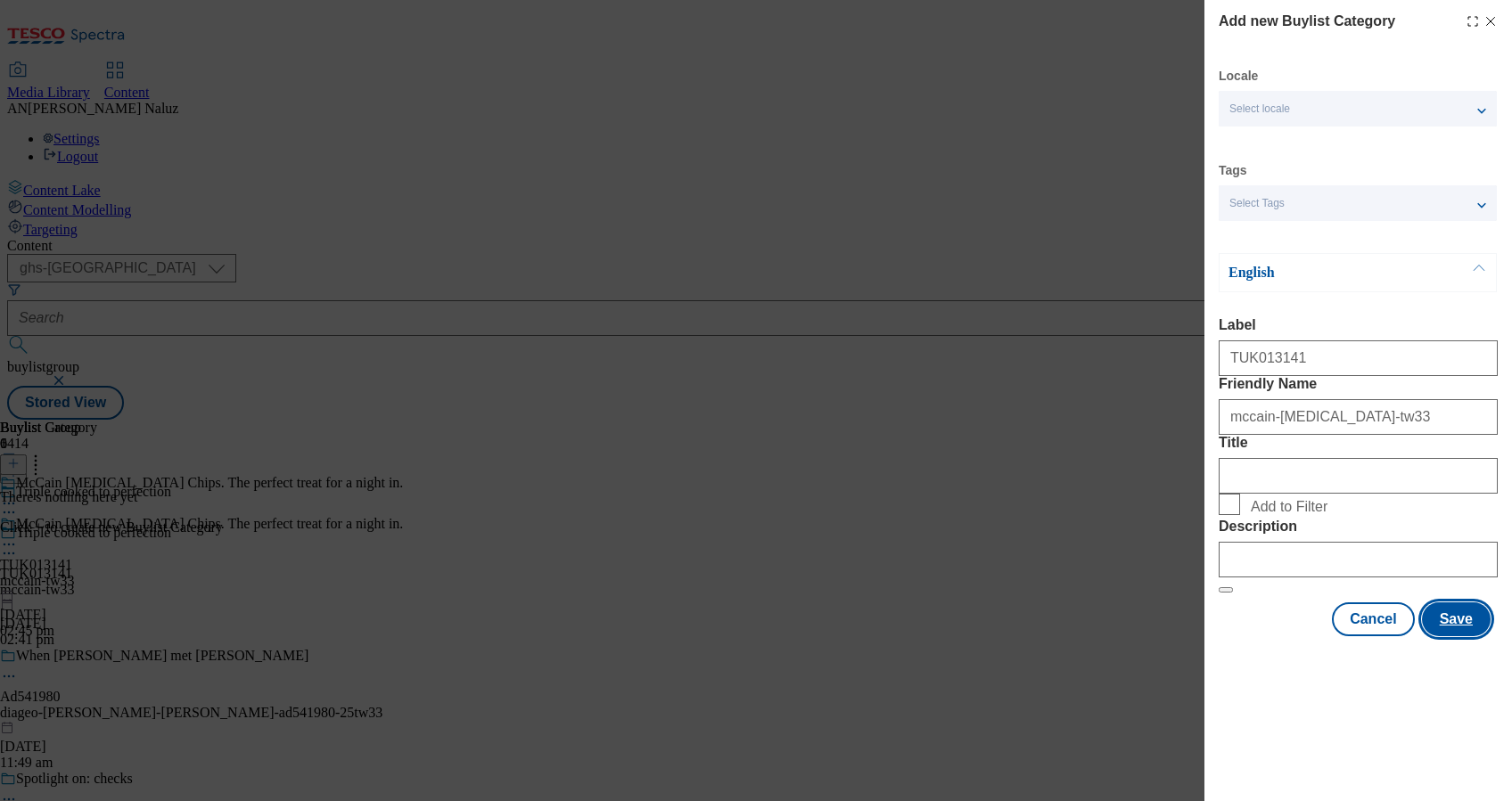
click at [1448, 636] on button "Save" at bounding box center [1455, 619] width 68 height 34
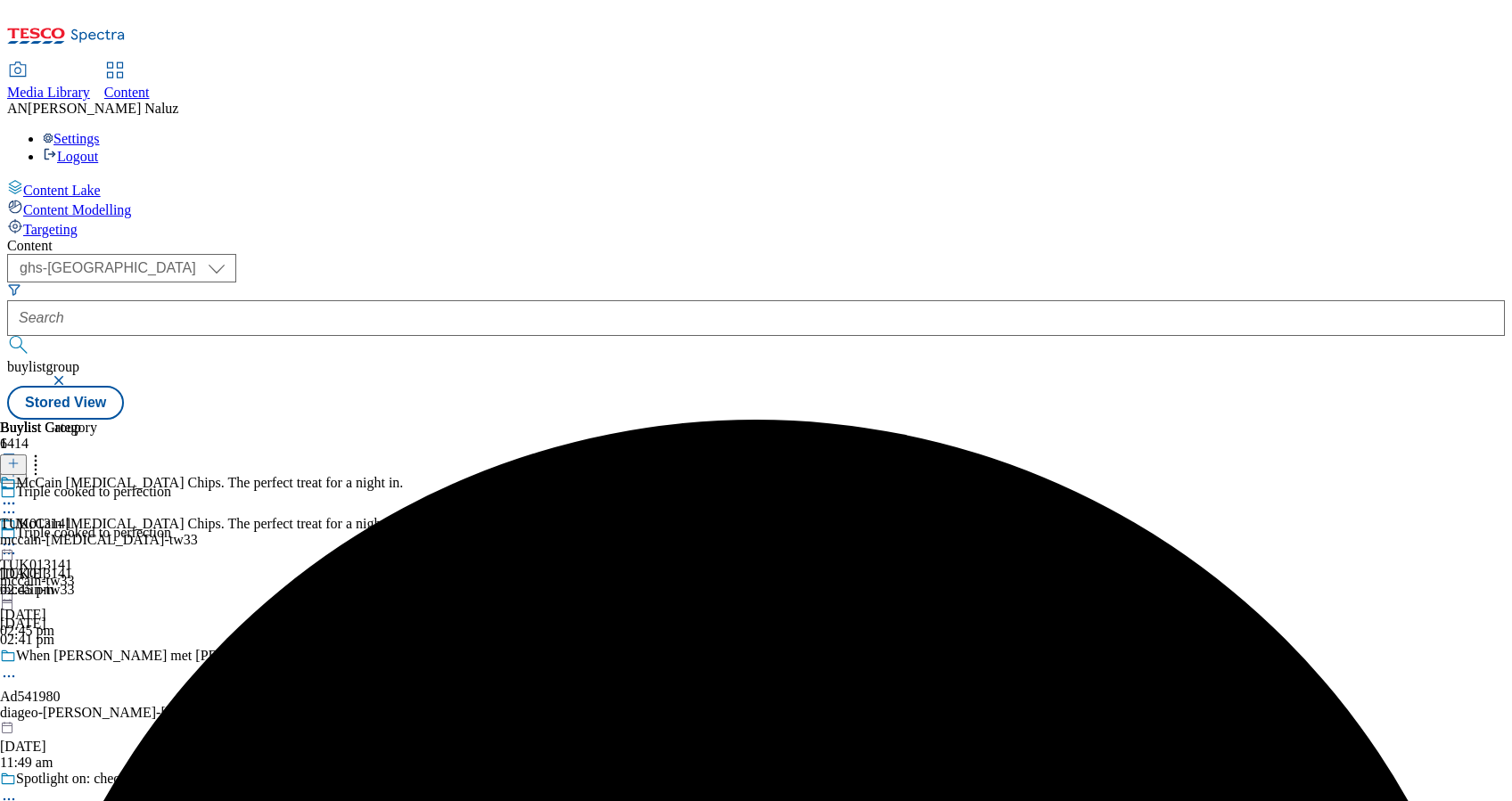
click at [198, 475] on div at bounding box center [99, 496] width 198 height 41
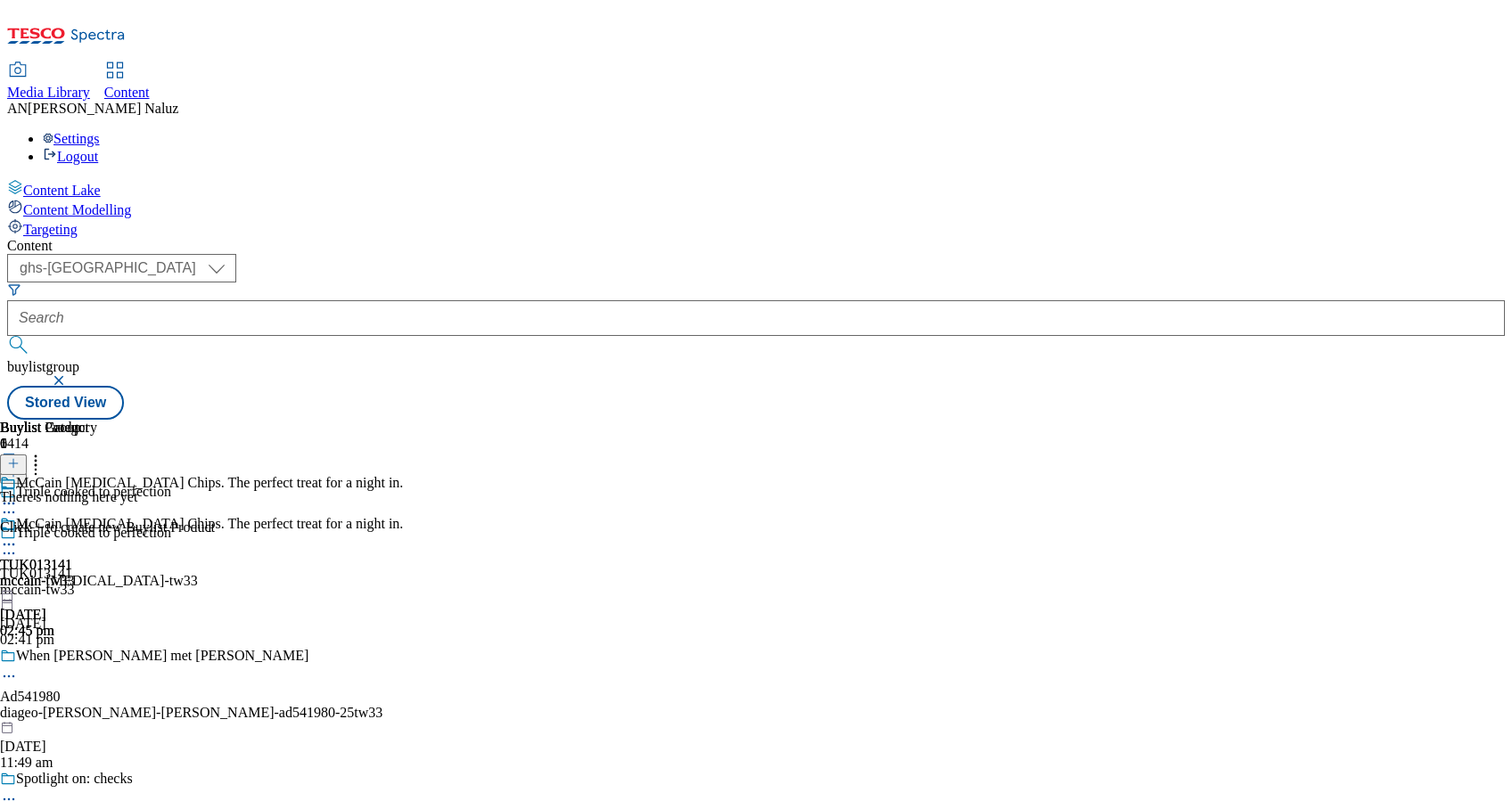
click at [18, 463] on line at bounding box center [13, 463] width 9 height 0
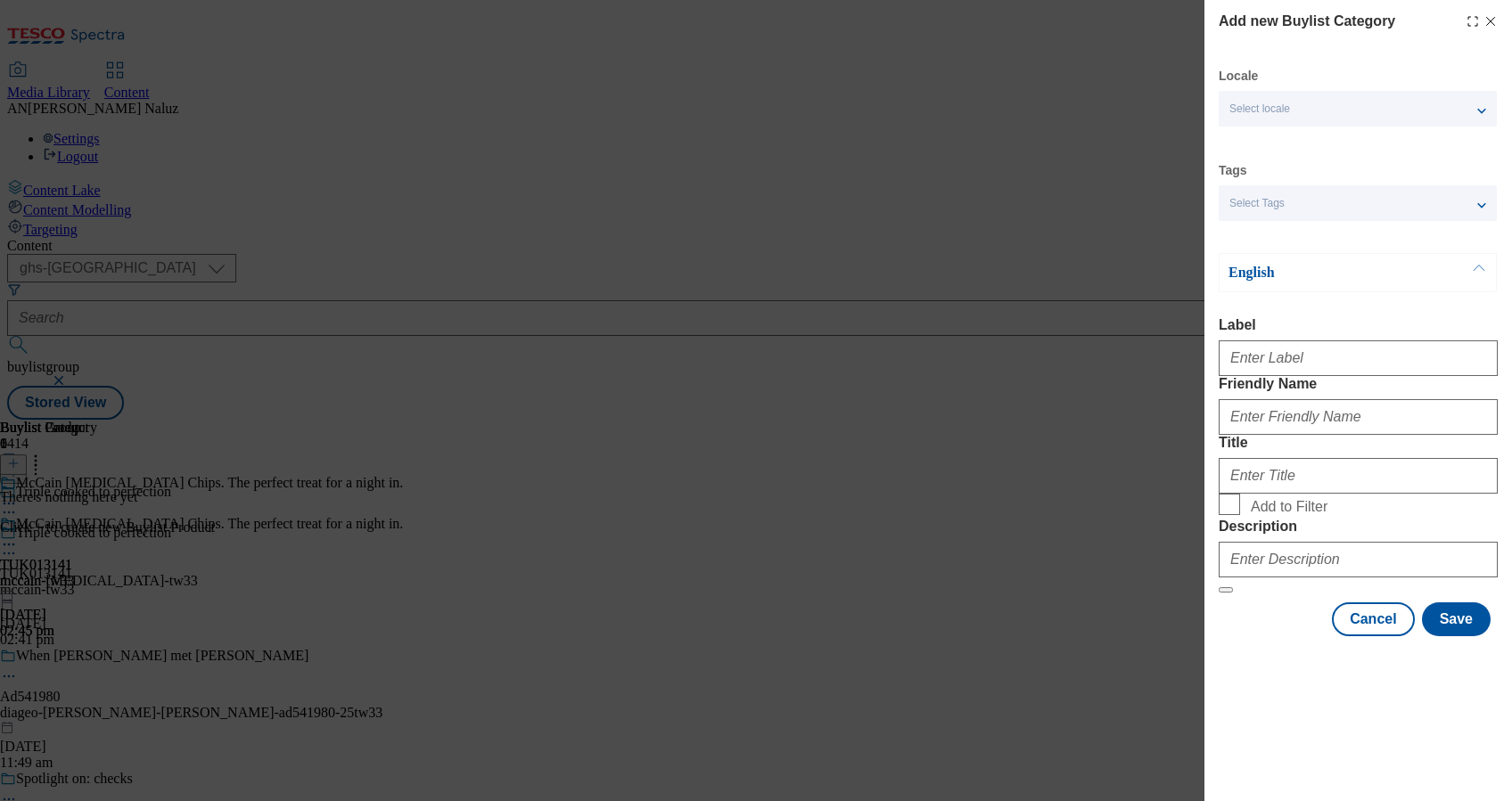
click at [1292, 344] on div "Modal" at bounding box center [1358, 355] width 279 height 42
click at [1320, 363] on input "Label" at bounding box center [1358, 359] width 279 height 36
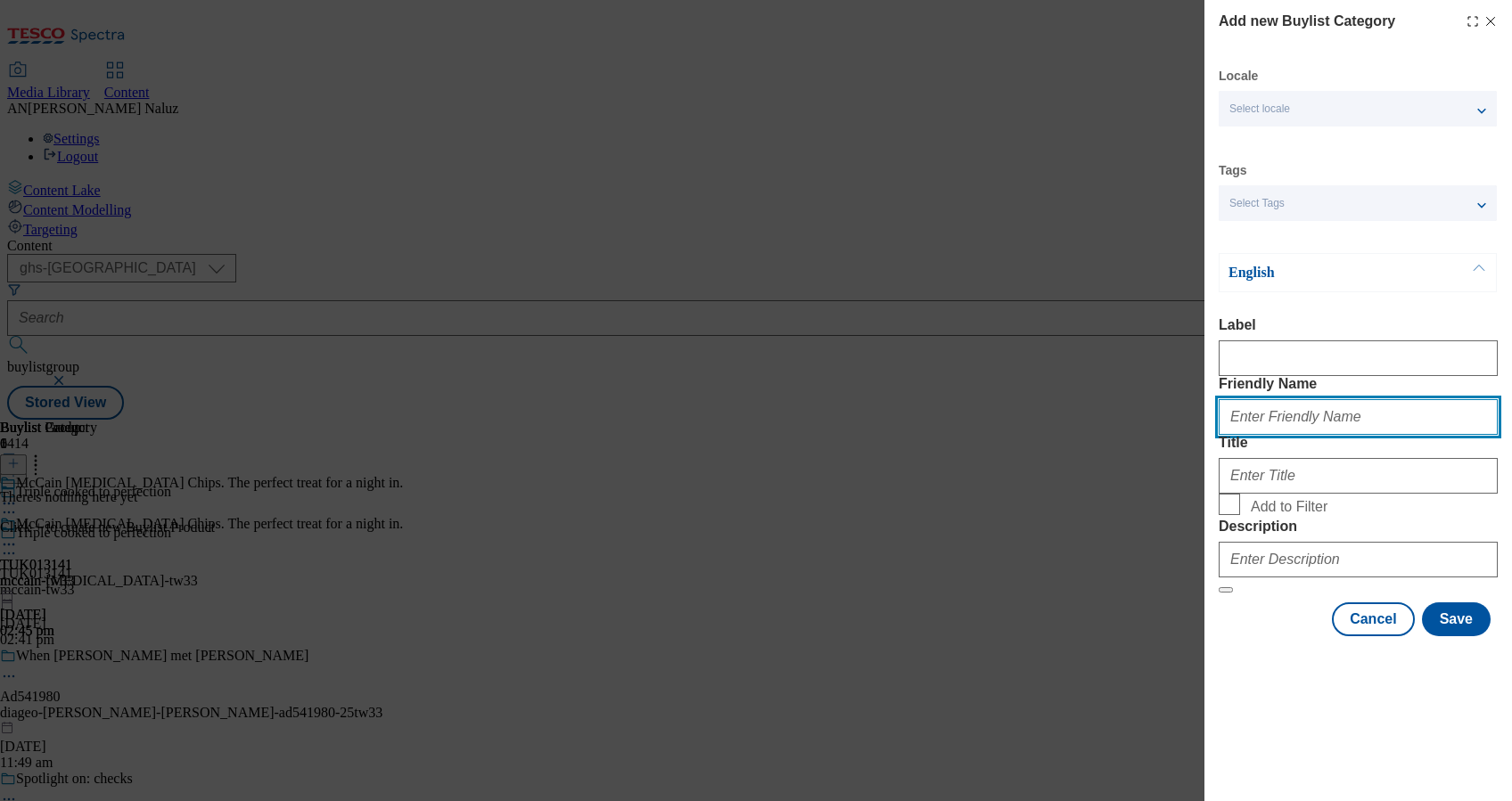
click at [1327, 435] on input "Friendly Name" at bounding box center [1358, 417] width 279 height 36
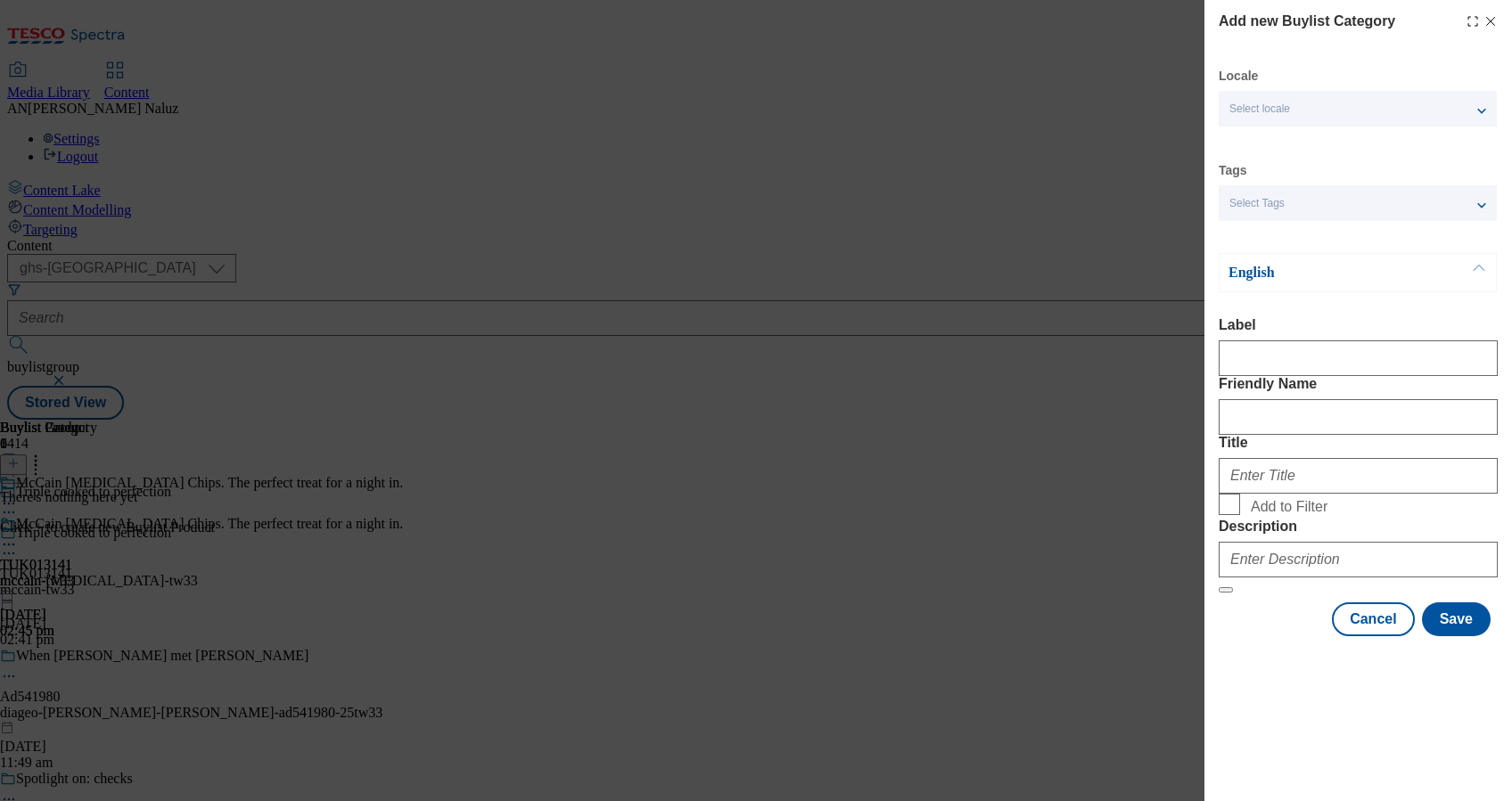
click at [1374, 392] on label "Friendly Name" at bounding box center [1358, 384] width 279 height 16
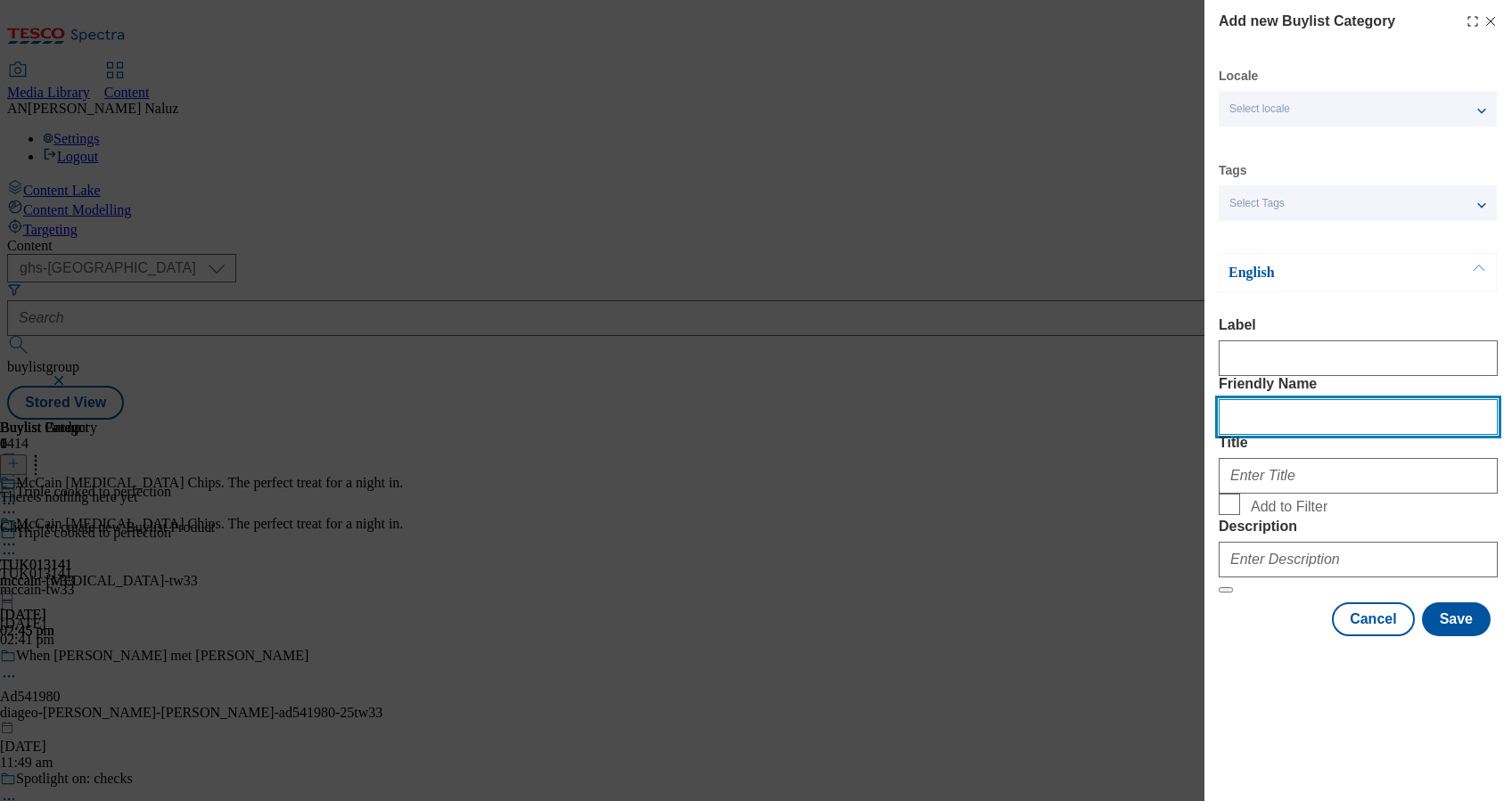
click at [1374, 410] on input "Friendly Name" at bounding box center [1358, 417] width 279 height 36
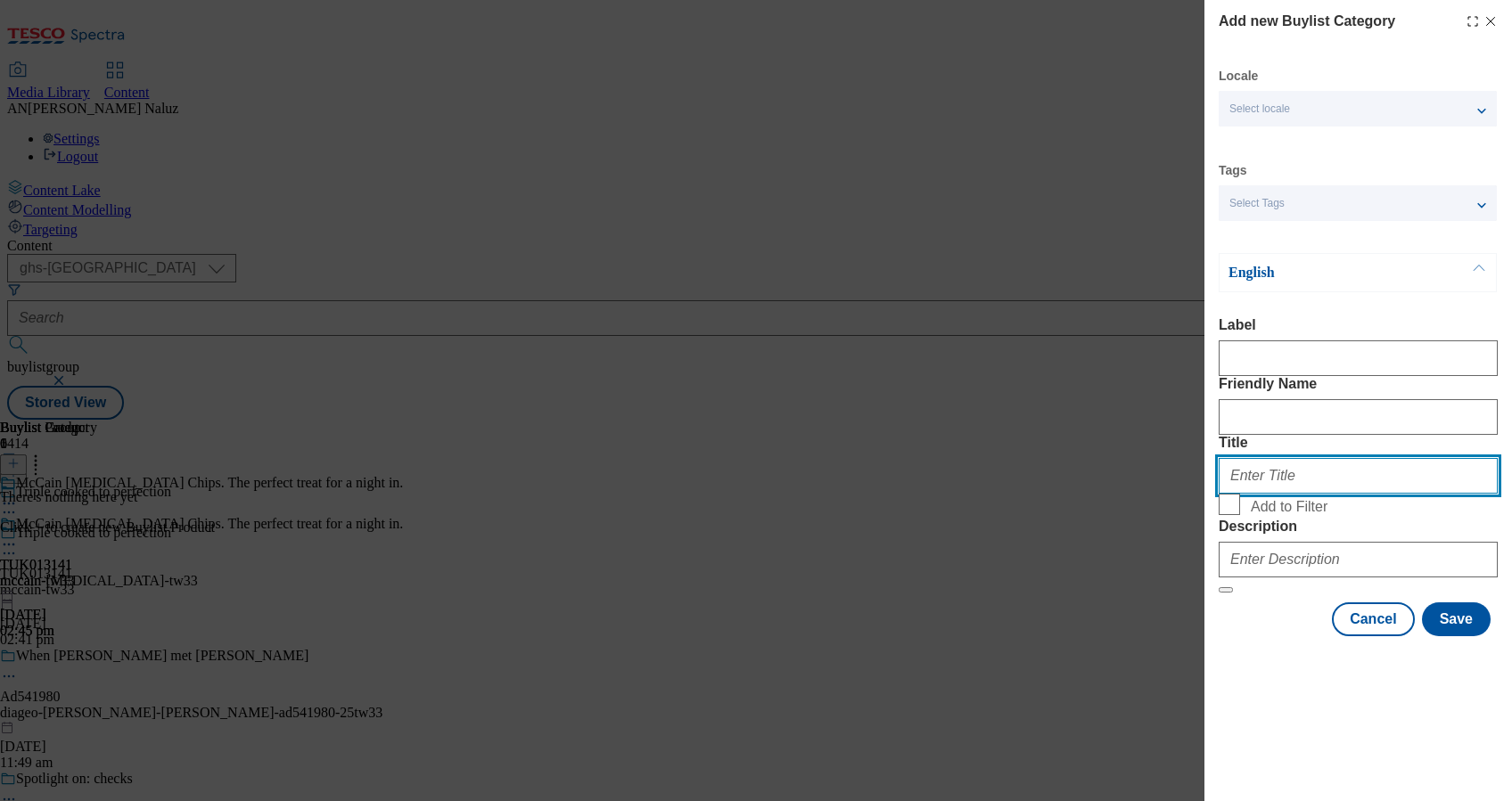
click at [1276, 494] on input "Title" at bounding box center [1358, 476] width 279 height 36
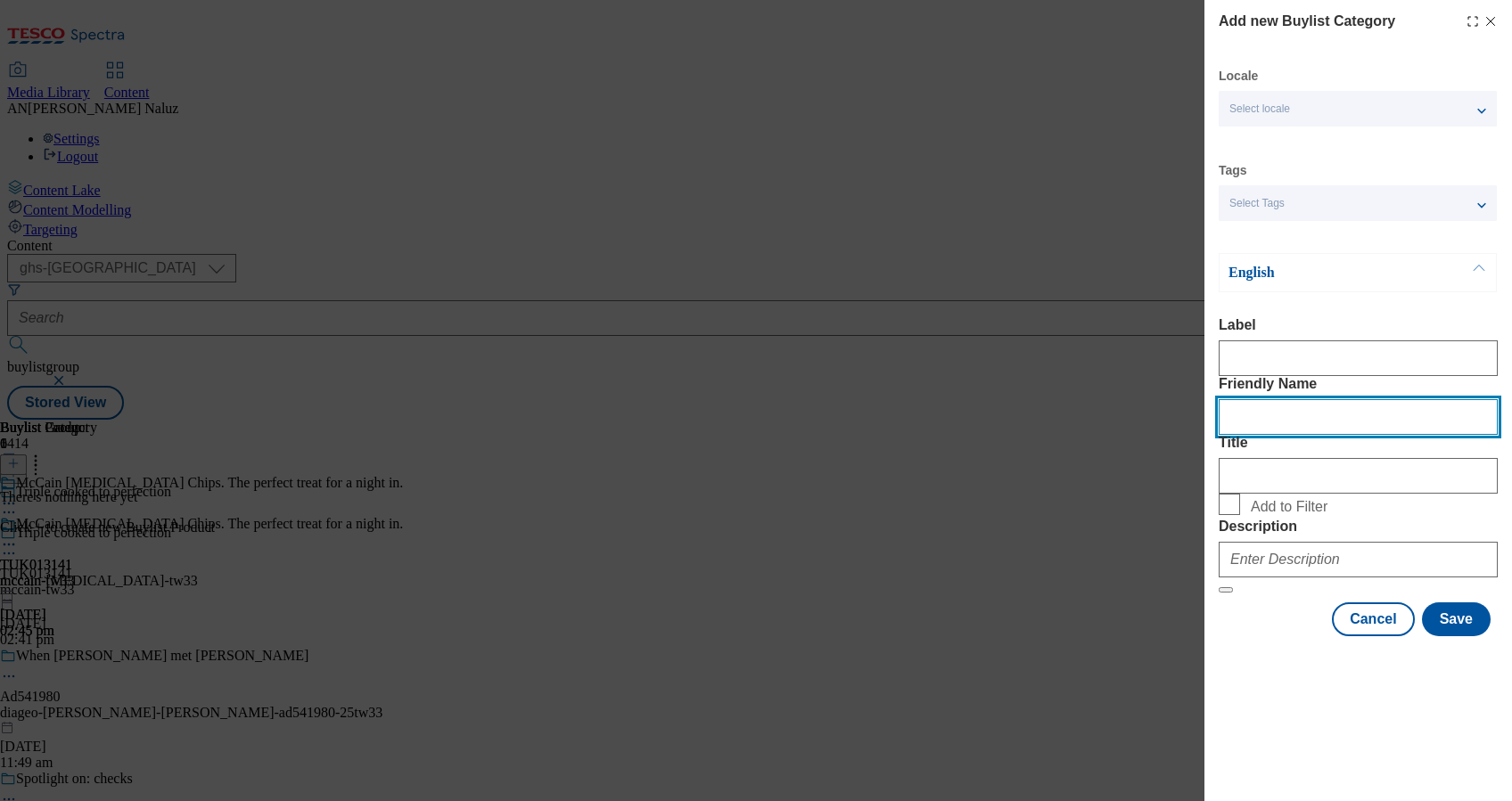
click at [1273, 435] on input "Friendly Name" at bounding box center [1358, 417] width 279 height 36
type input "m"
click at [1286, 435] on input "mccain-[MEDICAL_DATA]-tw33" at bounding box center [1358, 417] width 279 height 36
click at [1285, 435] on input "mccain-[MEDICAL_DATA]-tw33" at bounding box center [1358, 417] width 279 height 36
type input "mccain-chips-tw33"
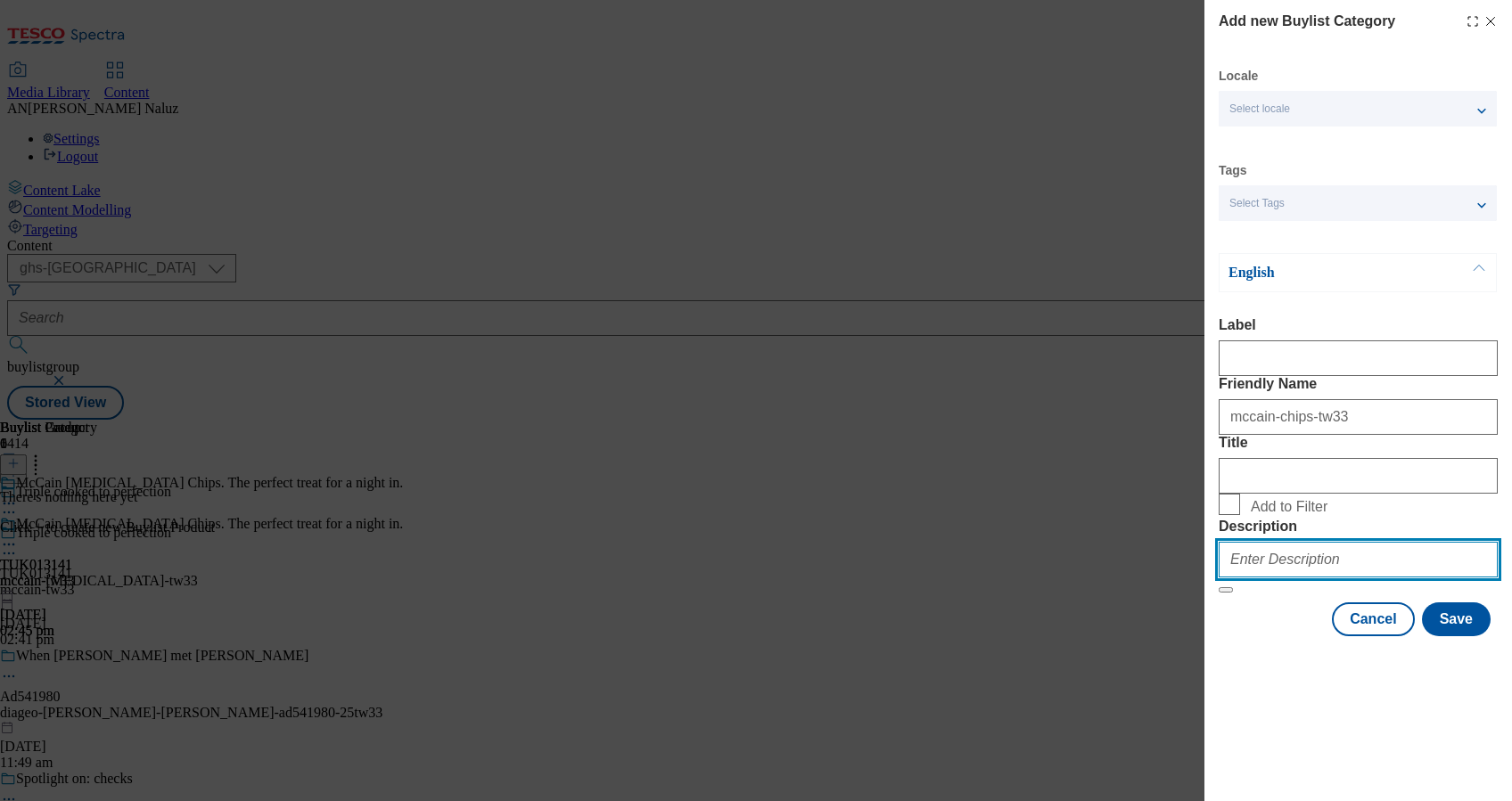
click at [1356, 578] on input "Description" at bounding box center [1358, 560] width 279 height 36
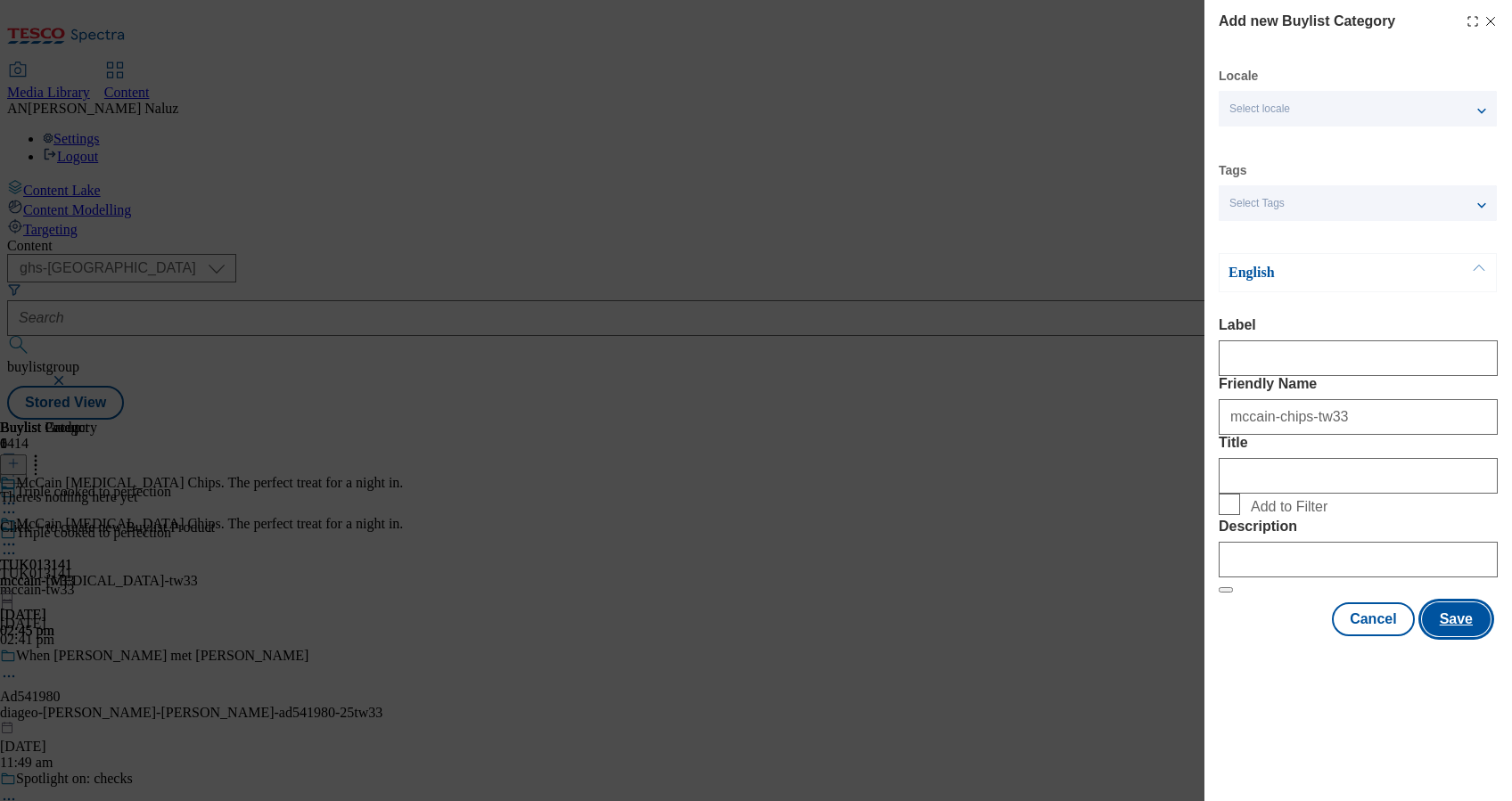
click at [1455, 636] on button "Save" at bounding box center [1455, 619] width 68 height 34
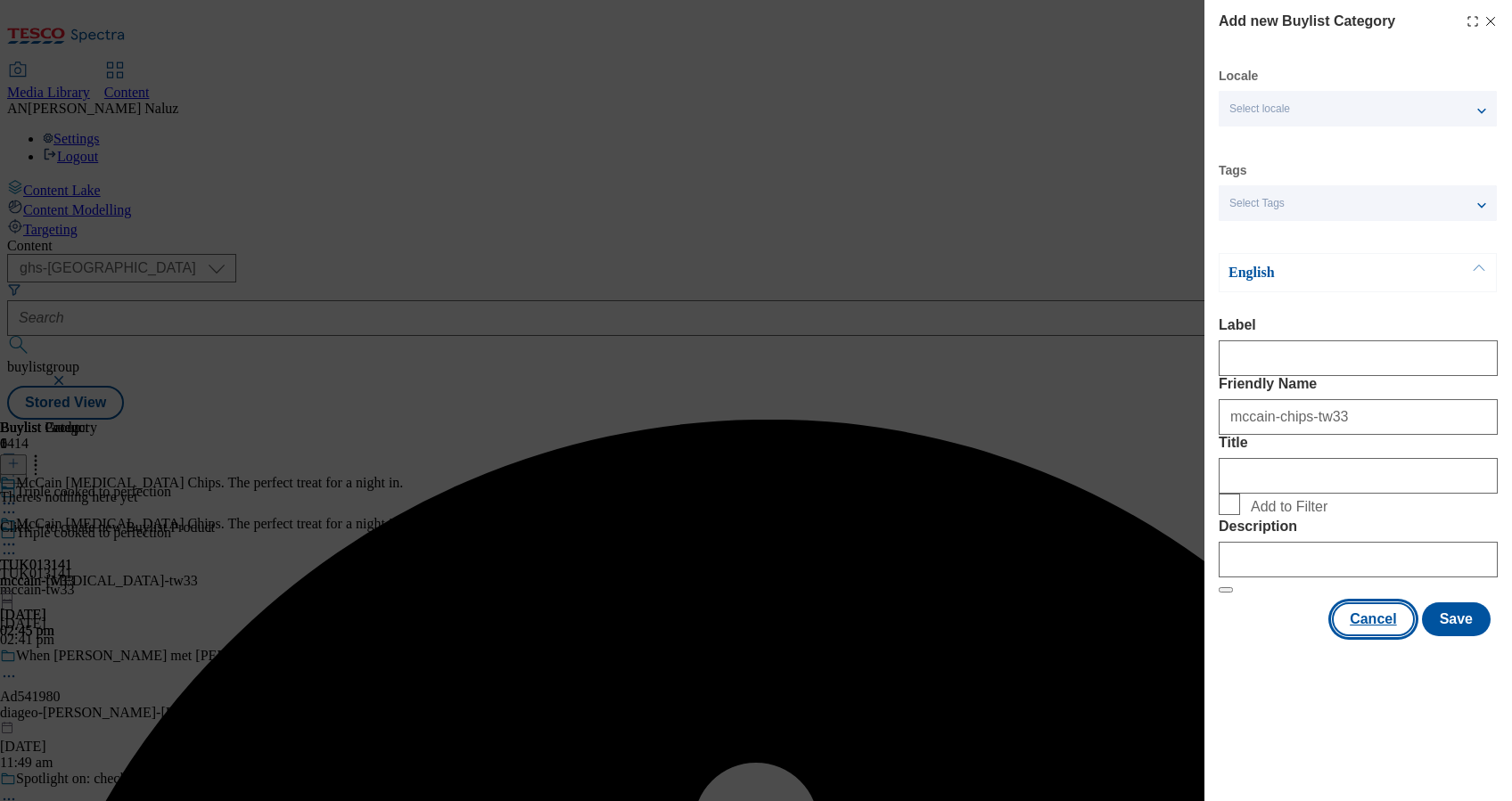
click at [1386, 636] on button "Cancel" at bounding box center [1372, 619] width 82 height 34
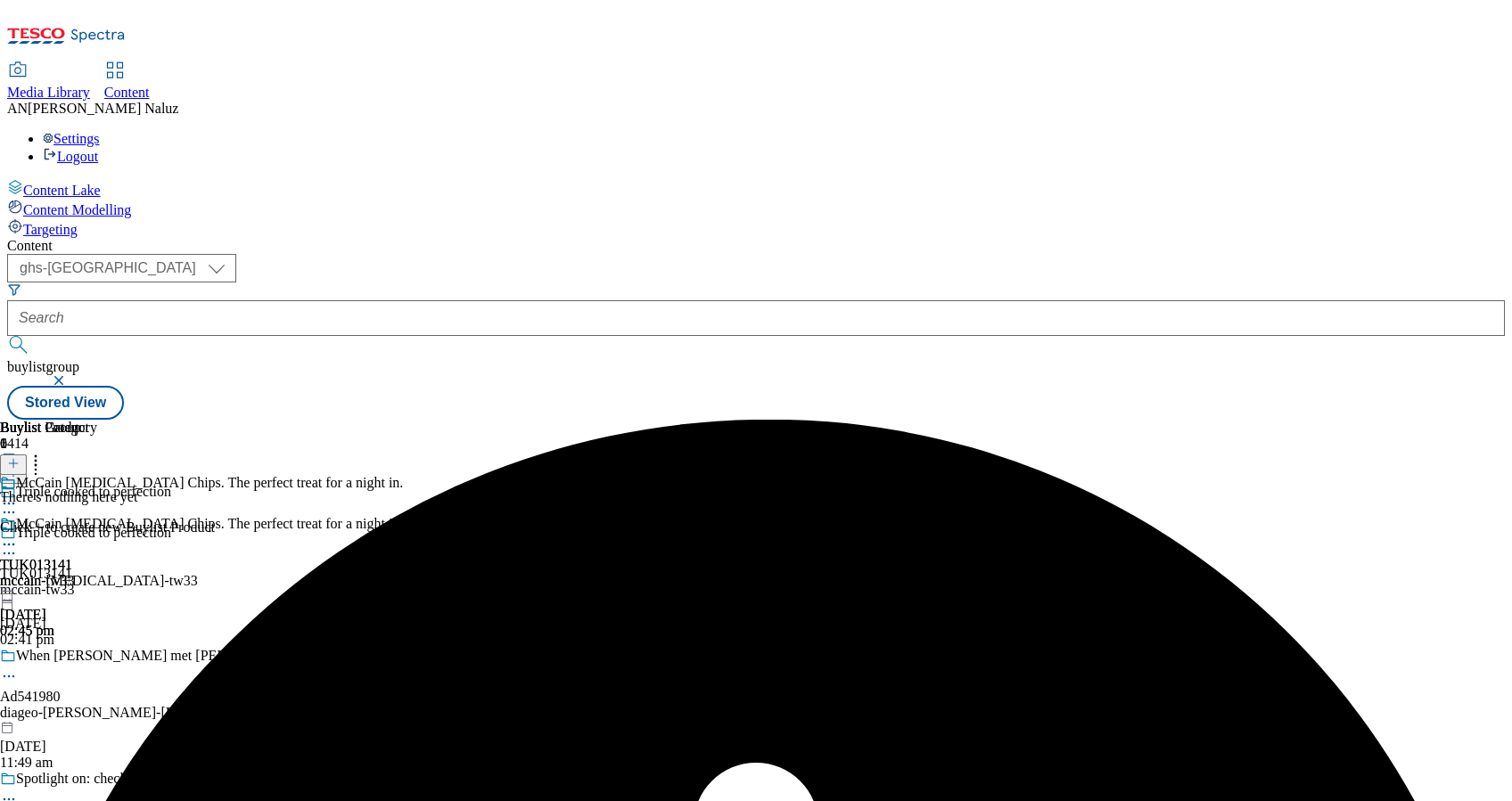
scroll to position [0, 70]
click at [20, 457] on icon at bounding box center [13, 463] width 13 height 13
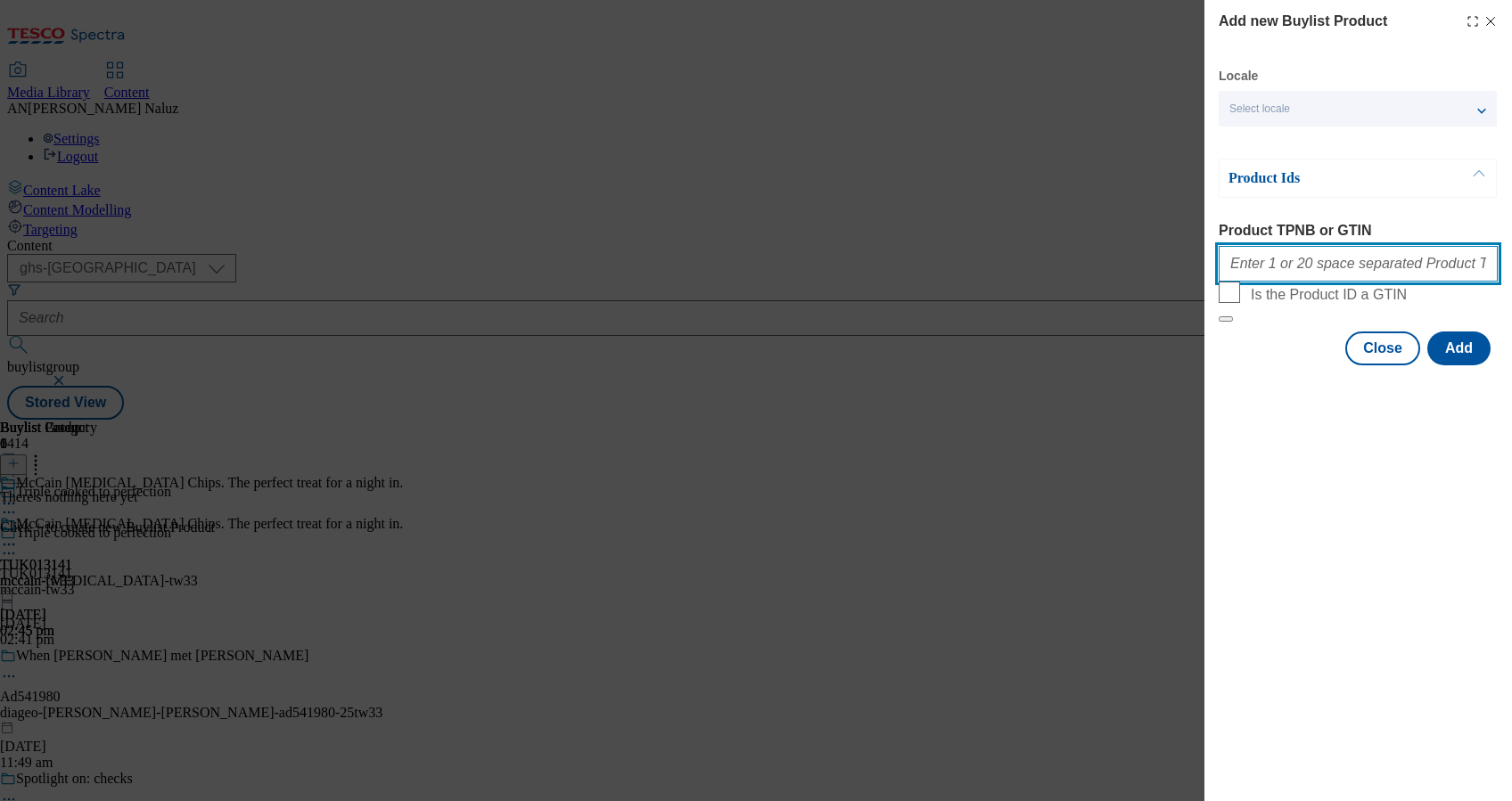
click at [1343, 279] on input "Product TPNB or GTIN" at bounding box center [1358, 264] width 279 height 36
paste input "96397230"
paste input "88251311"
paste input "81722226"
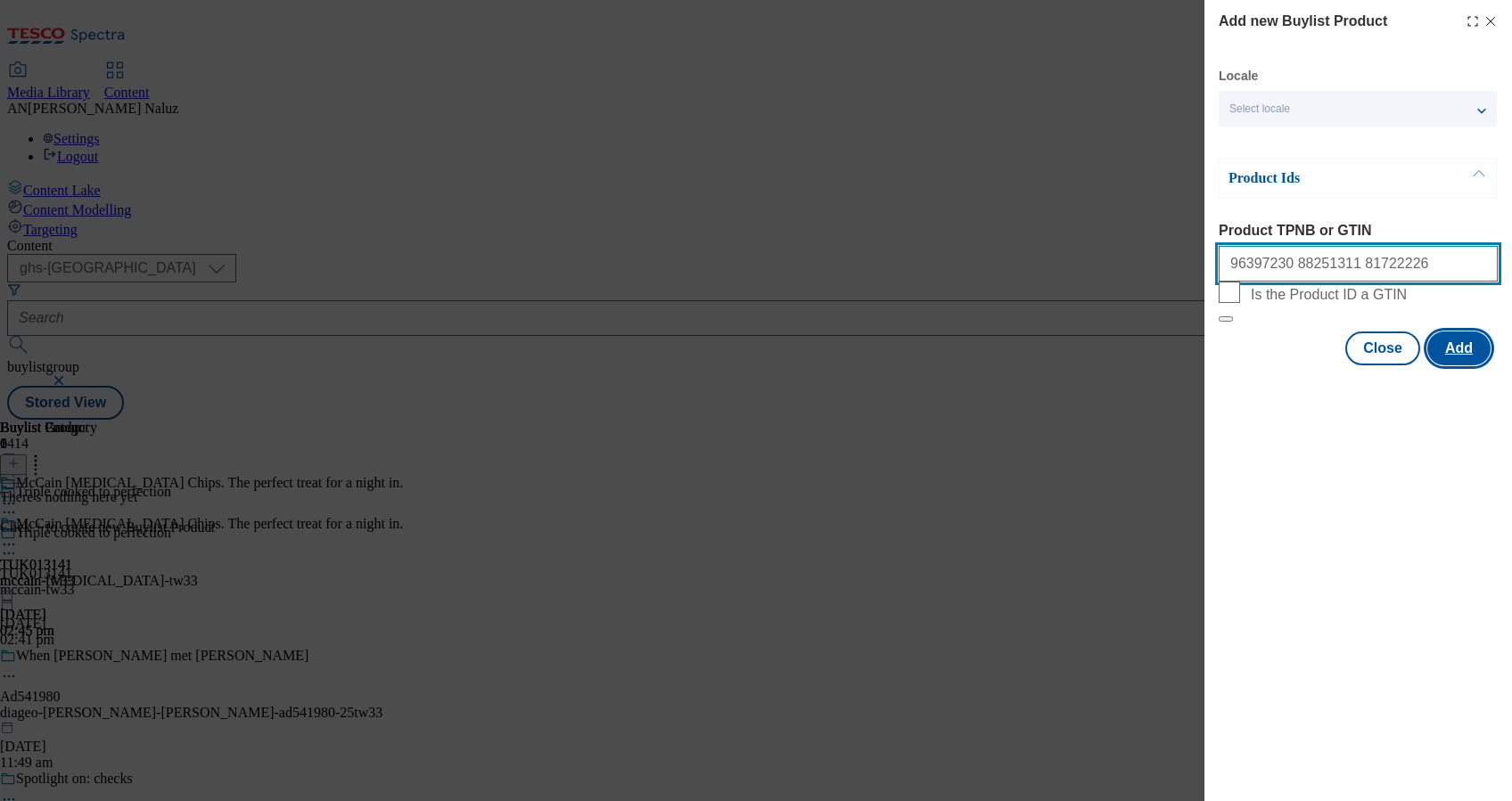
type input "96397230 88251311 81722226"
click at [1467, 365] on button "Add" at bounding box center [1459, 349] width 63 height 34
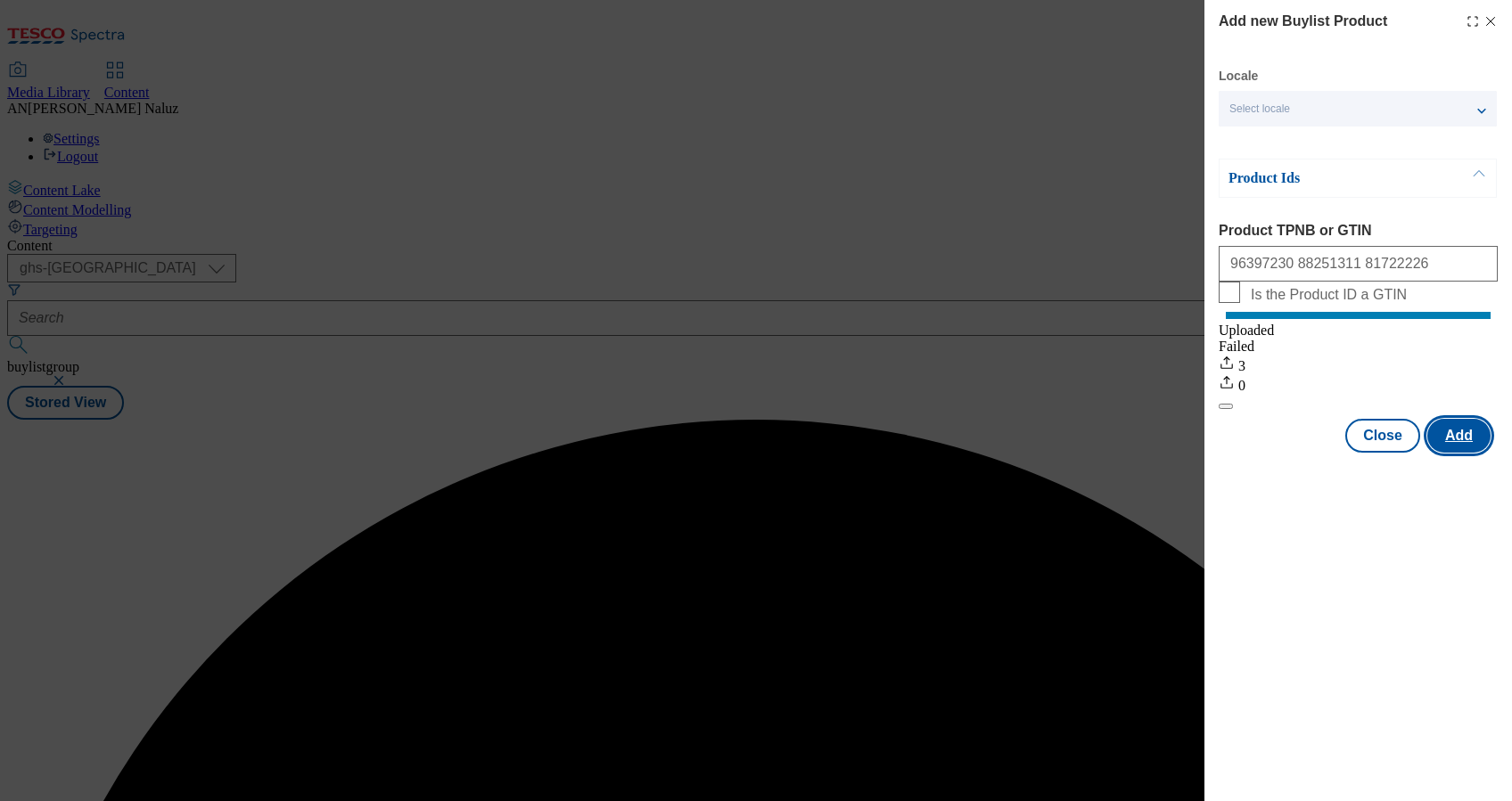
scroll to position [0, 0]
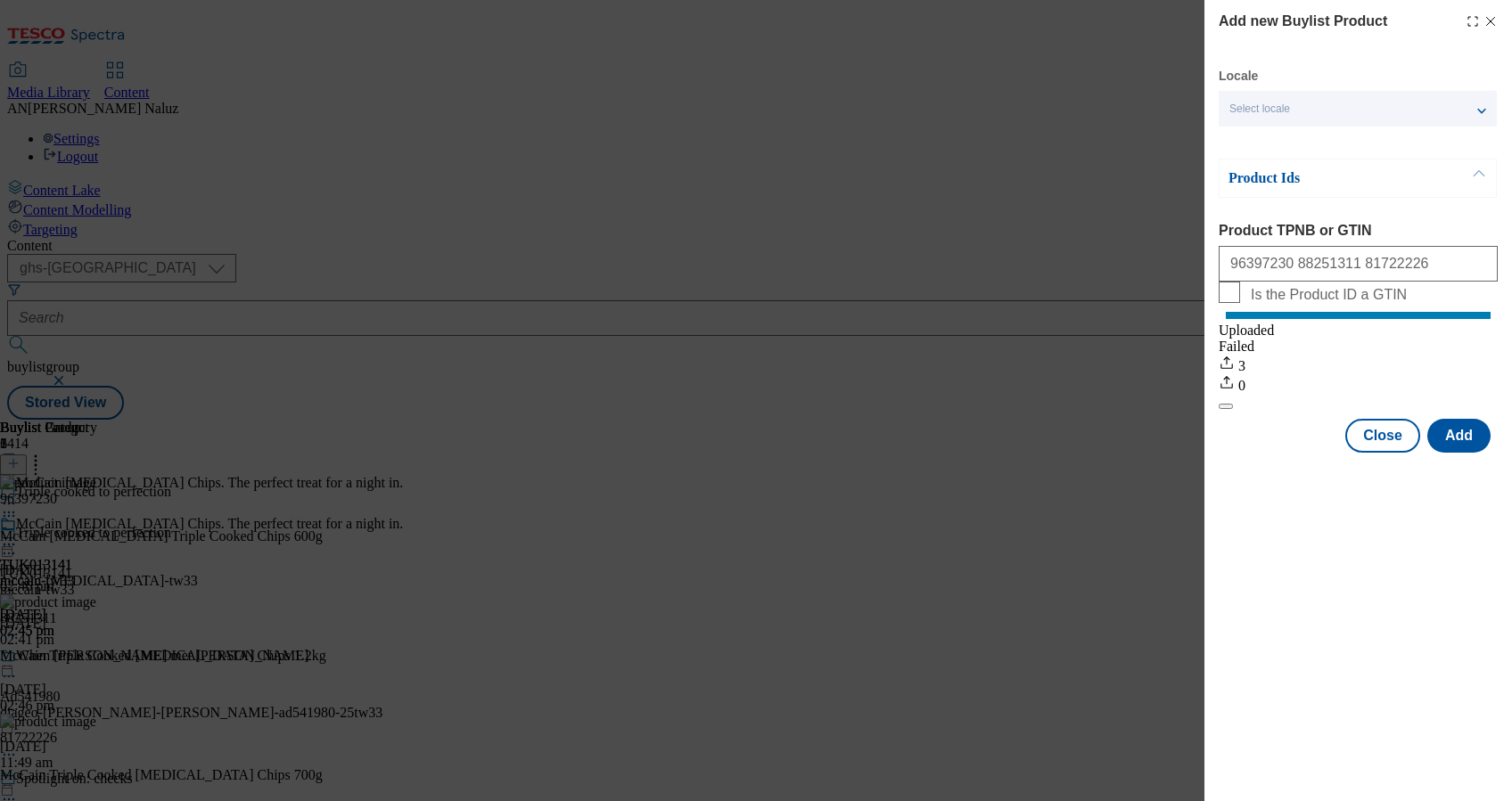
click at [1489, 24] on icon "Modal" at bounding box center [1490, 21] width 14 height 14
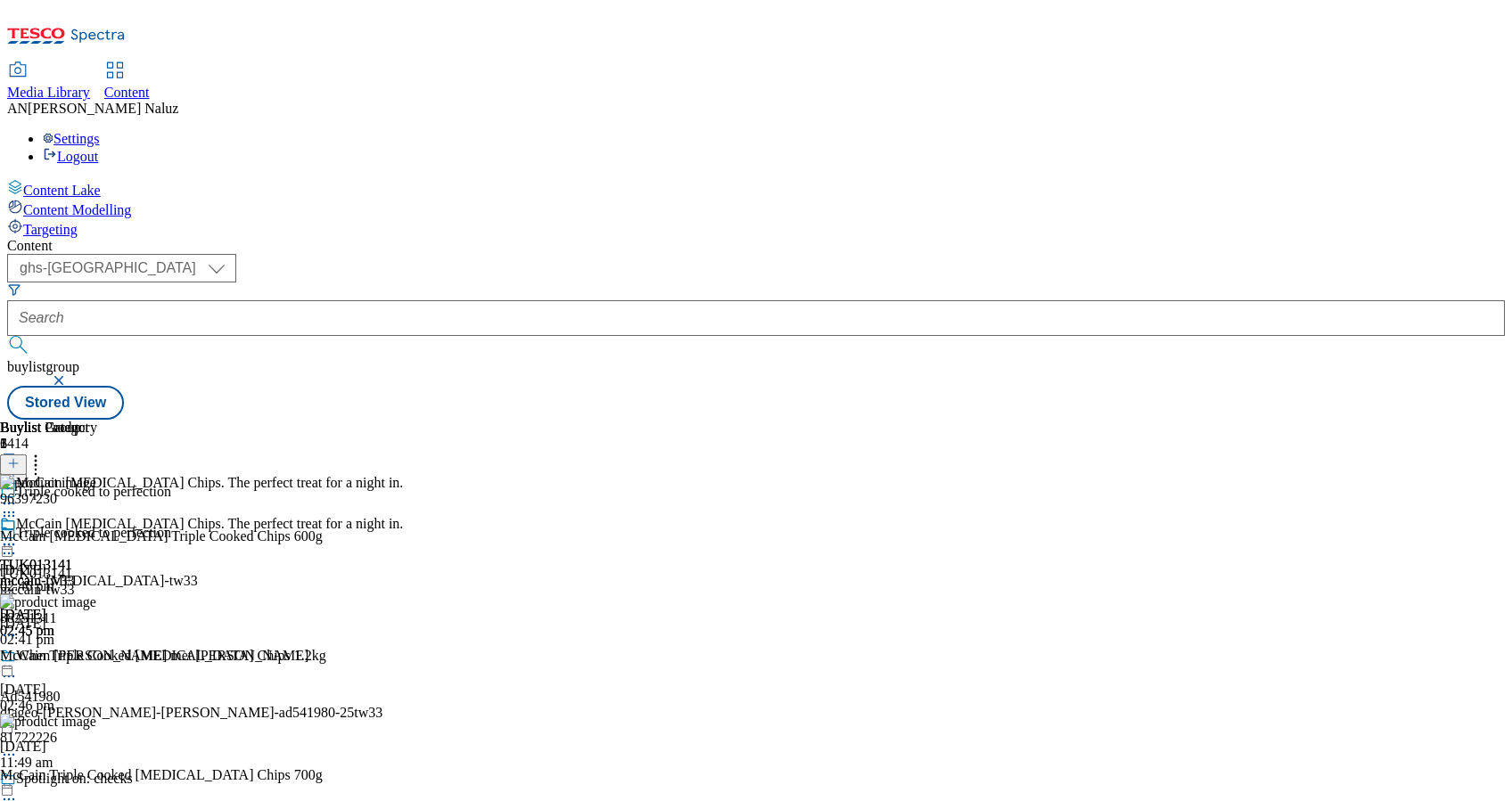
click at [18, 535] on icon at bounding box center [9, 544] width 18 height 18
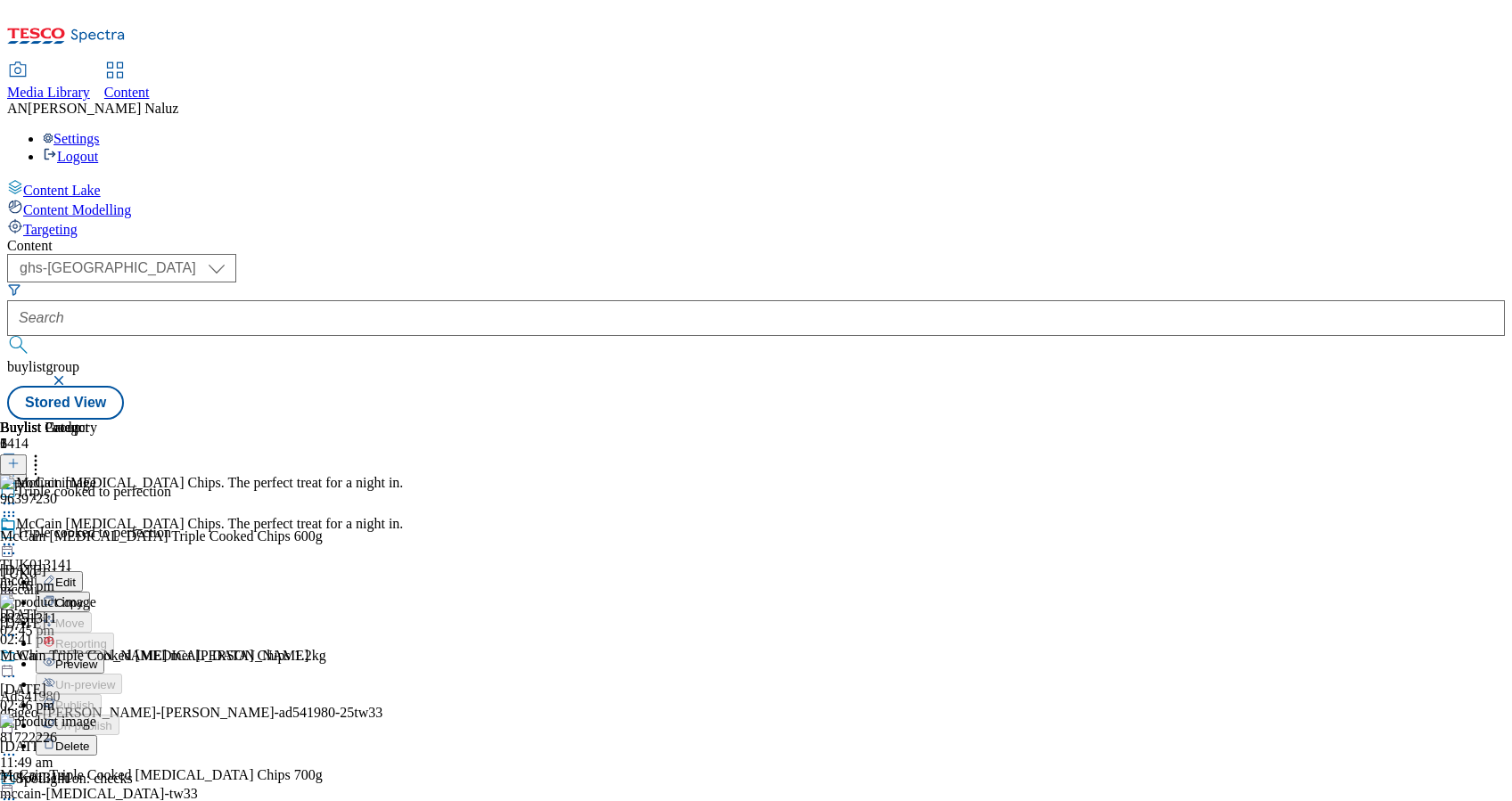
click at [18, 535] on icon at bounding box center [9, 544] width 18 height 18
click at [97, 658] on span "Preview" at bounding box center [76, 665] width 41 height 14
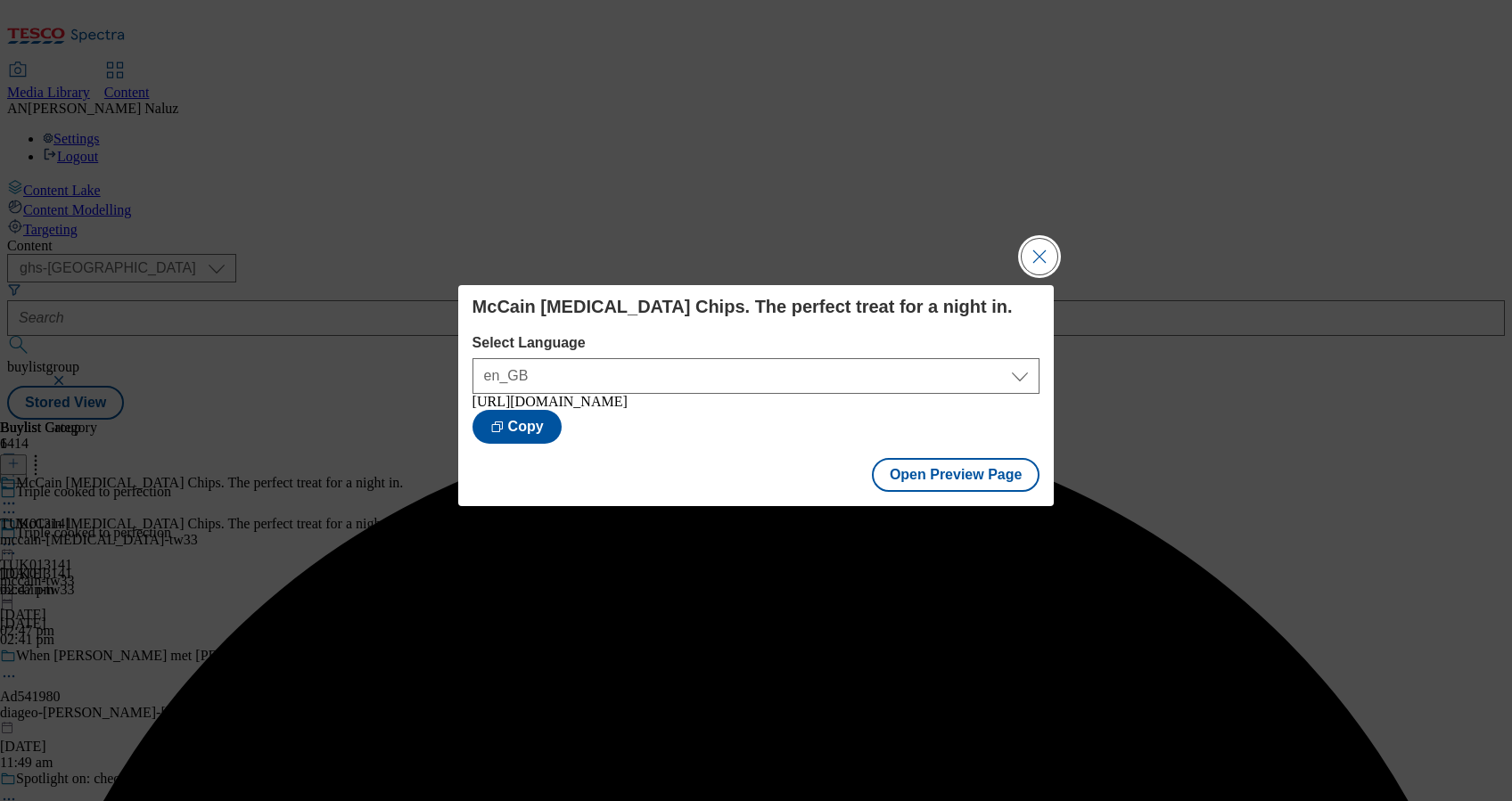
click at [1044, 248] on button "Close Modal" at bounding box center [1039, 257] width 36 height 36
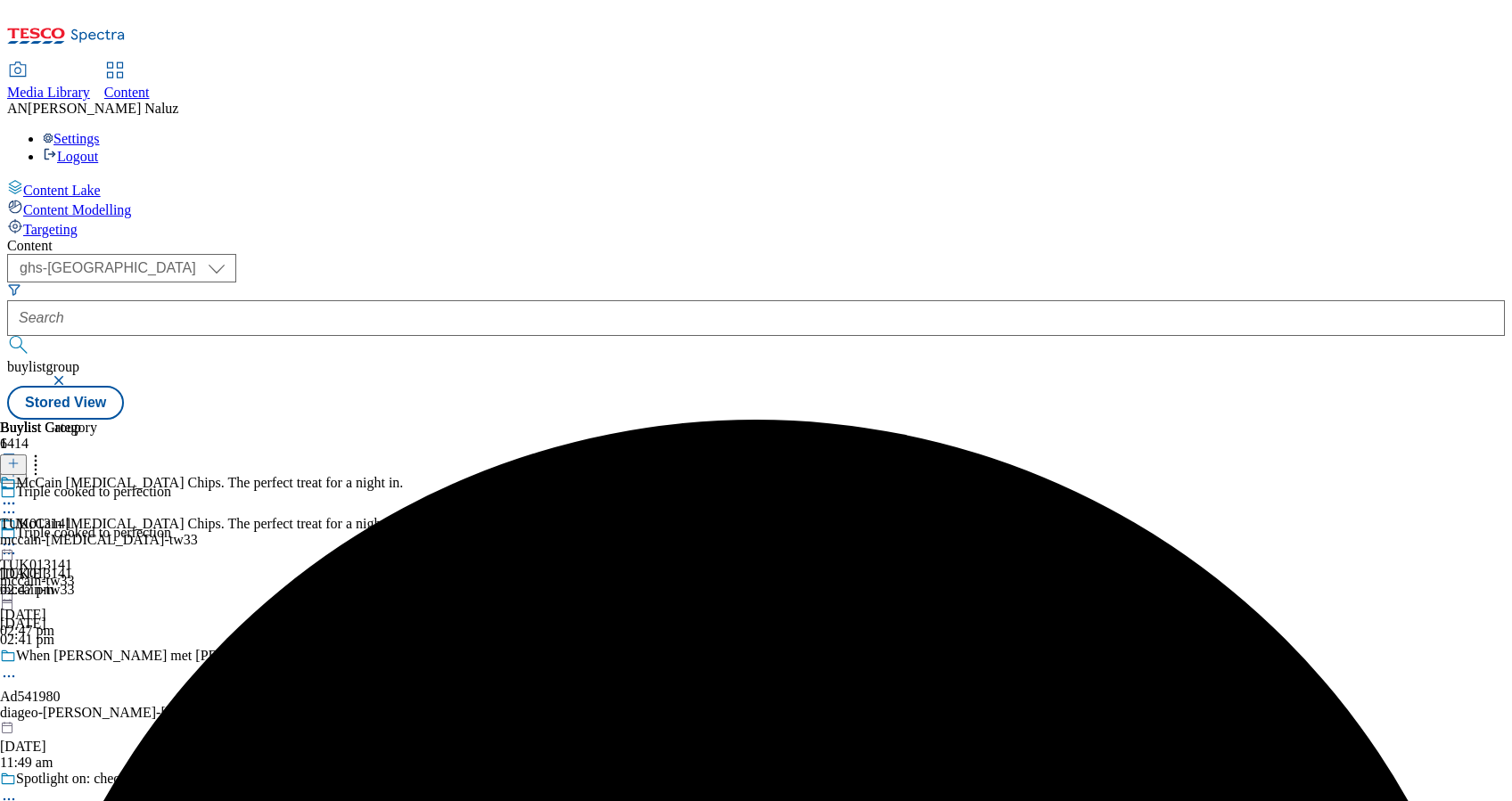
click at [18, 535] on icon at bounding box center [9, 544] width 18 height 18
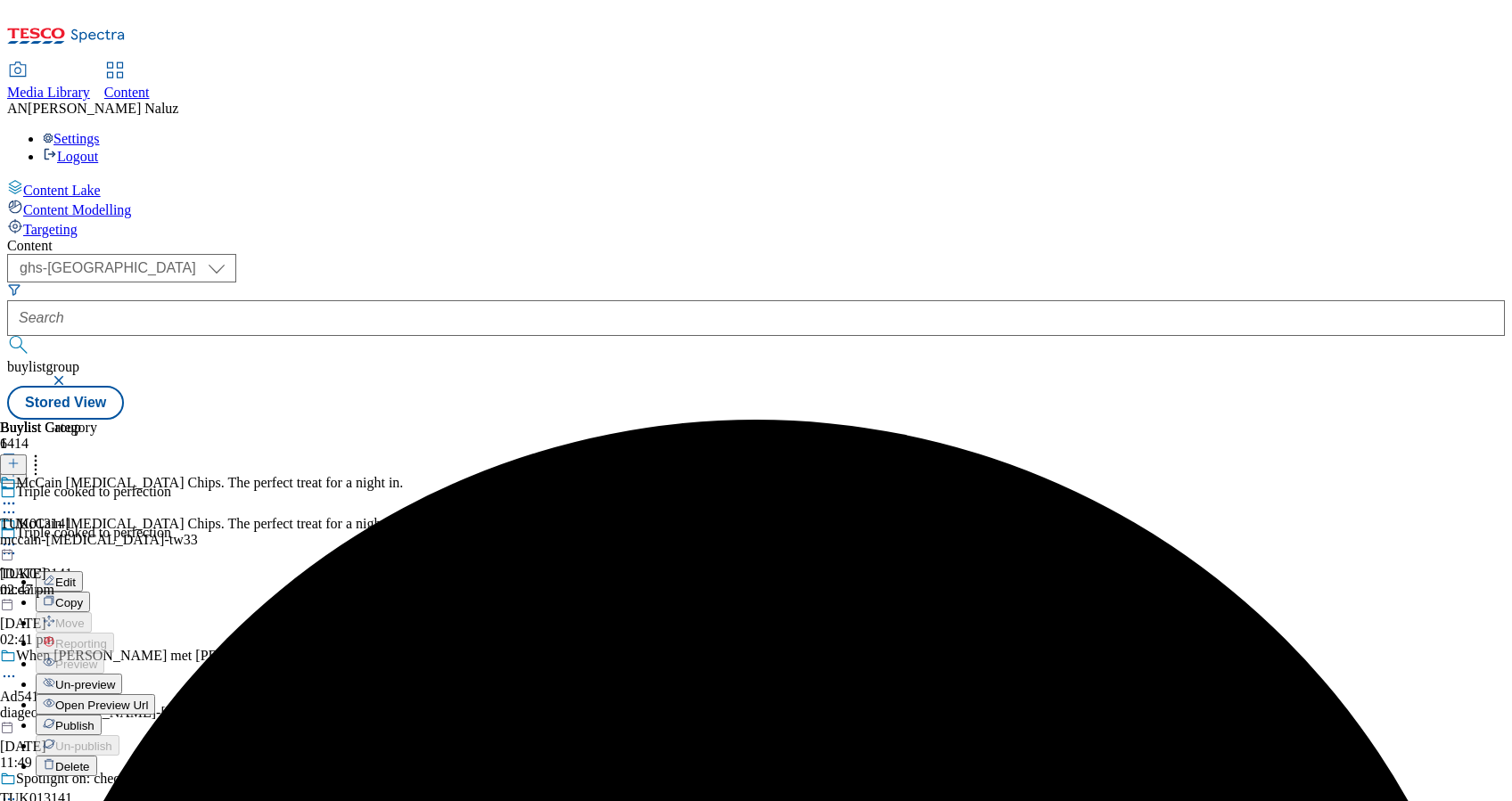
click at [115, 679] on span "Un-preview" at bounding box center [85, 685] width 59 height 14
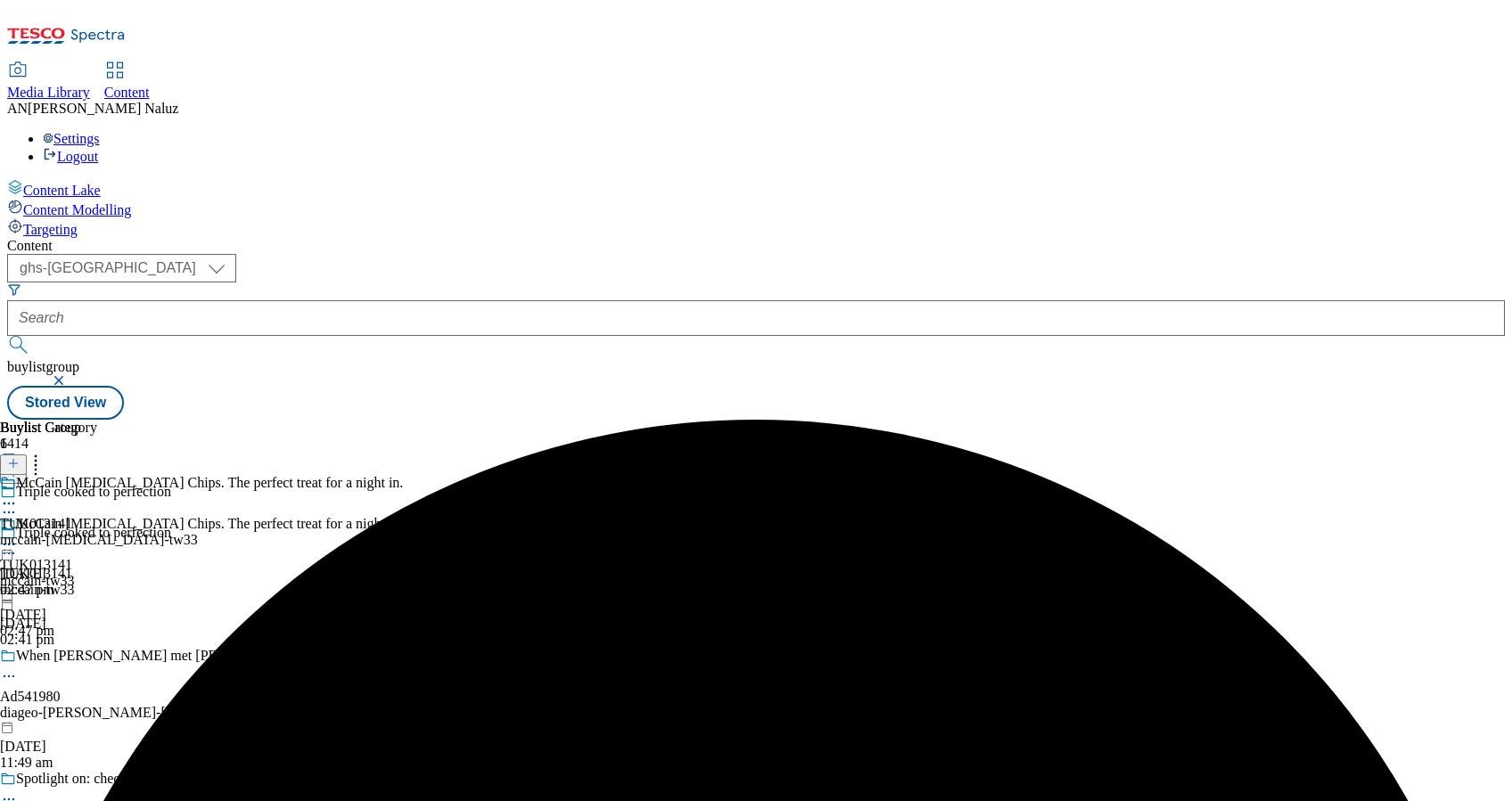
click at [18, 535] on icon at bounding box center [9, 544] width 18 height 18
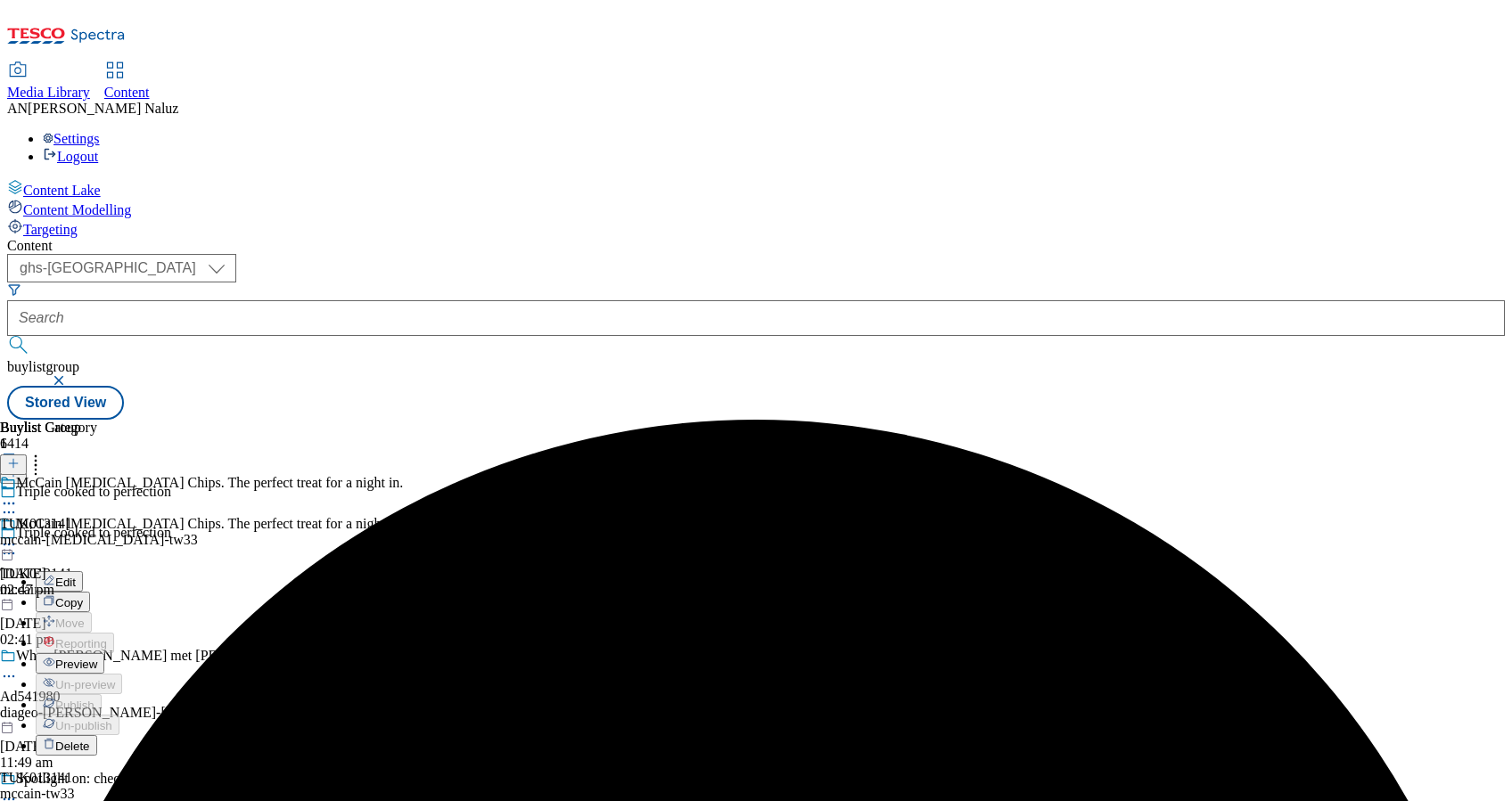
click at [97, 658] on span "Preview" at bounding box center [76, 665] width 41 height 14
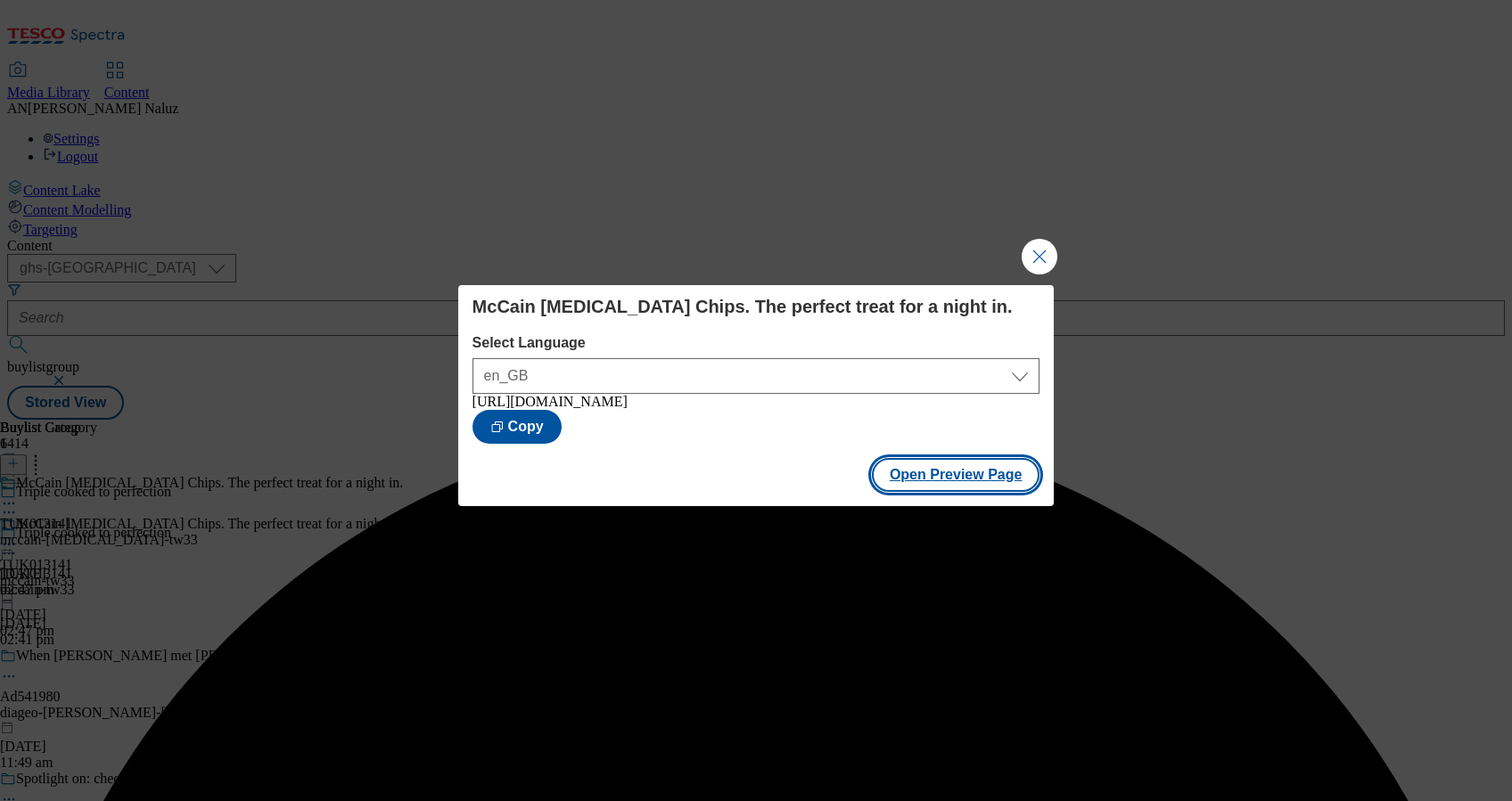
click at [974, 474] on button "Open Preview Page" at bounding box center [956, 475] width 169 height 34
click at [1041, 245] on button "Close Modal" at bounding box center [1039, 257] width 36 height 36
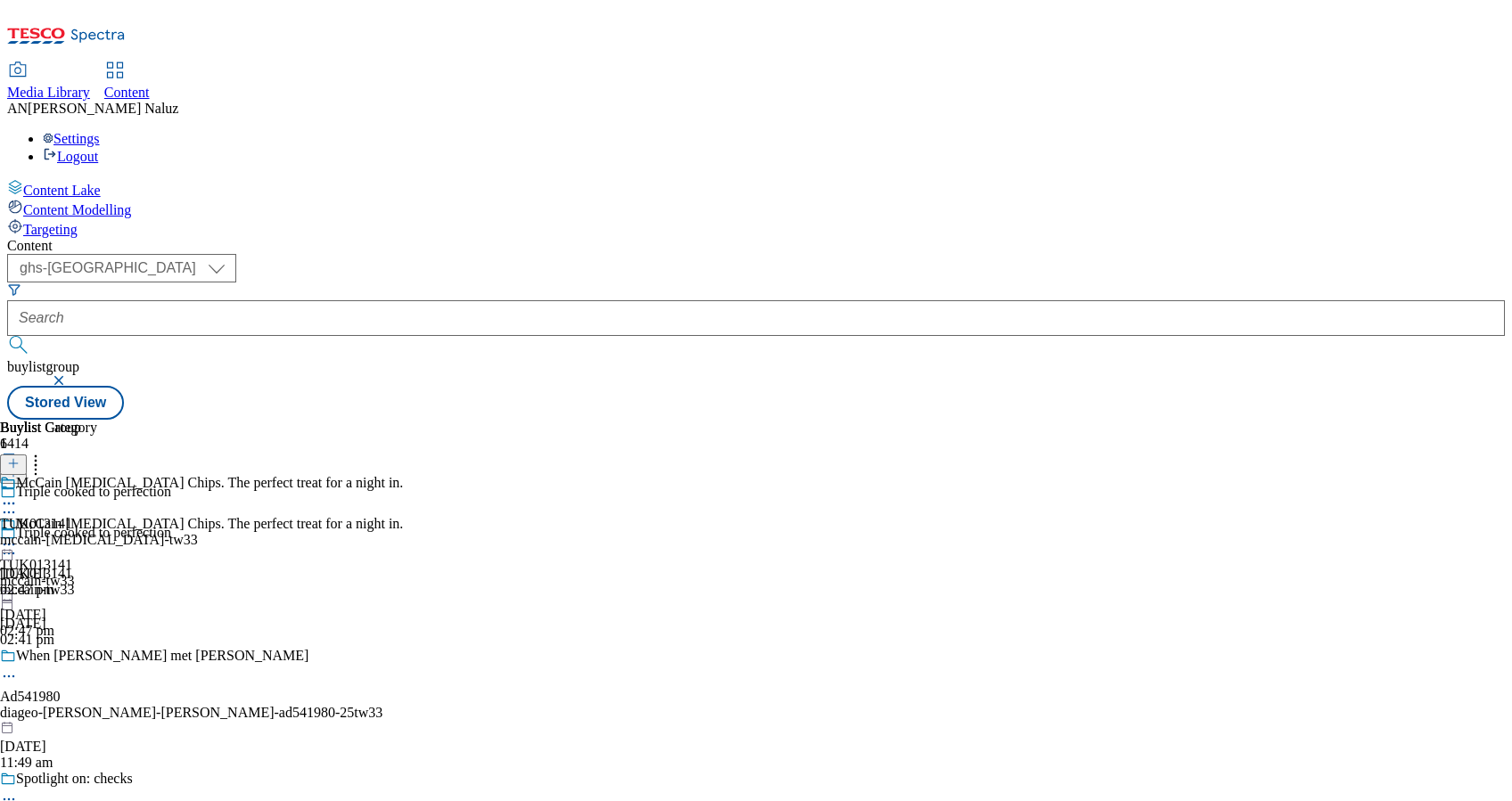
click at [18, 535] on icon at bounding box center [9, 544] width 18 height 18
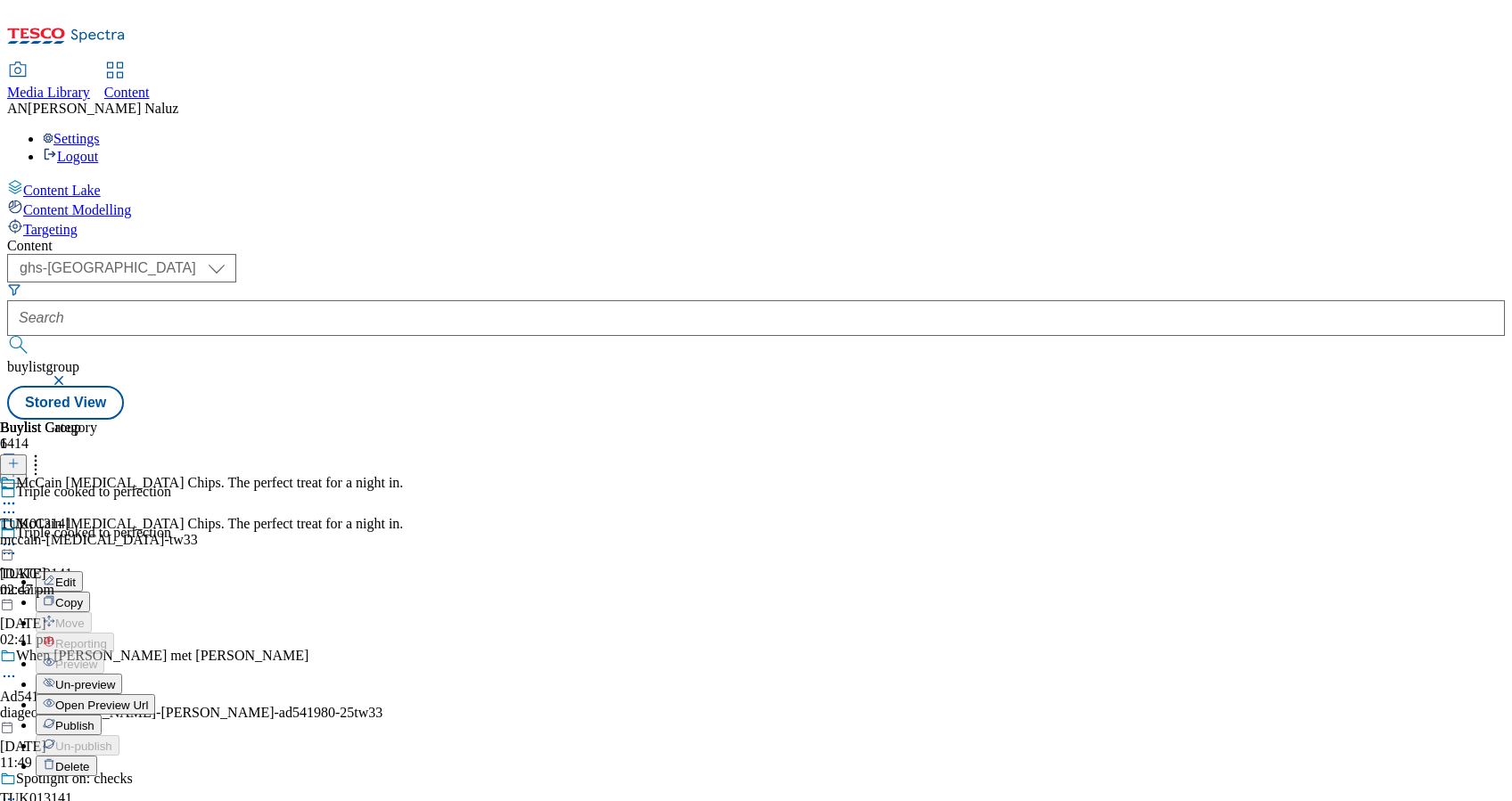
click at [102, 717] on div "Publish" at bounding box center [68, 724] width 66 height 15
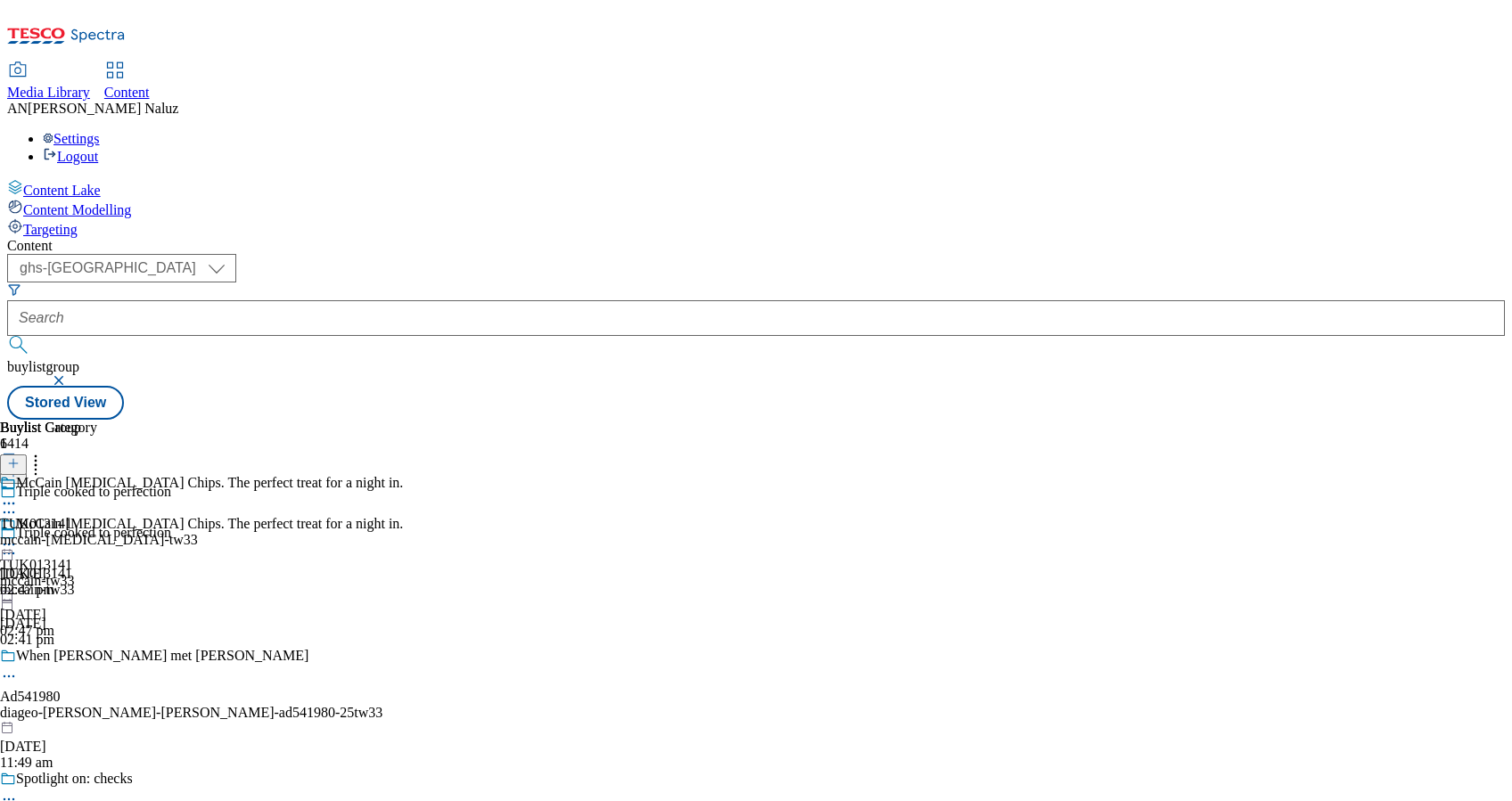
click at [18, 495] on icon at bounding box center [9, 504] width 18 height 18
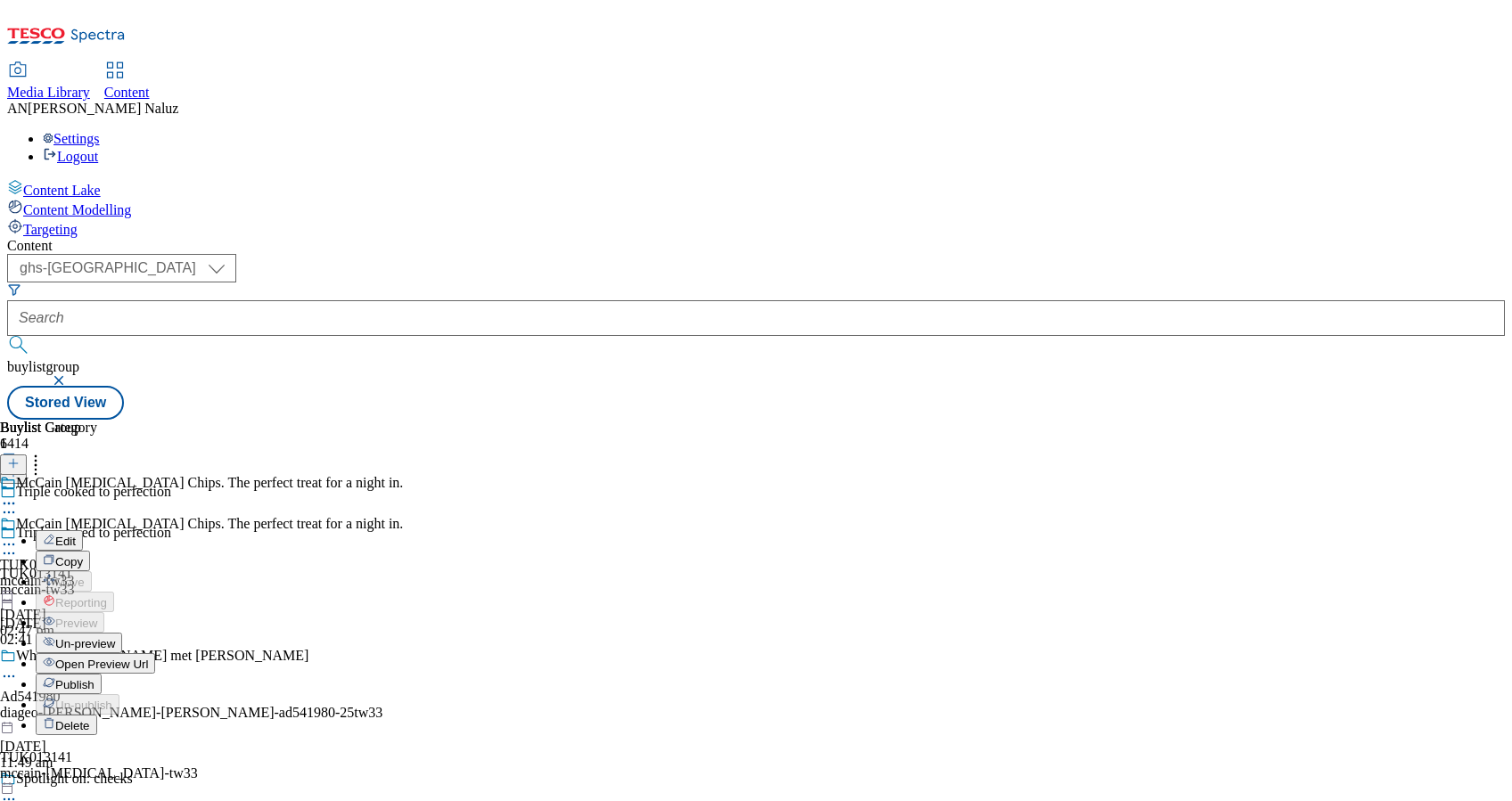
click at [95, 679] on span "Publish" at bounding box center [75, 685] width 40 height 14
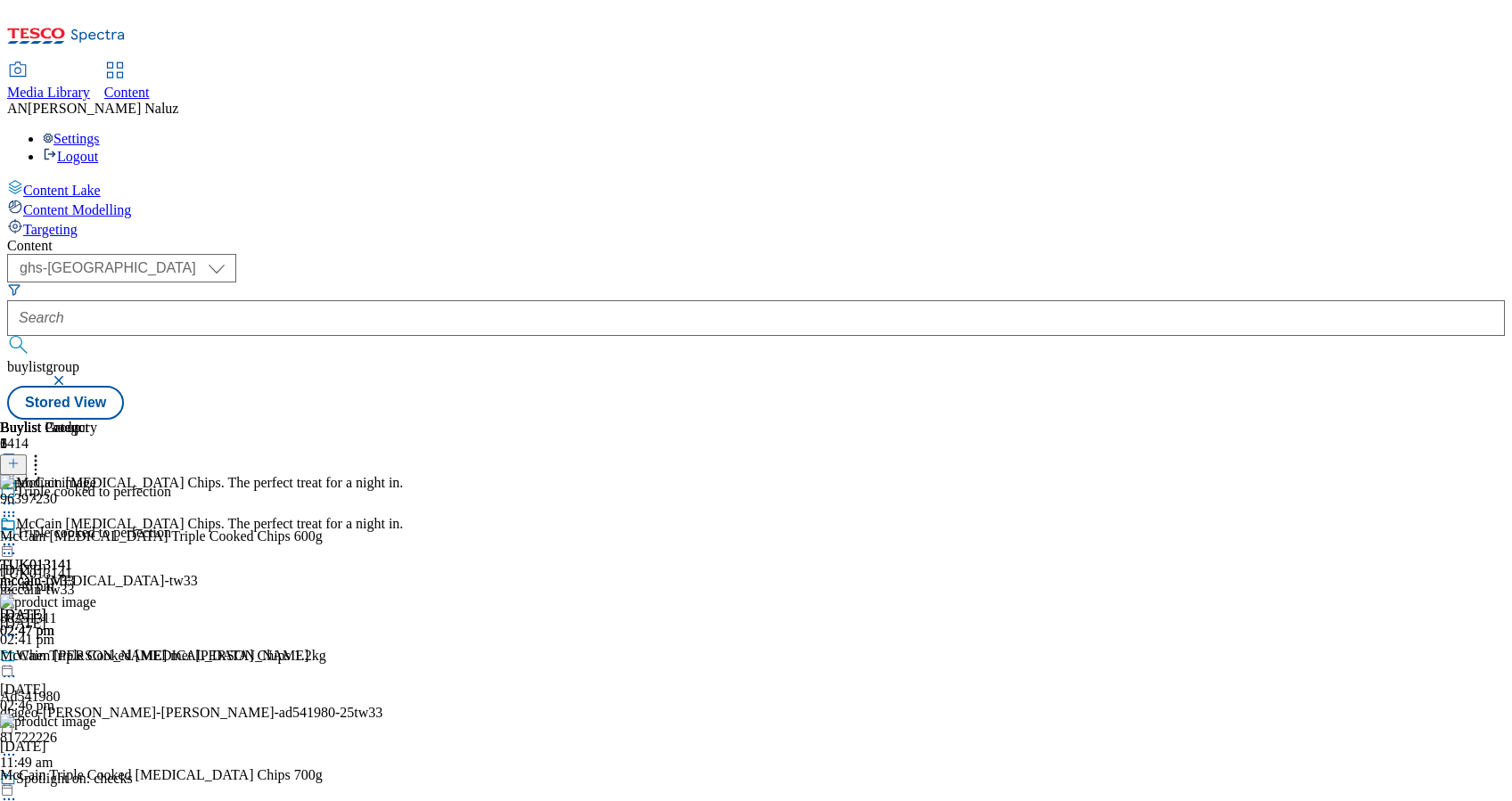
scroll to position [1, 0]
click at [18, 535] on icon at bounding box center [9, 544] width 18 height 18
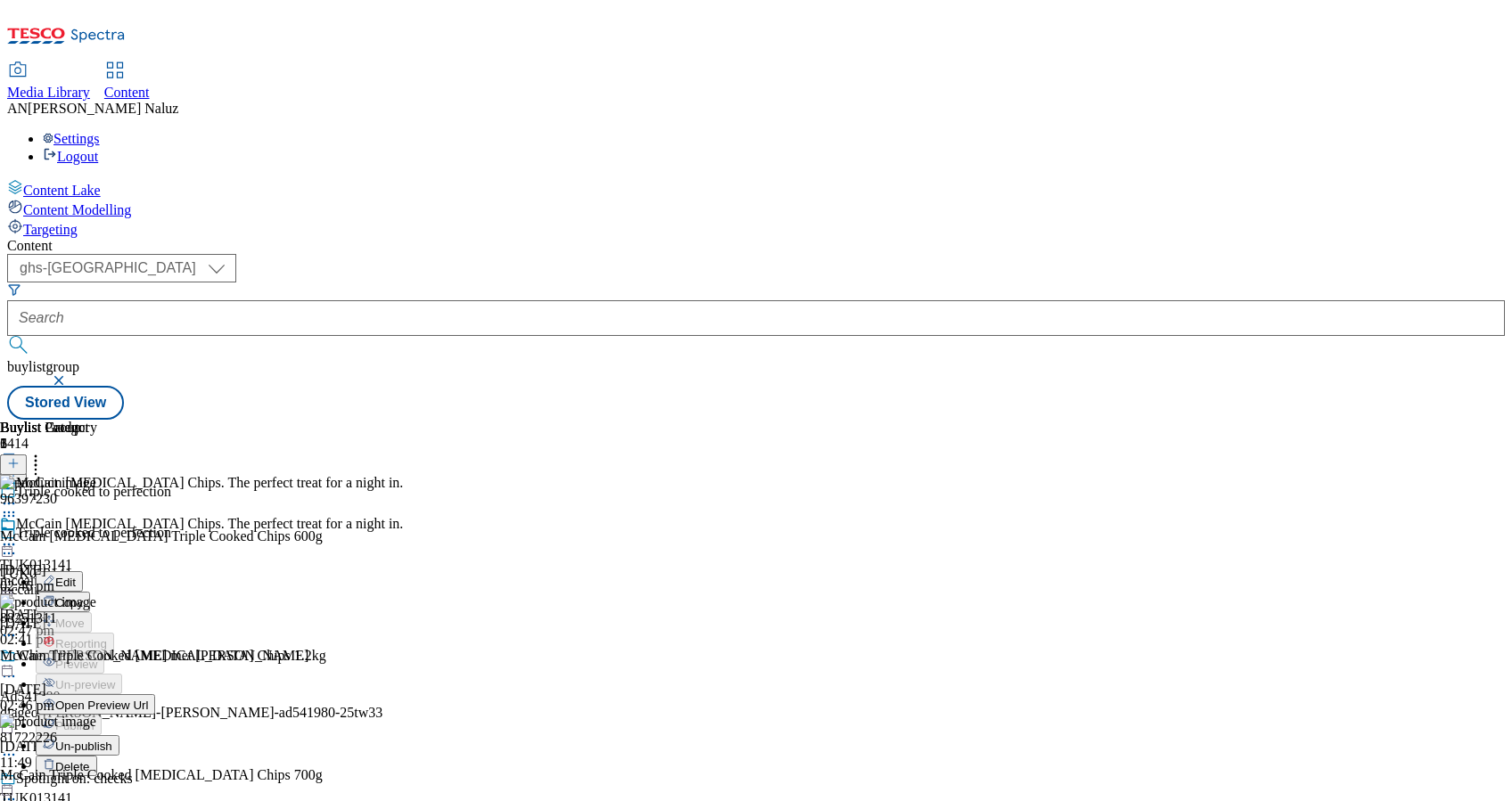
click at [148, 699] on span "Open Preview Url" at bounding box center [102, 706] width 93 height 14
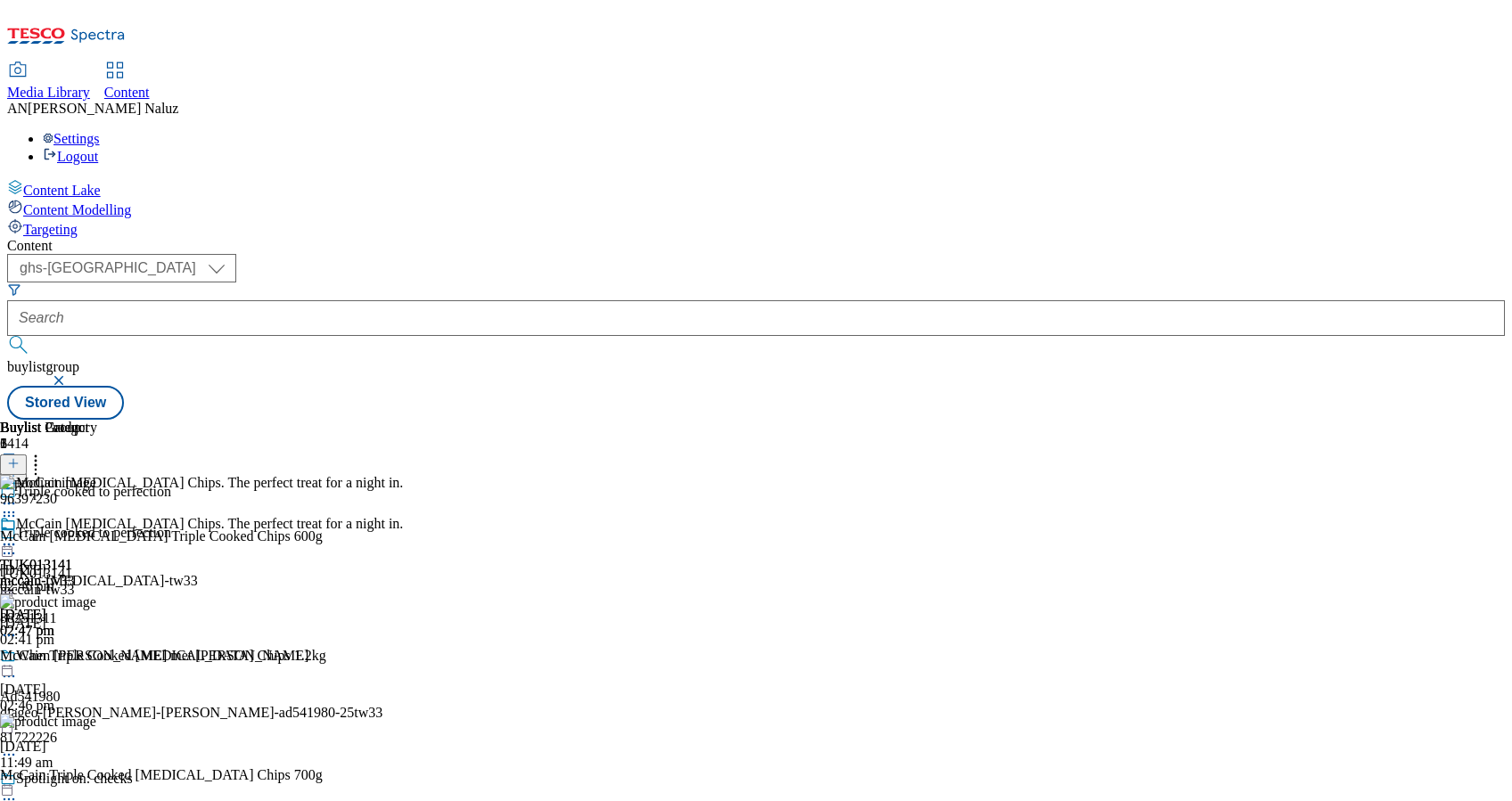
scroll to position [8, 0]
click at [403, 517] on div "McCain [MEDICAL_DATA] Chips. The perfect treat for a night in. TUK013141 mccain…" at bounding box center [201, 578] width 403 height 123
